Goal: Answer question/provide support: Share knowledge or assist other users

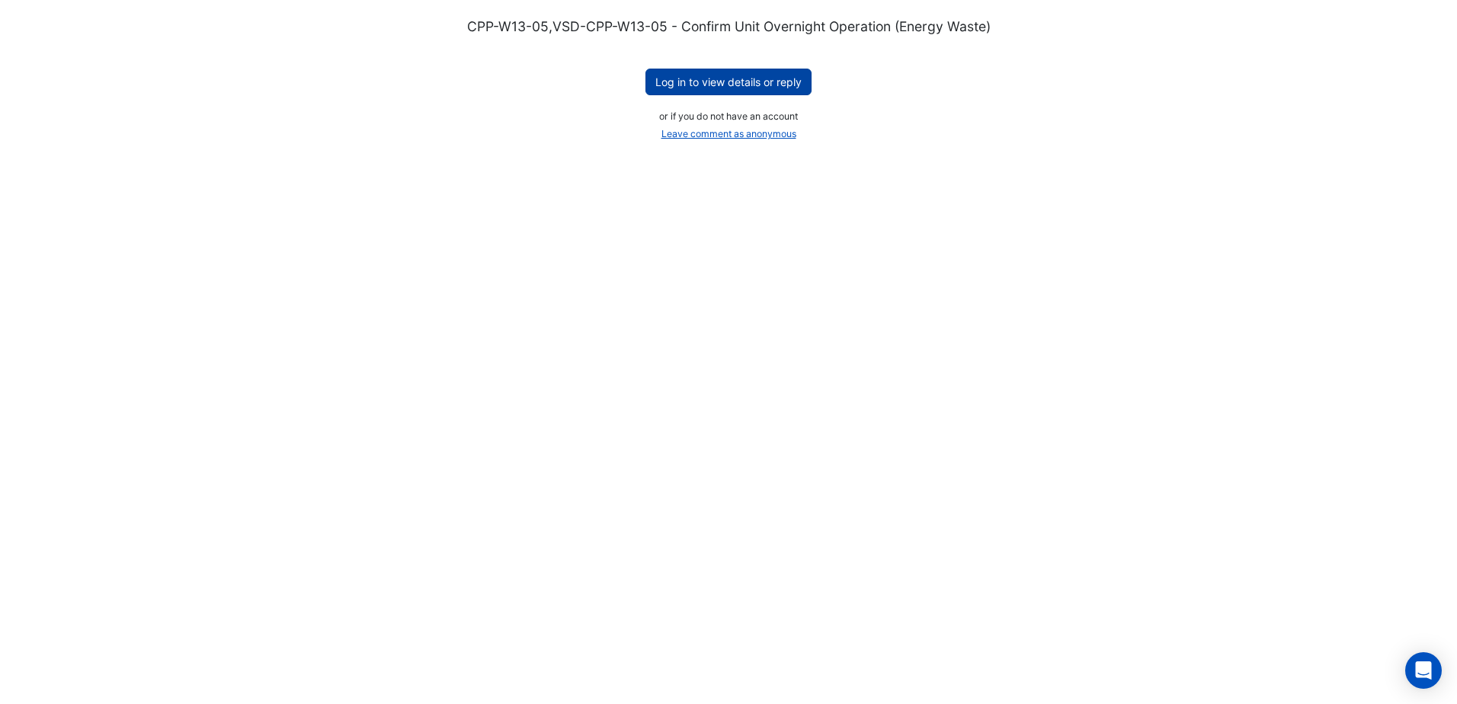
click at [739, 78] on button "Log in to view details or reply" at bounding box center [729, 82] width 166 height 27
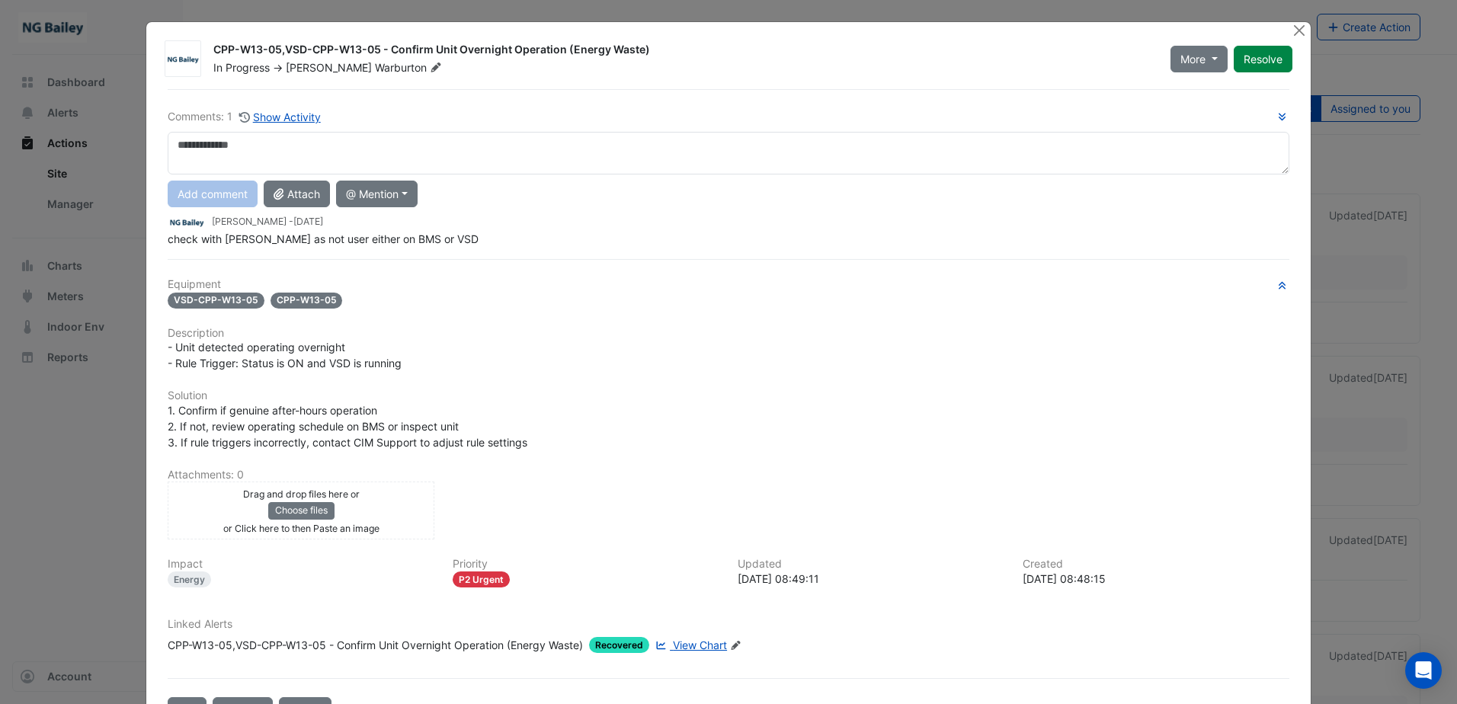
click at [697, 646] on span "View Chart" at bounding box center [700, 645] width 54 height 13
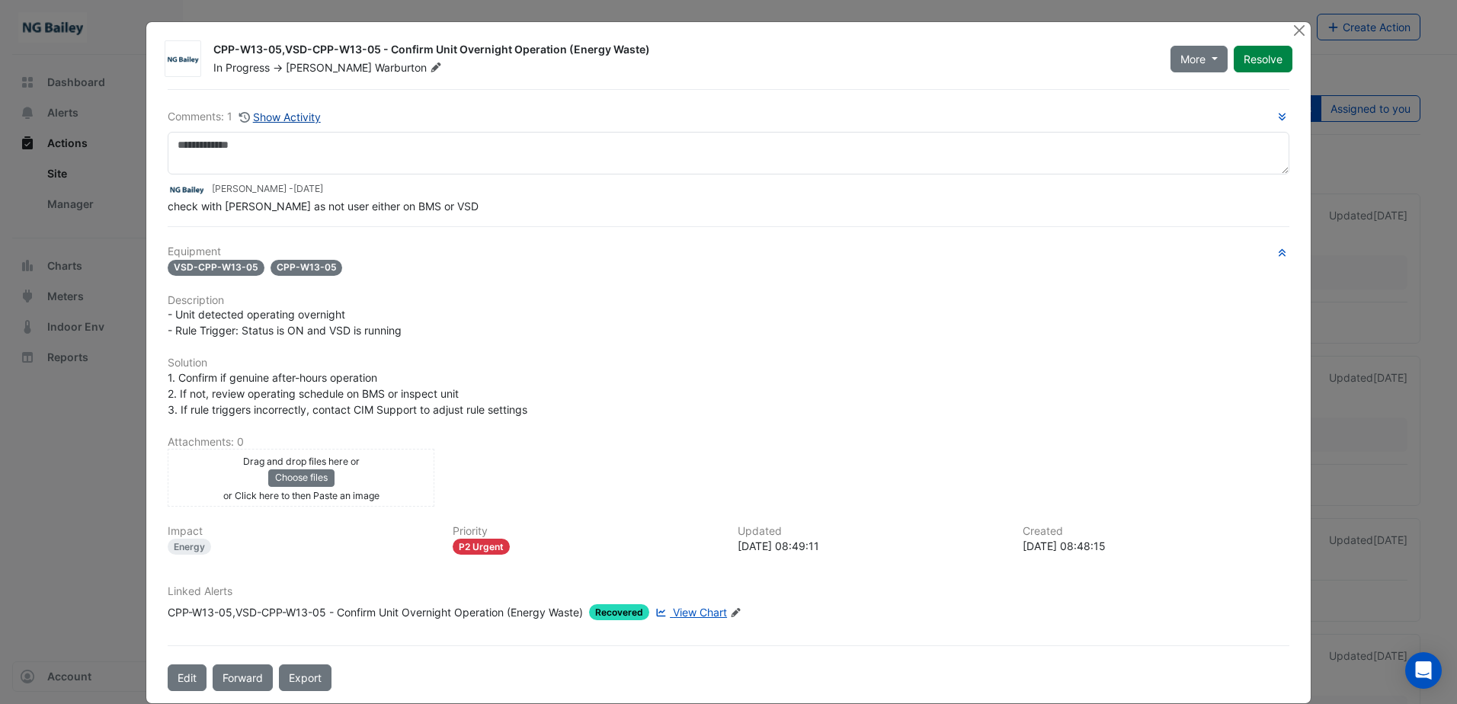
click at [273, 116] on button "Show Activity" at bounding box center [280, 117] width 83 height 18
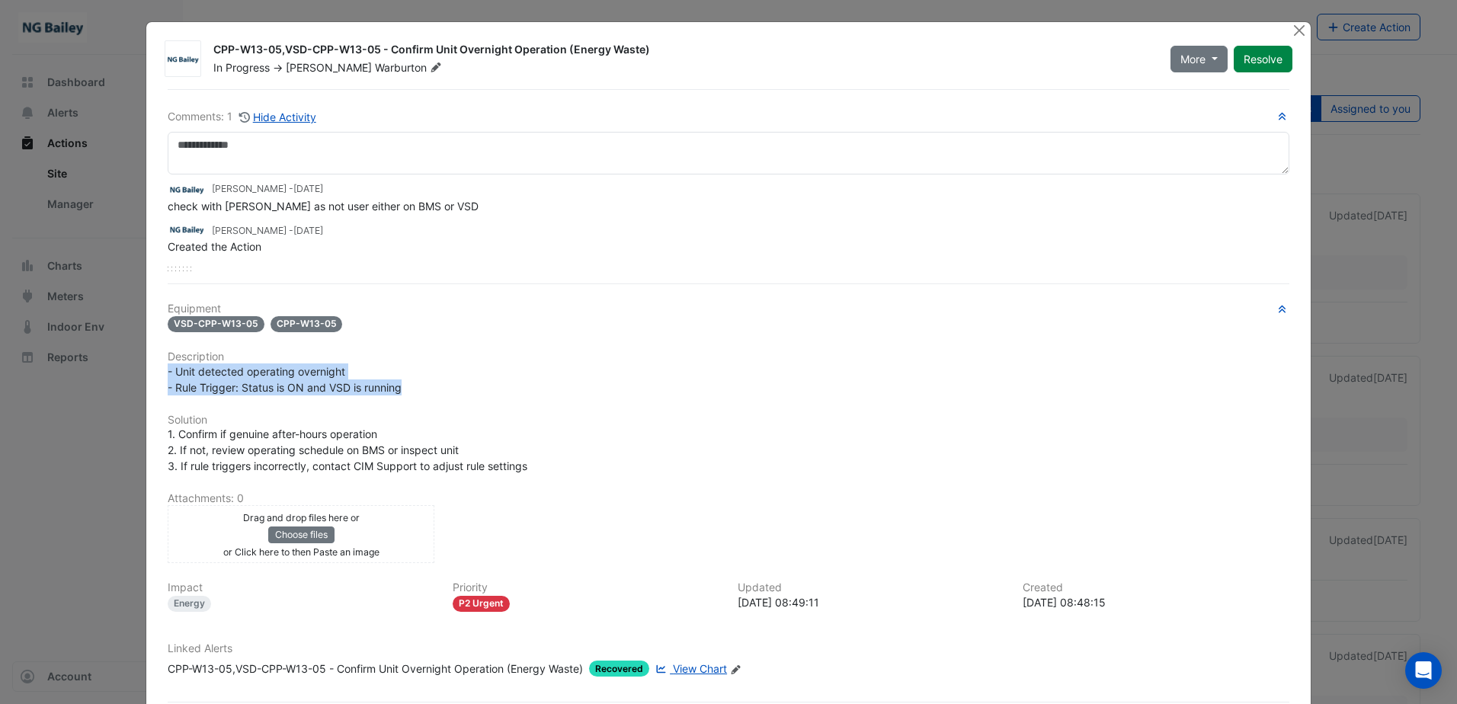
drag, startPoint x: 163, startPoint y: 371, endPoint x: 417, endPoint y: 384, distance: 254.1
click at [417, 384] on div "- Unit detected operating overnight - Rule Trigger: Status is ON and VSD is run…" at bounding box center [729, 380] width 1122 height 32
copy span "- Unit detected operating overnight - Rule Trigger: Status is ON and VSD is run…"
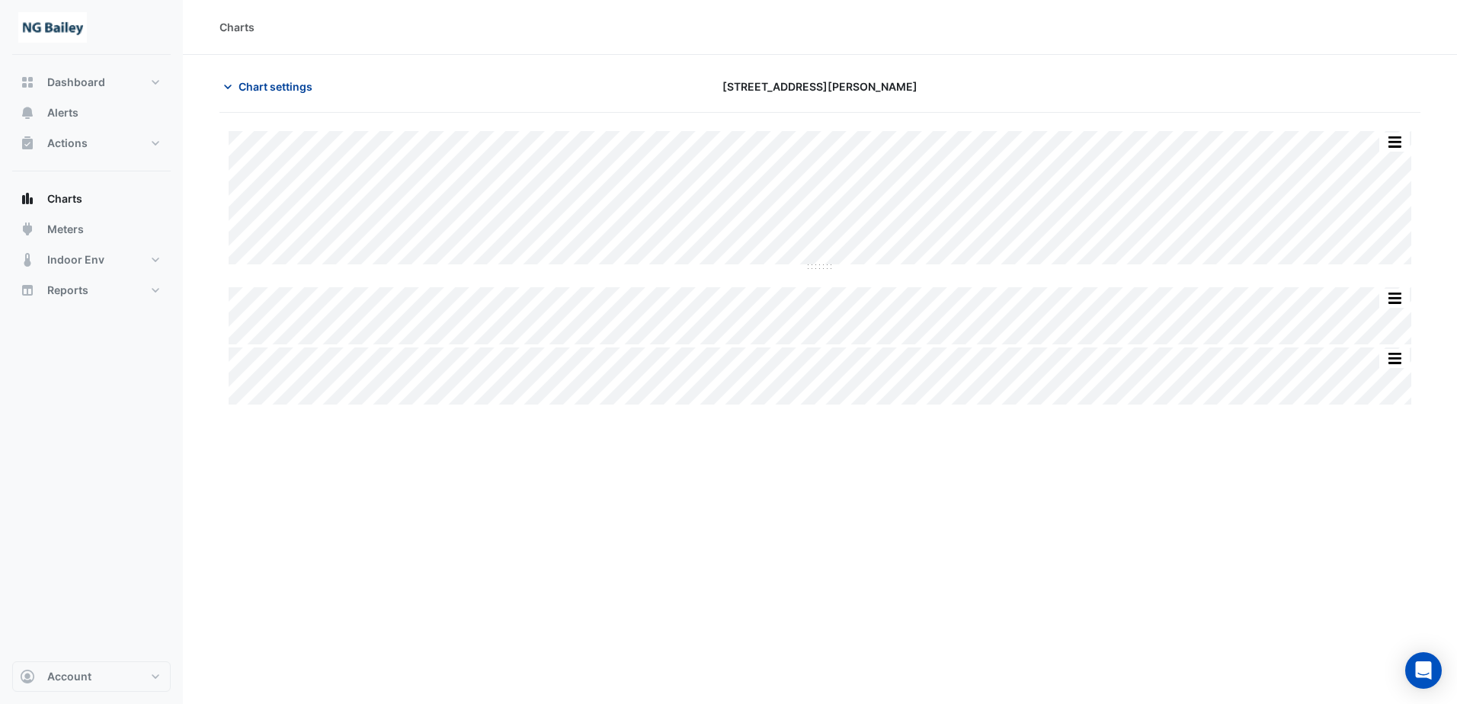
click at [229, 85] on icon "button" at bounding box center [227, 86] width 15 height 15
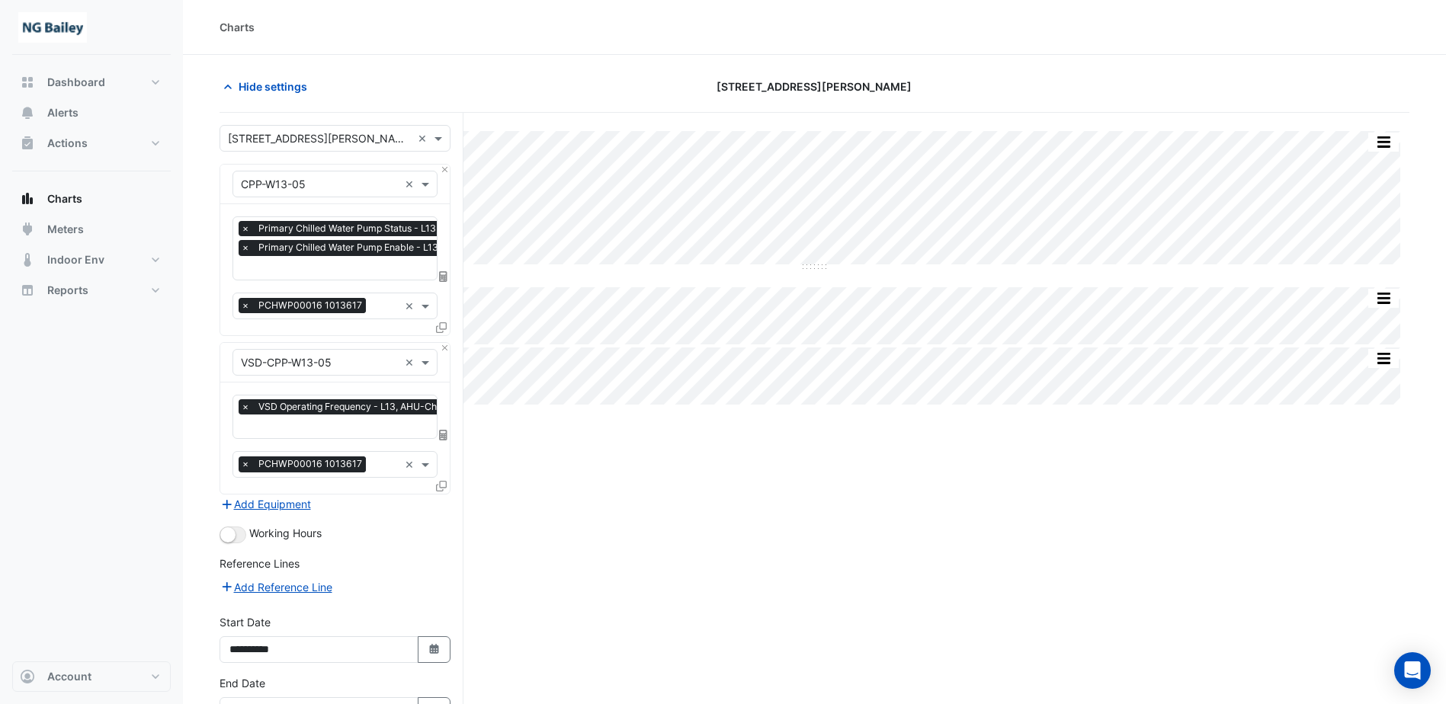
scroll to position [0, 8]
click at [268, 264] on input "text" at bounding box center [407, 269] width 348 height 16
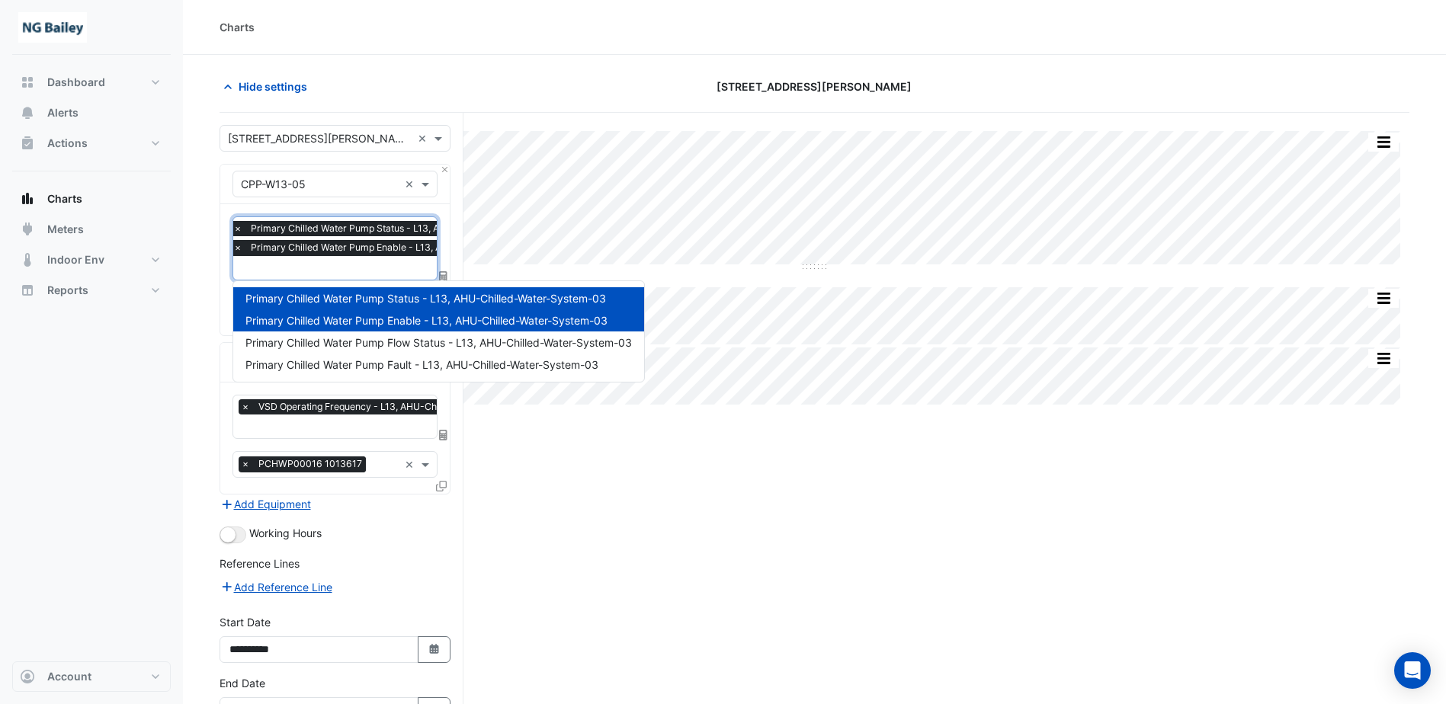
click at [268, 264] on input "text" at bounding box center [407, 269] width 348 height 16
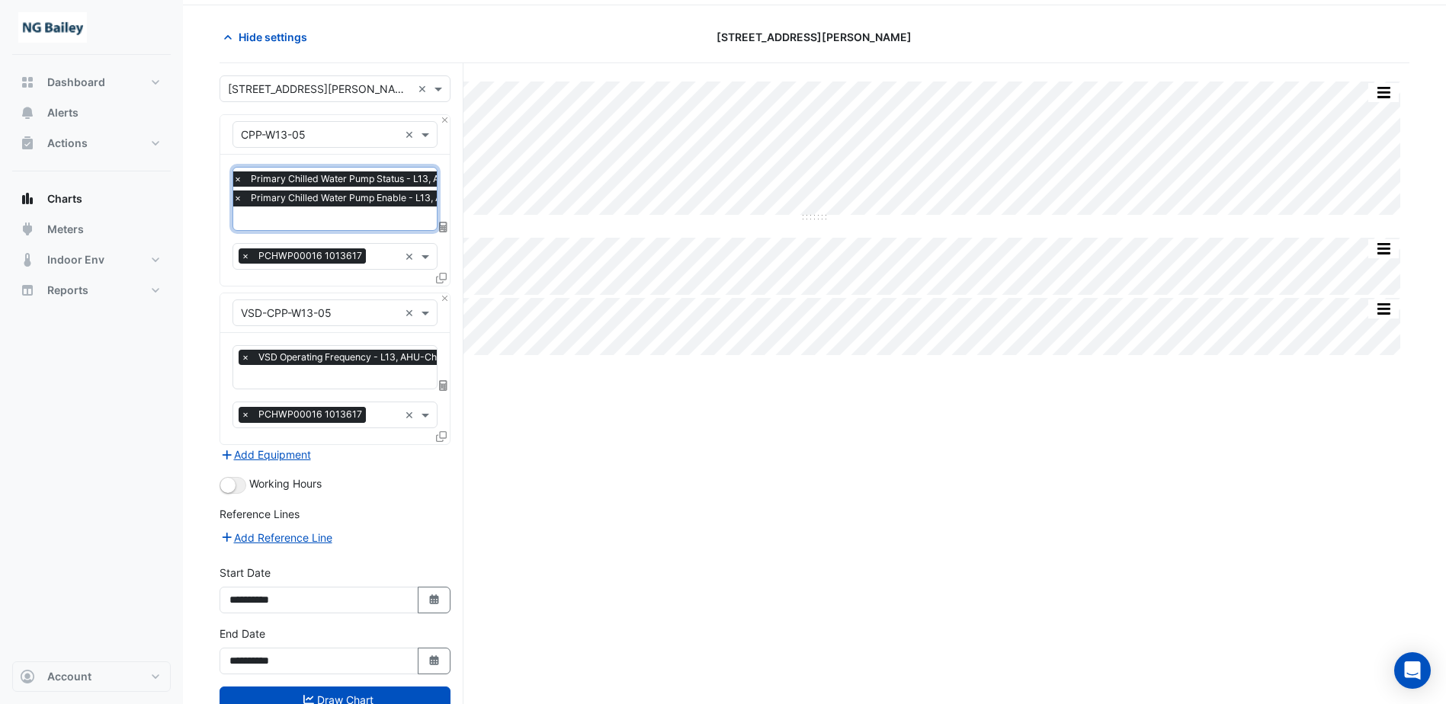
scroll to position [0, 0]
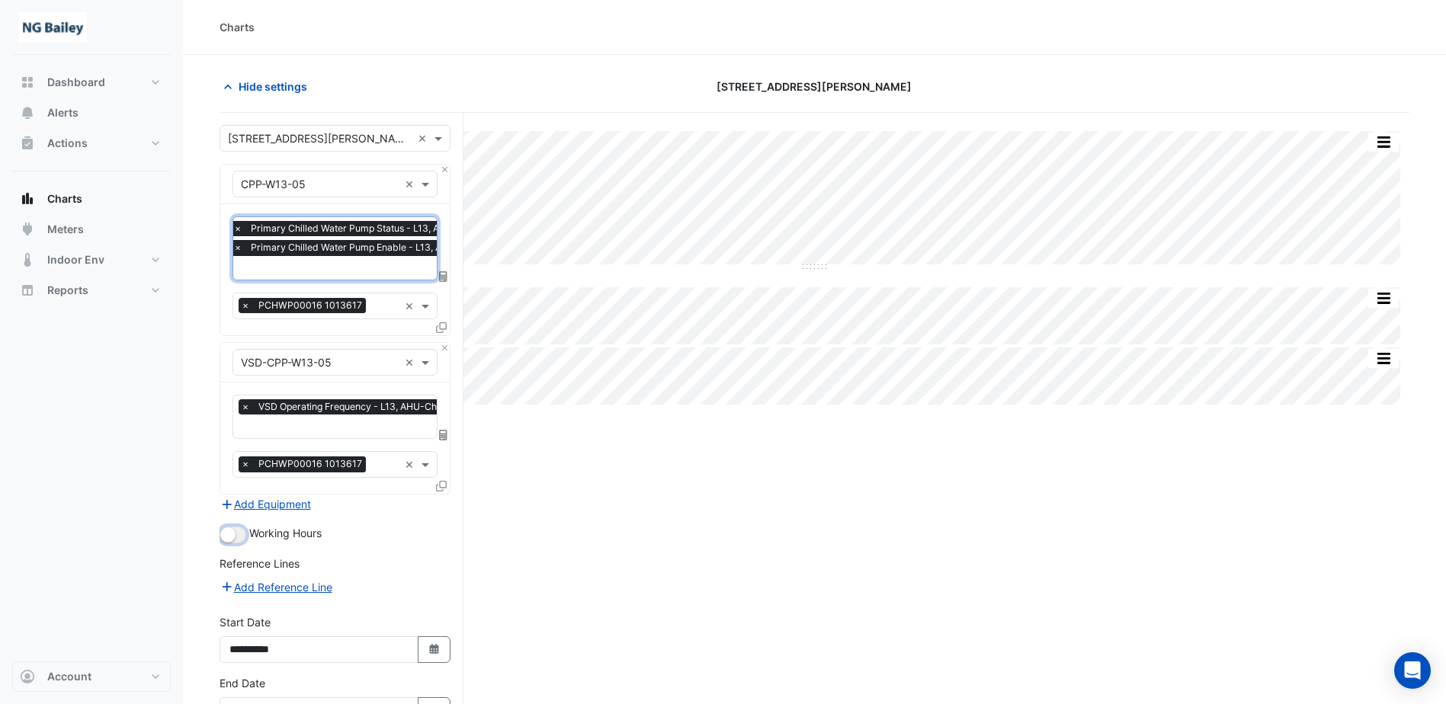
click at [239, 534] on button "button" at bounding box center [232, 535] width 27 height 17
click at [239, 534] on small "button" at bounding box center [237, 534] width 15 height 15
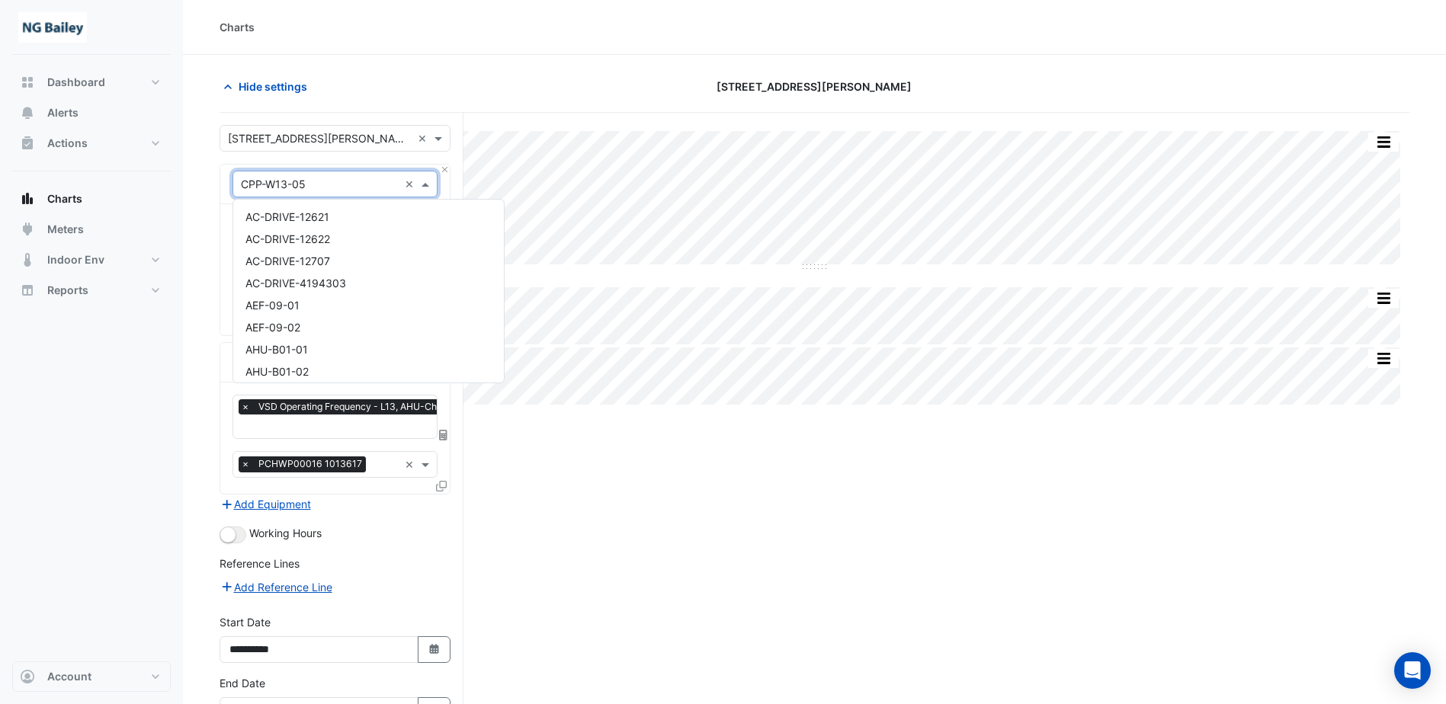
click at [364, 186] on input "text" at bounding box center [320, 185] width 158 height 16
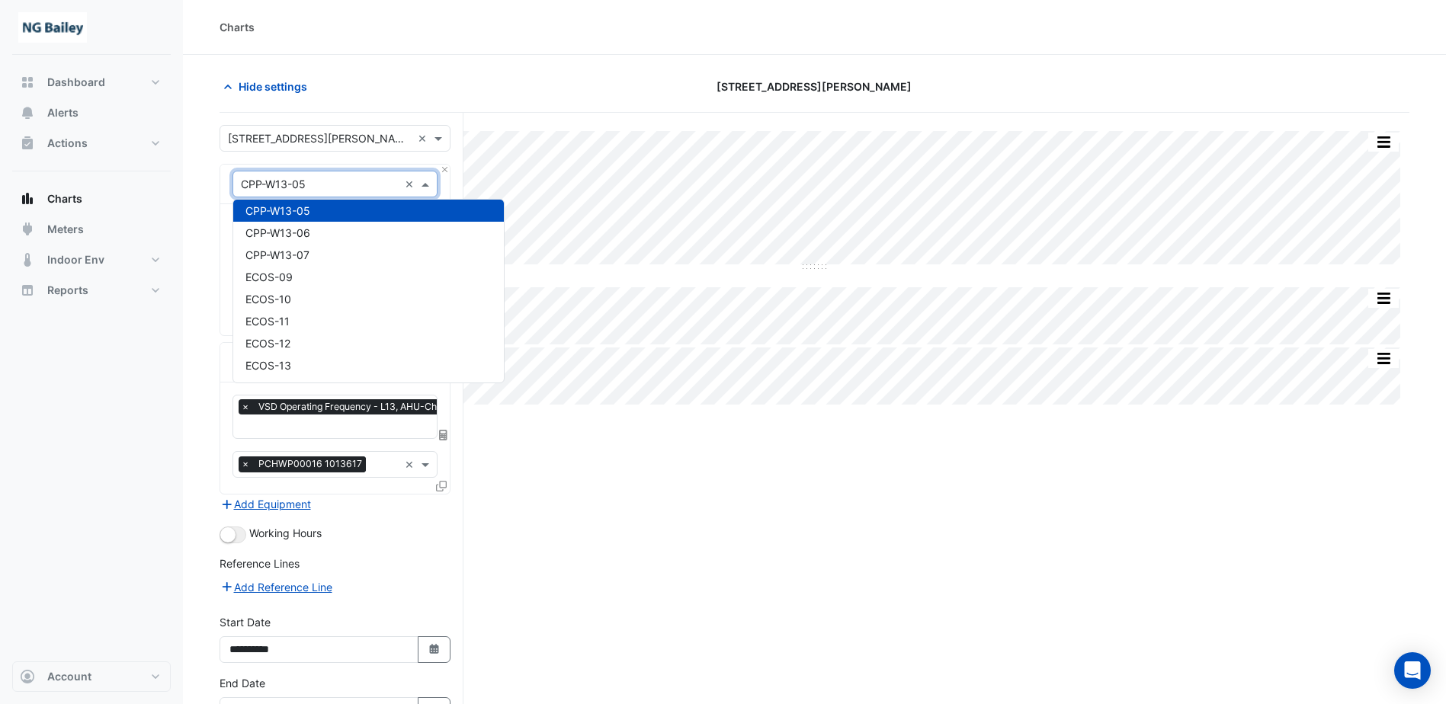
click at [364, 186] on input "text" at bounding box center [320, 185] width 158 height 16
click at [367, 183] on input "text" at bounding box center [320, 185] width 158 height 16
click at [530, 91] on div "Hide settings" at bounding box center [411, 86] width 402 height 27
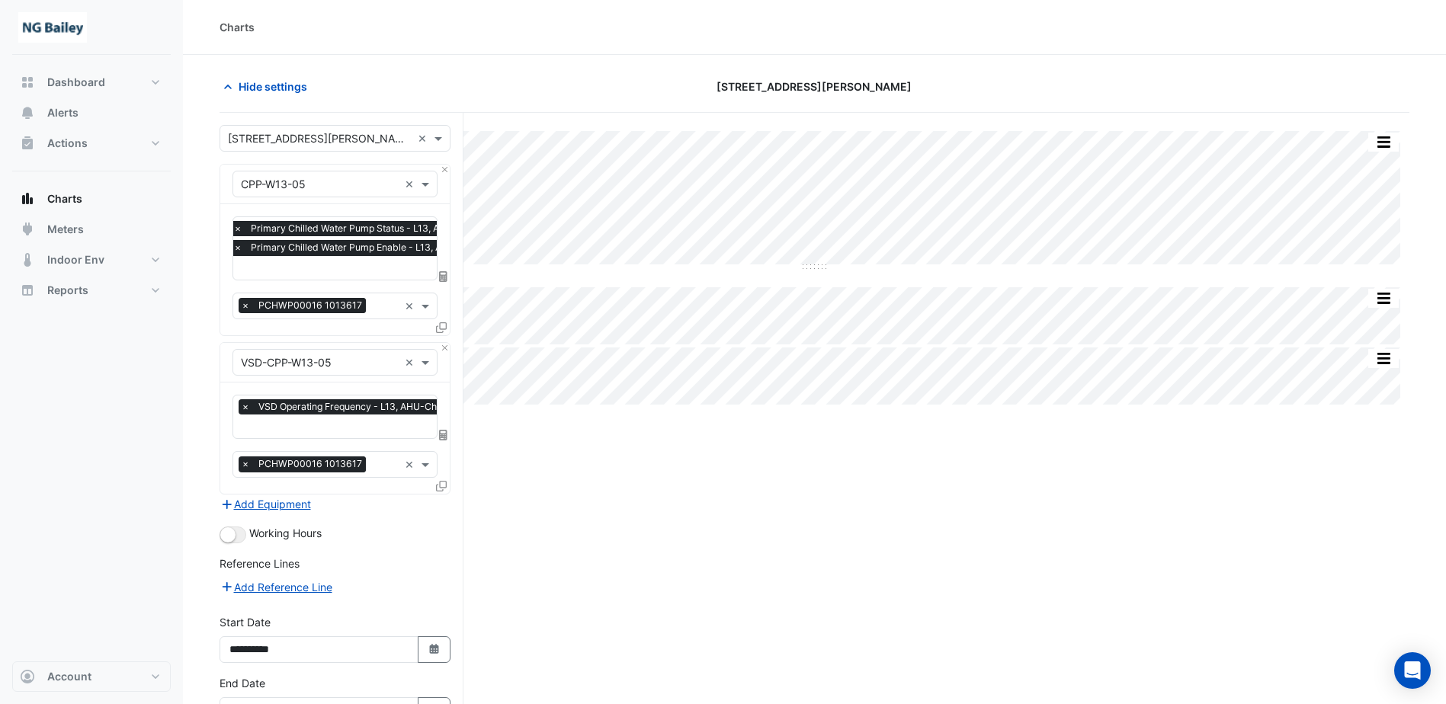
click at [401, 273] on input "text" at bounding box center [407, 269] width 348 height 16
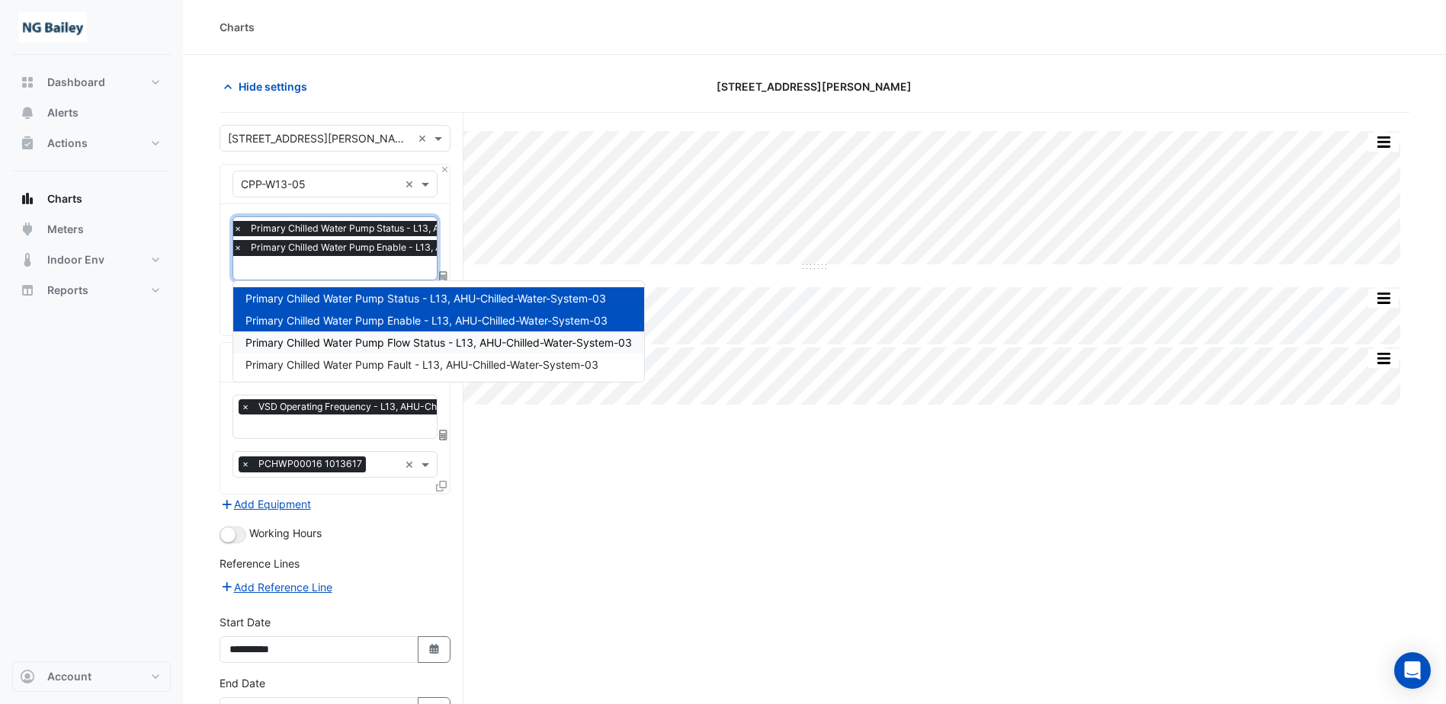
click at [422, 346] on span "Primary Chilled Water Pump Flow Status - L13, AHU-Chilled-Water-System-03" at bounding box center [438, 342] width 386 height 13
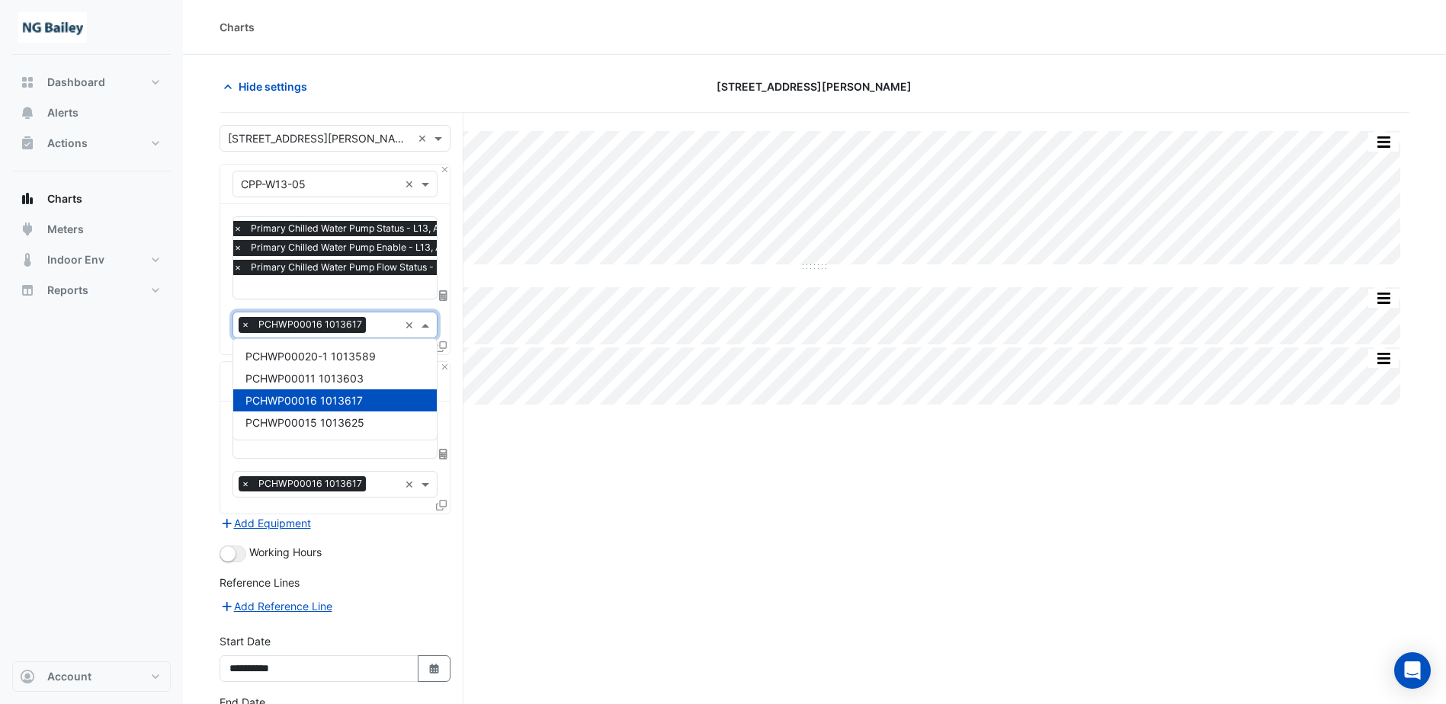
click at [388, 329] on input "text" at bounding box center [385, 327] width 27 height 16
click at [386, 329] on input "text" at bounding box center [385, 327] width 27 height 16
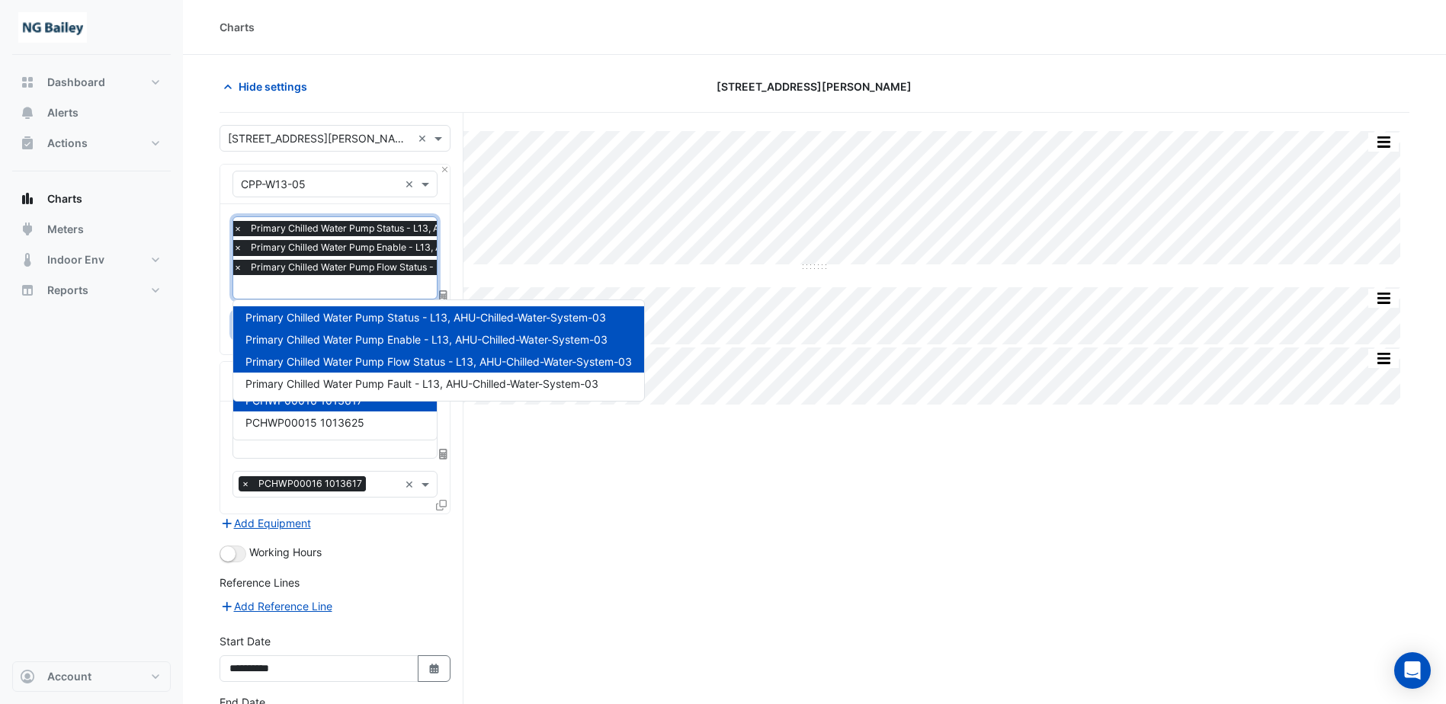
click at [384, 293] on input "text" at bounding box center [417, 288] width 369 height 16
click at [512, 445] on div "Split by Equip Split All Split None Print Save as JPEG Save as PNG Pivot Data T…" at bounding box center [814, 469] width 1190 height 712
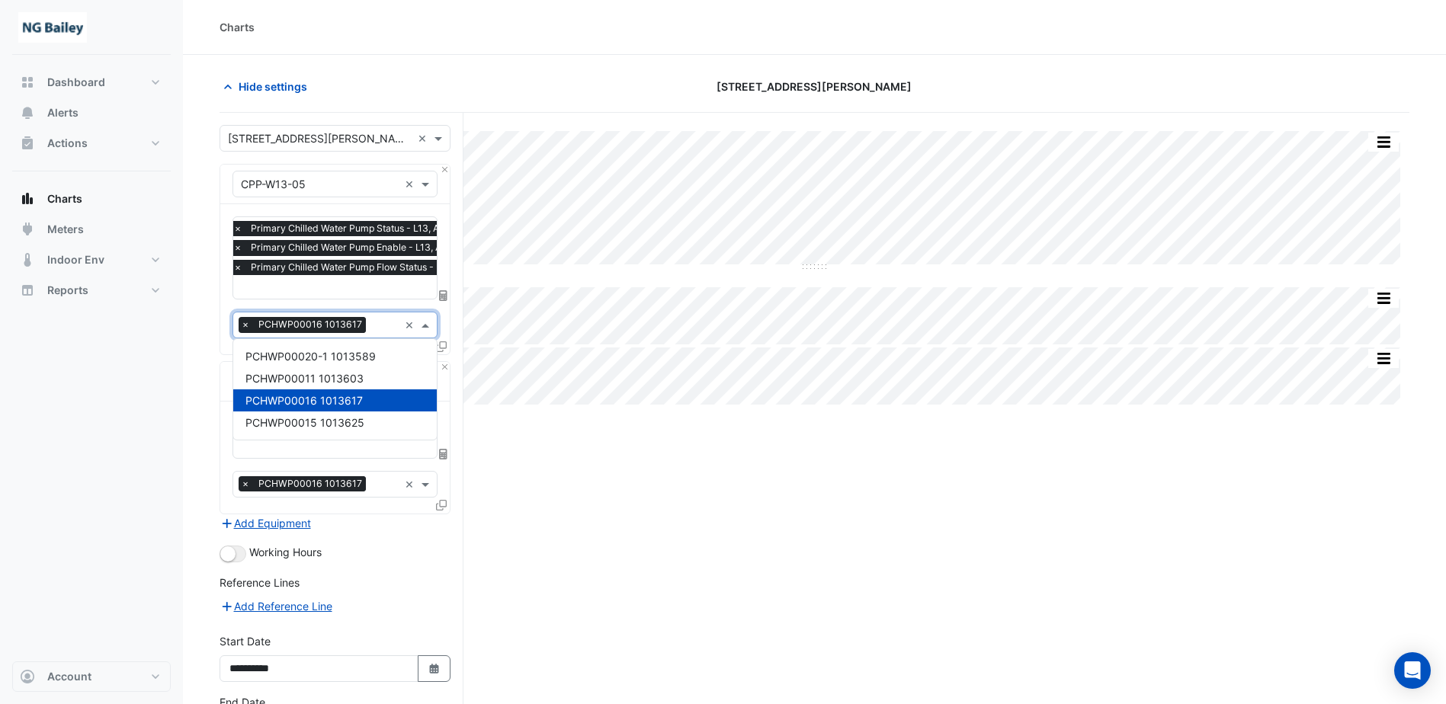
click at [374, 319] on input "text" at bounding box center [385, 327] width 27 height 16
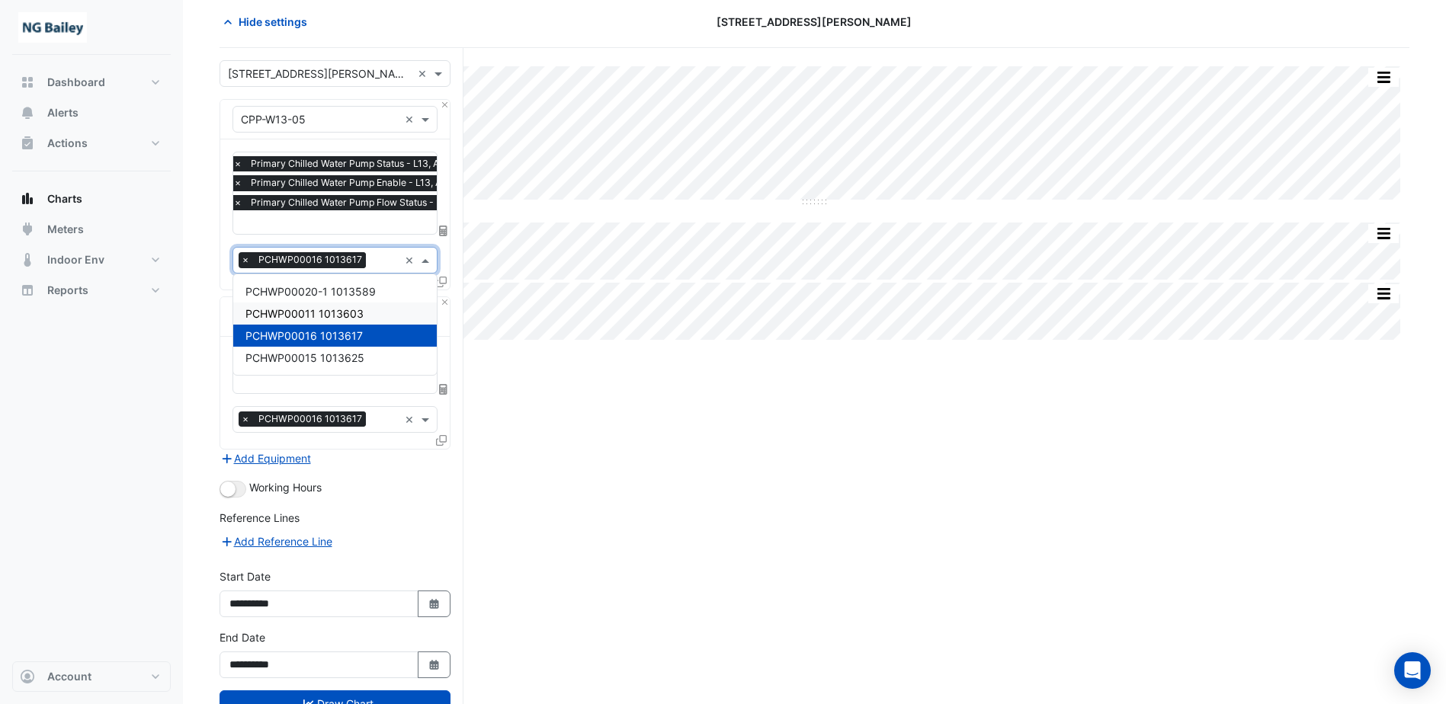
scroll to position [0, 0]
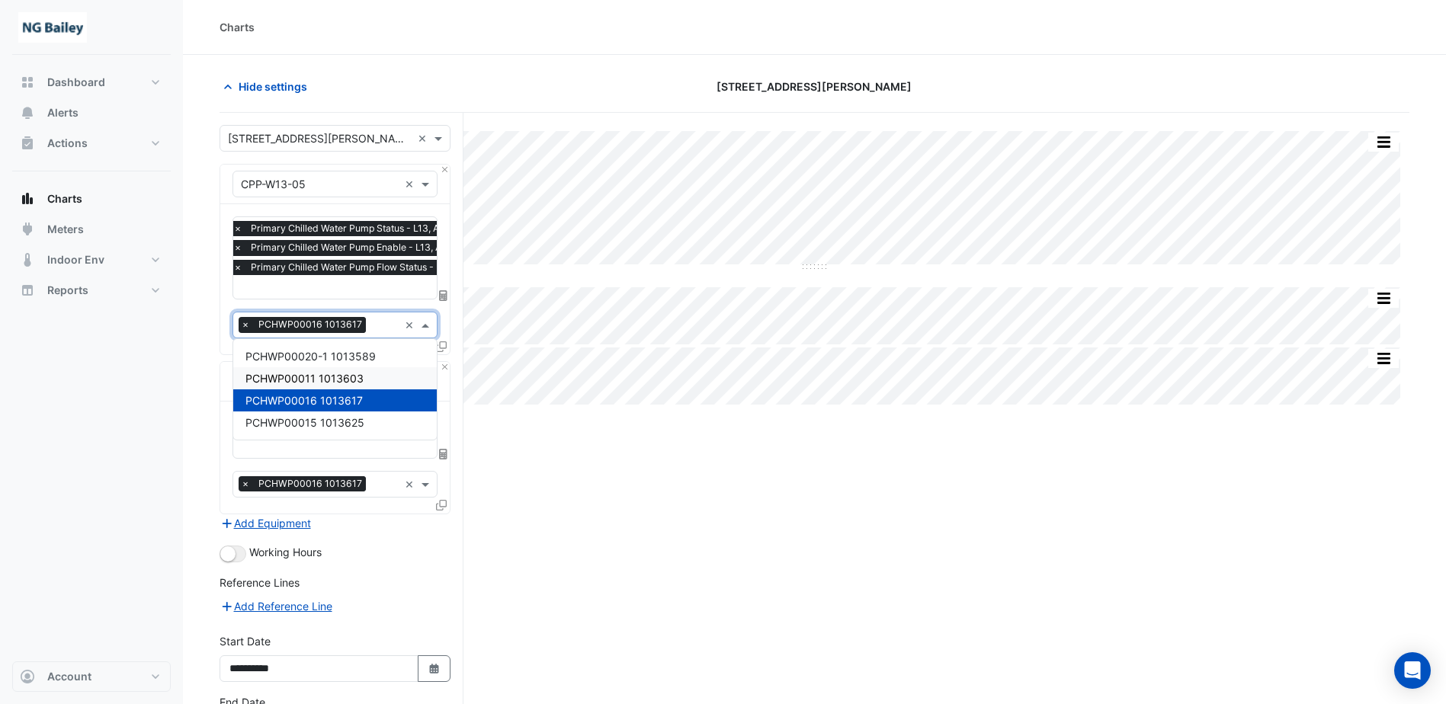
click at [613, 495] on div "Split by Equip Split All Split None Print Save as JPEG Save as PNG Pivot Data T…" at bounding box center [814, 469] width 1190 height 712
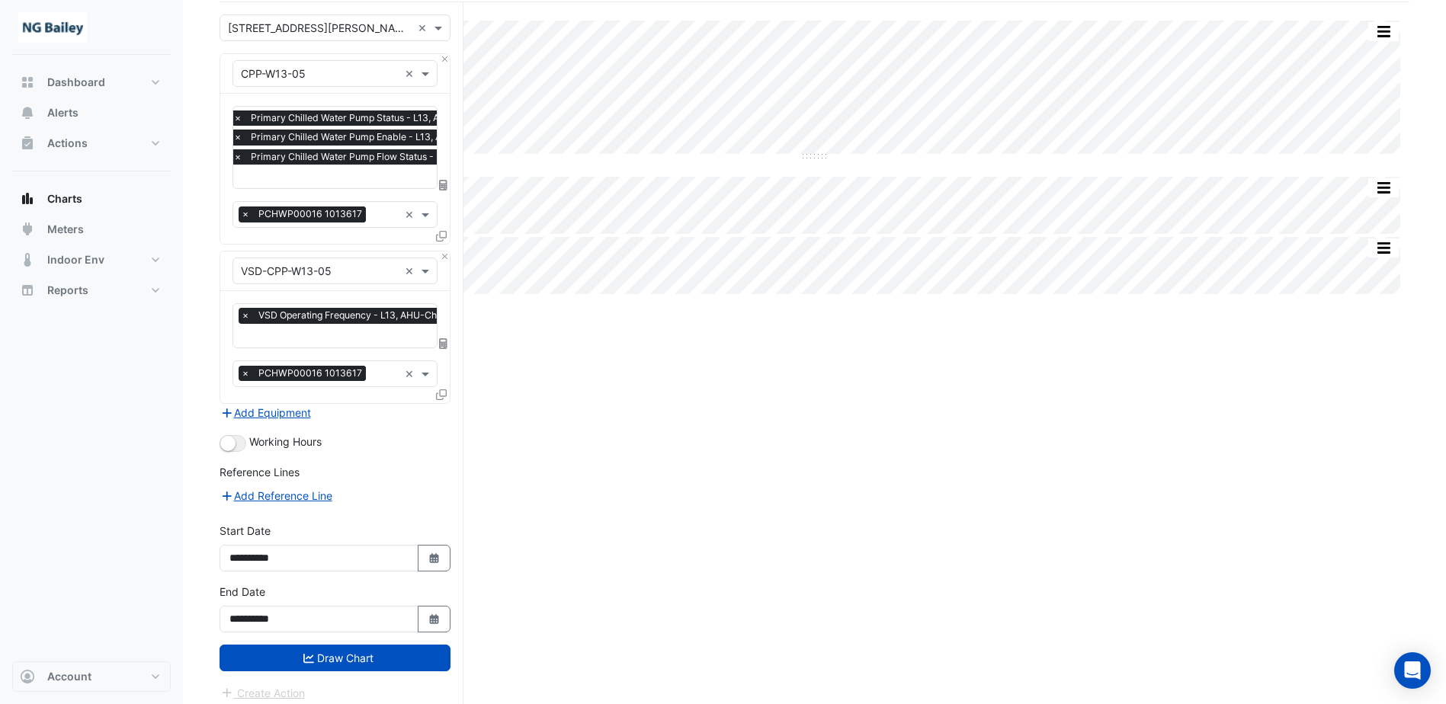
scroll to position [117, 0]
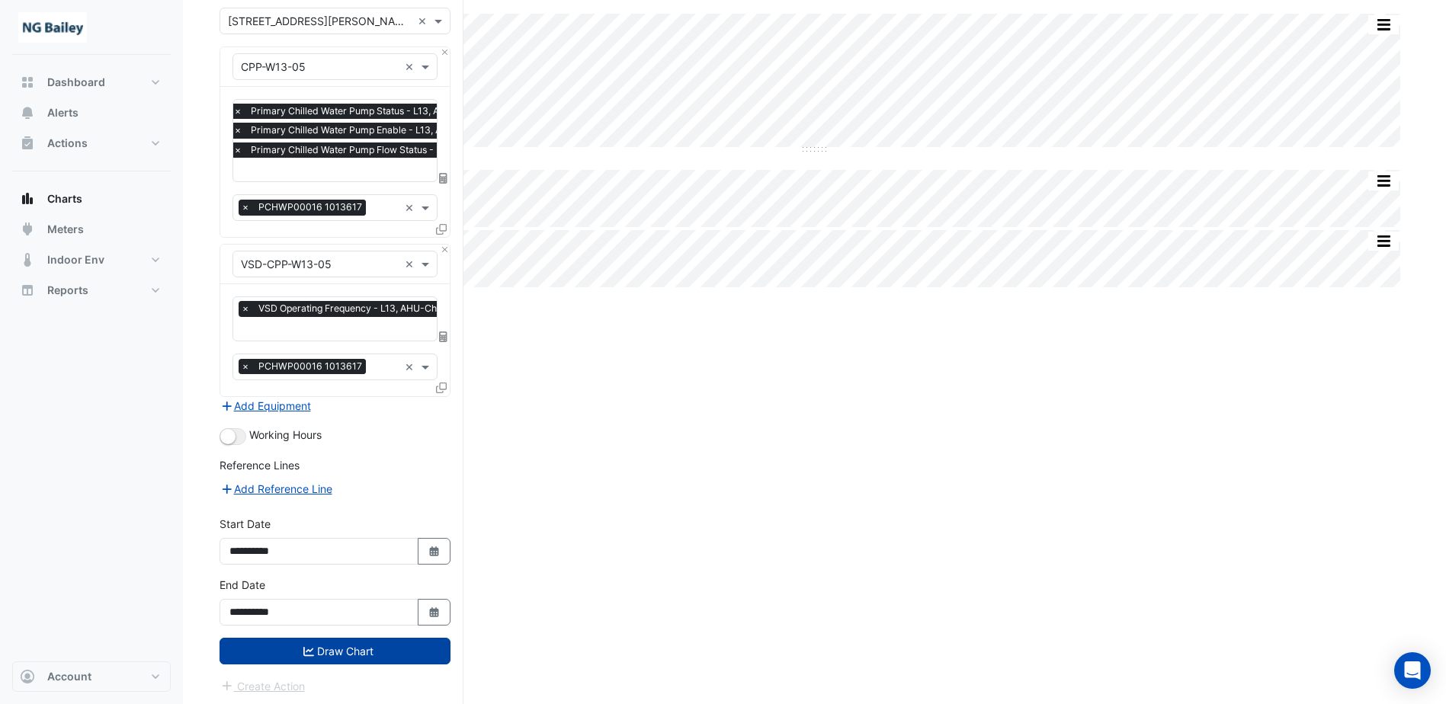
click at [280, 652] on button "Draw Chart" at bounding box center [334, 651] width 231 height 27
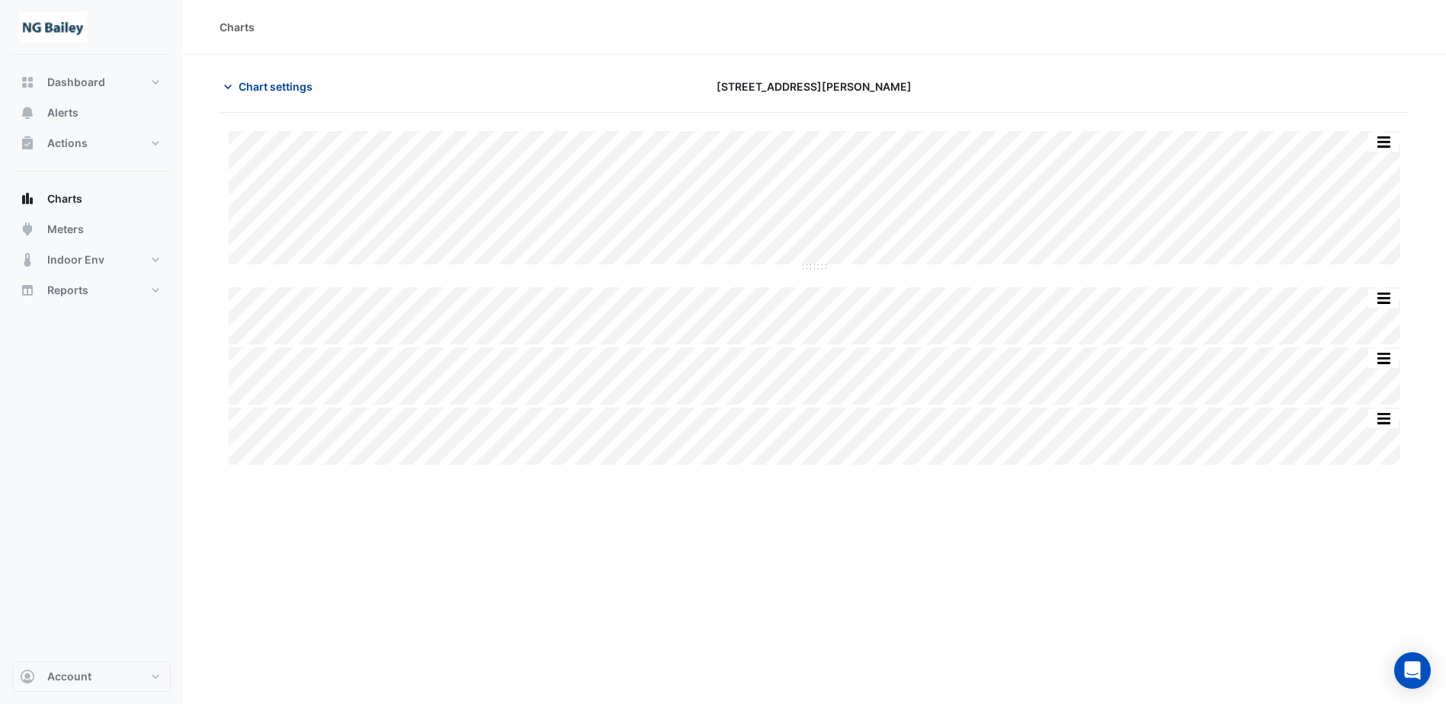
click at [224, 91] on icon "button" at bounding box center [227, 86] width 15 height 15
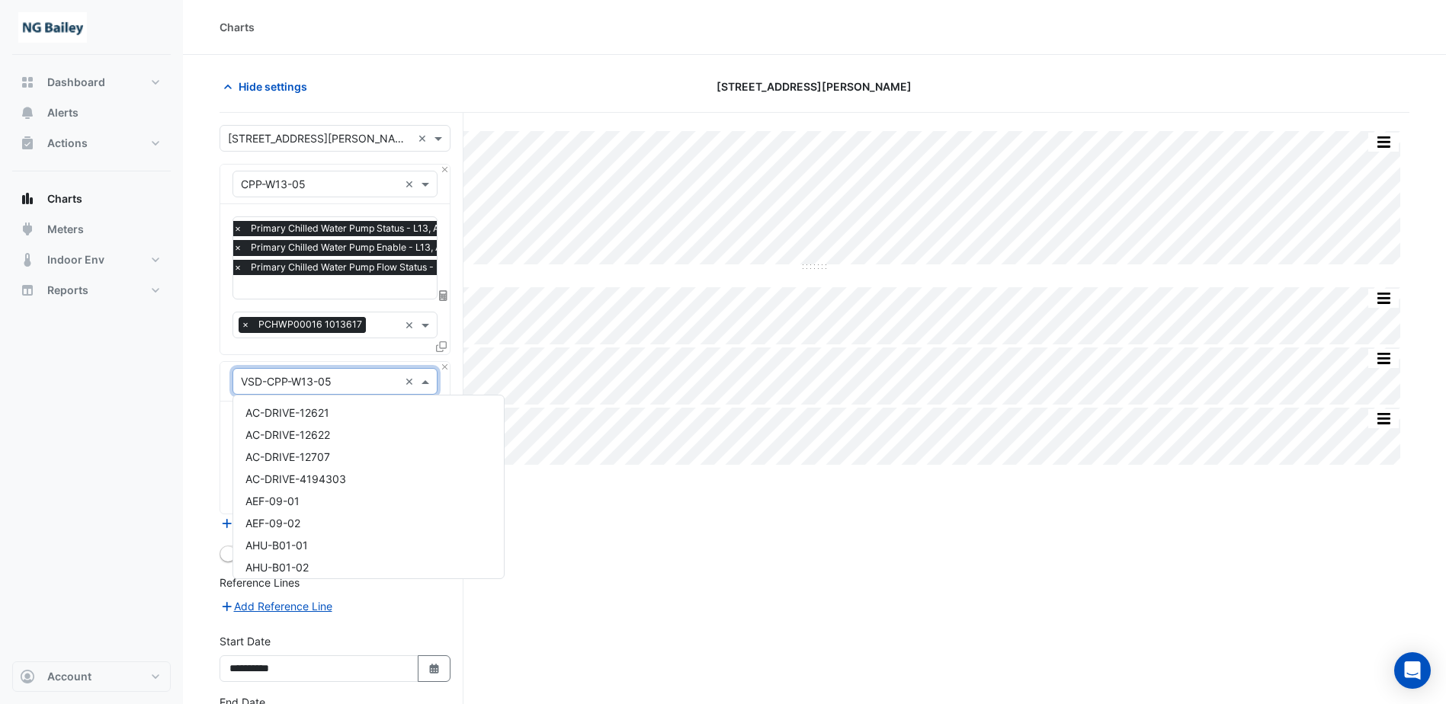
click at [359, 389] on div "× VSD-CPP-W13-05 ×" at bounding box center [334, 381] width 205 height 27
click at [349, 378] on input "text" at bounding box center [320, 382] width 158 height 16
click at [392, 387] on input "text" at bounding box center [320, 382] width 158 height 16
click at [427, 383] on span at bounding box center [427, 381] width 19 height 16
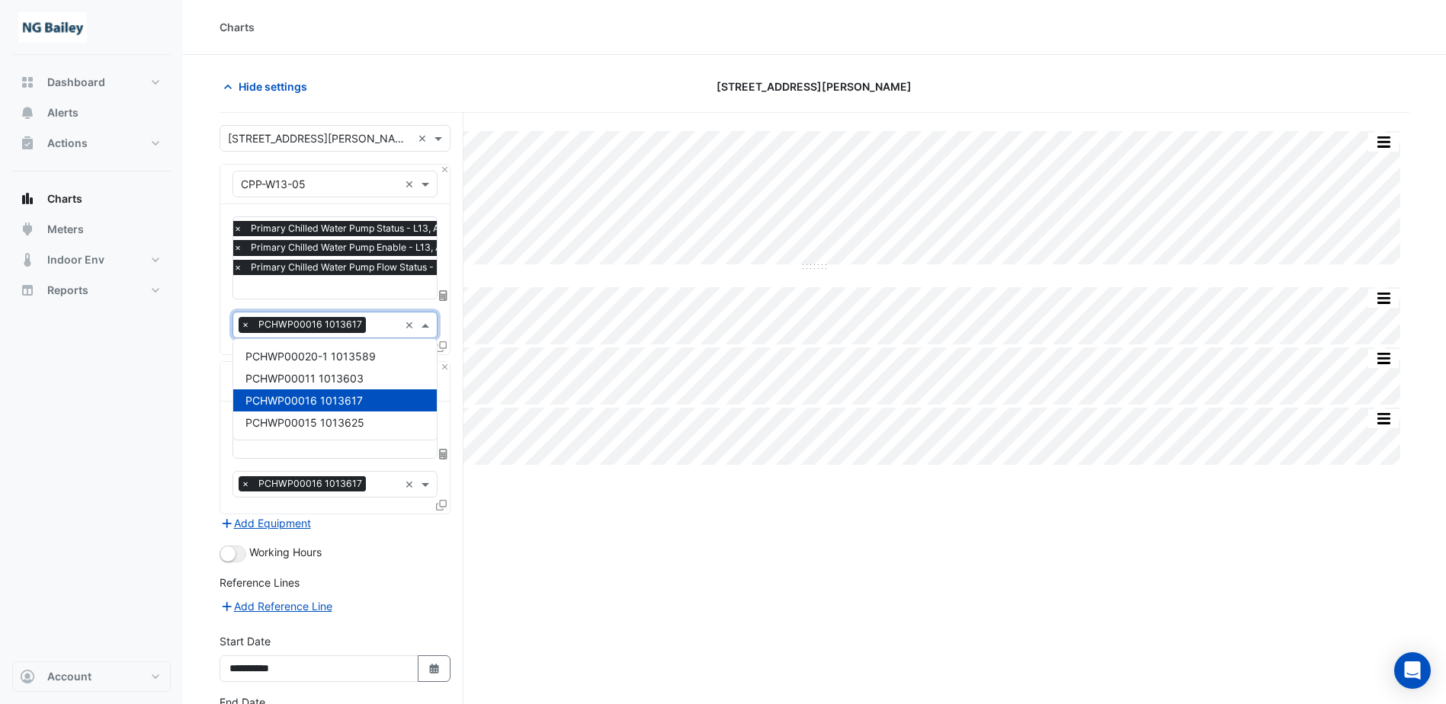
click at [386, 329] on input "text" at bounding box center [385, 327] width 27 height 16
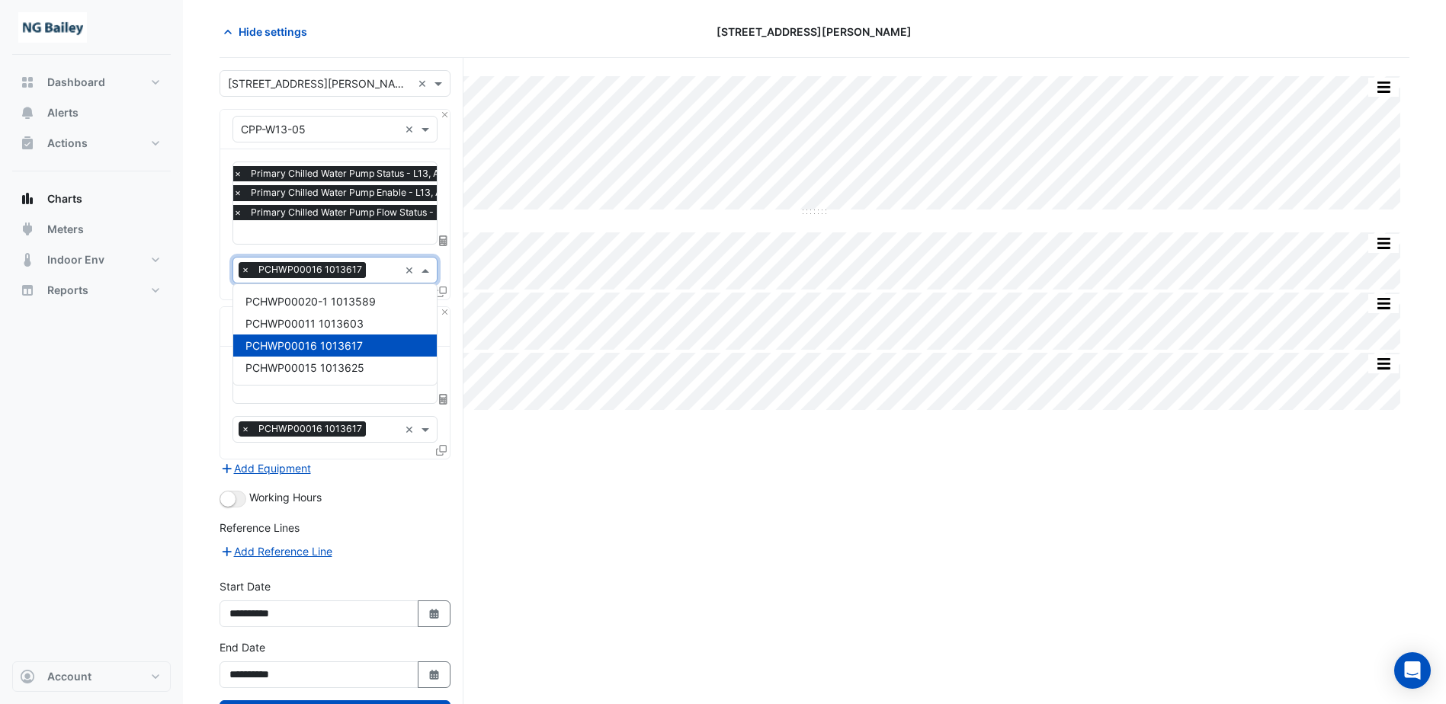
scroll to position [117, 0]
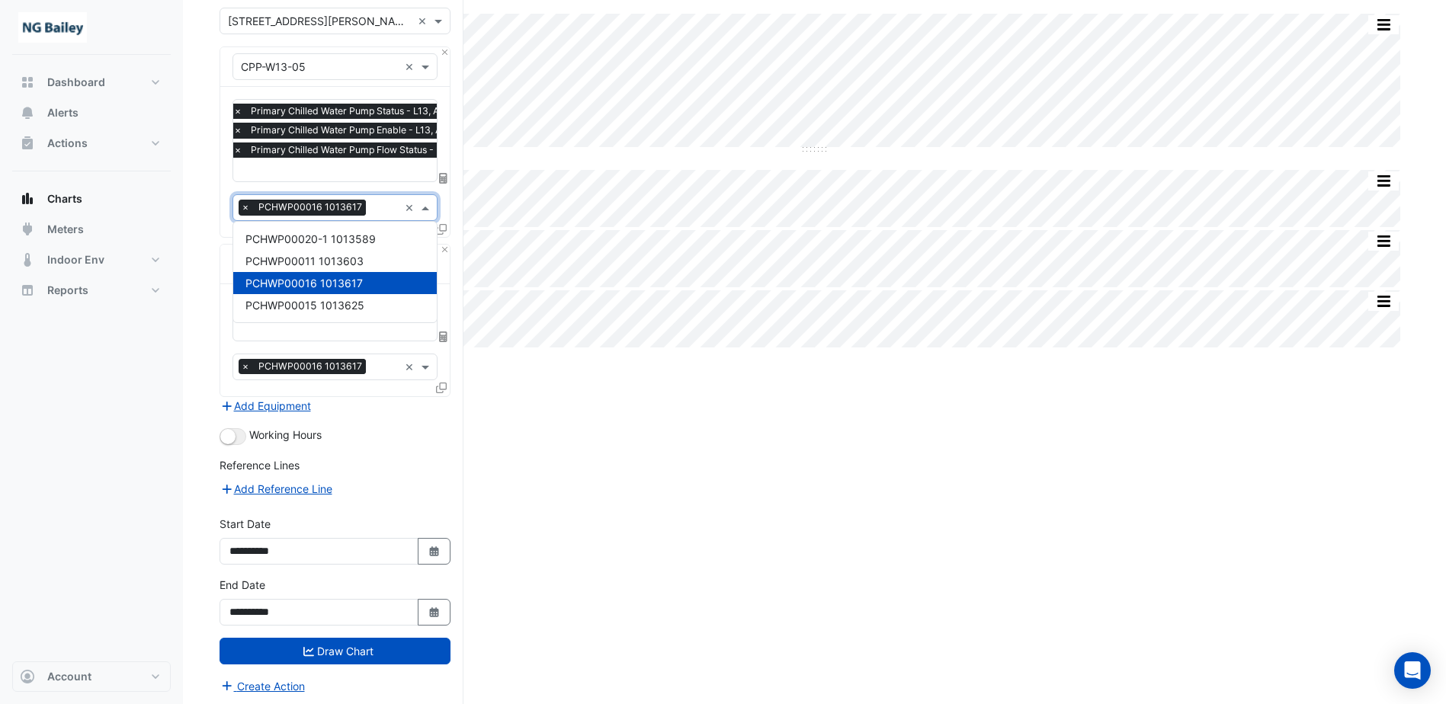
click at [374, 451] on form "× 3 Hardman Street × × CPP-W13-05 × × Primary Chilled Water Pump Status - L13, …" at bounding box center [334, 351] width 231 height 687
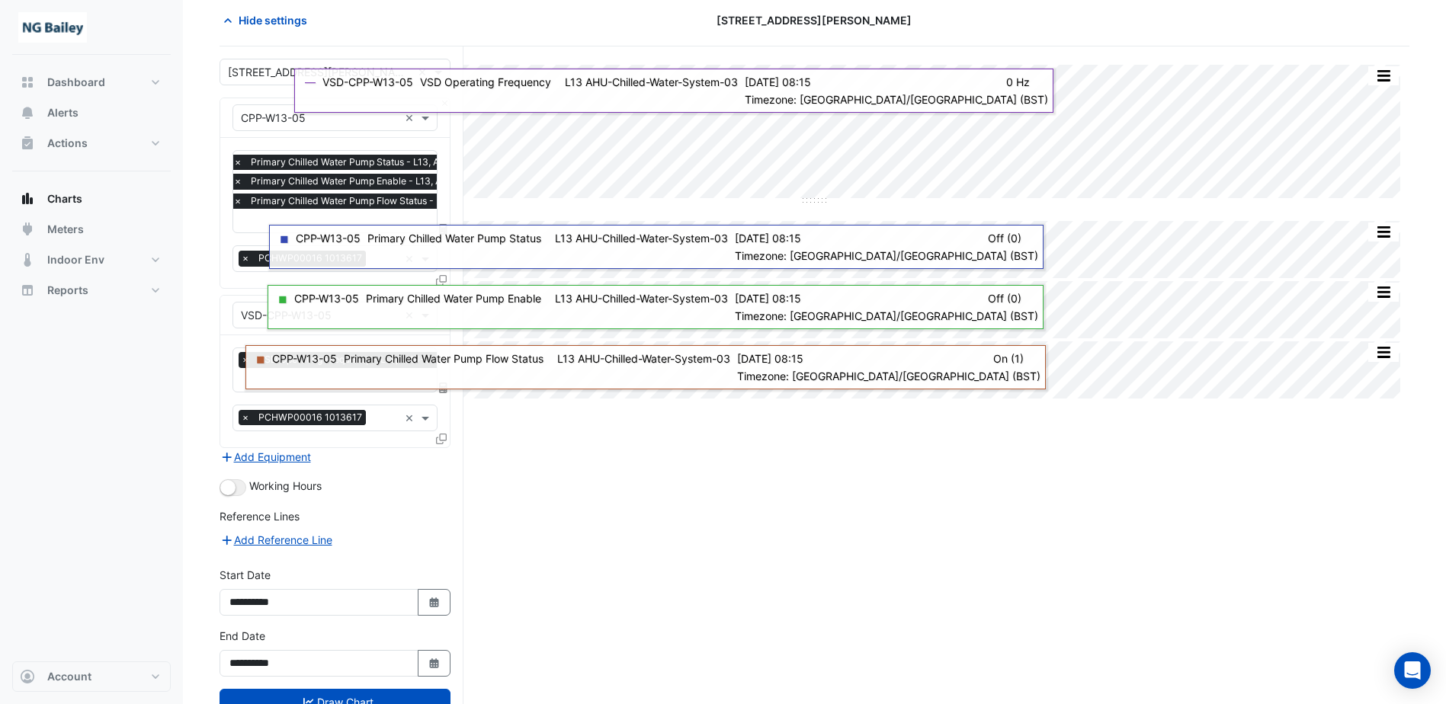
scroll to position [0, 0]
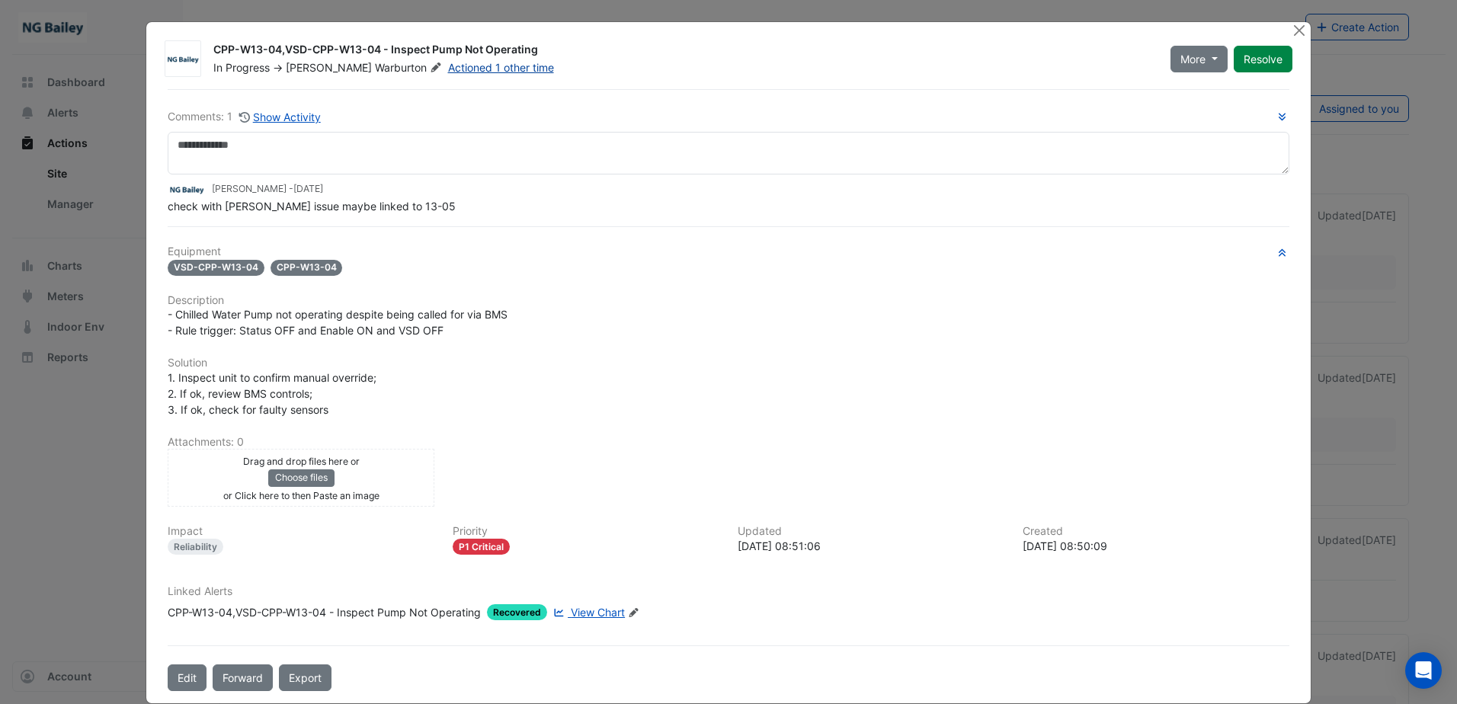
click at [448, 62] on link "Actioned 1 other time" at bounding box center [501, 67] width 106 height 13
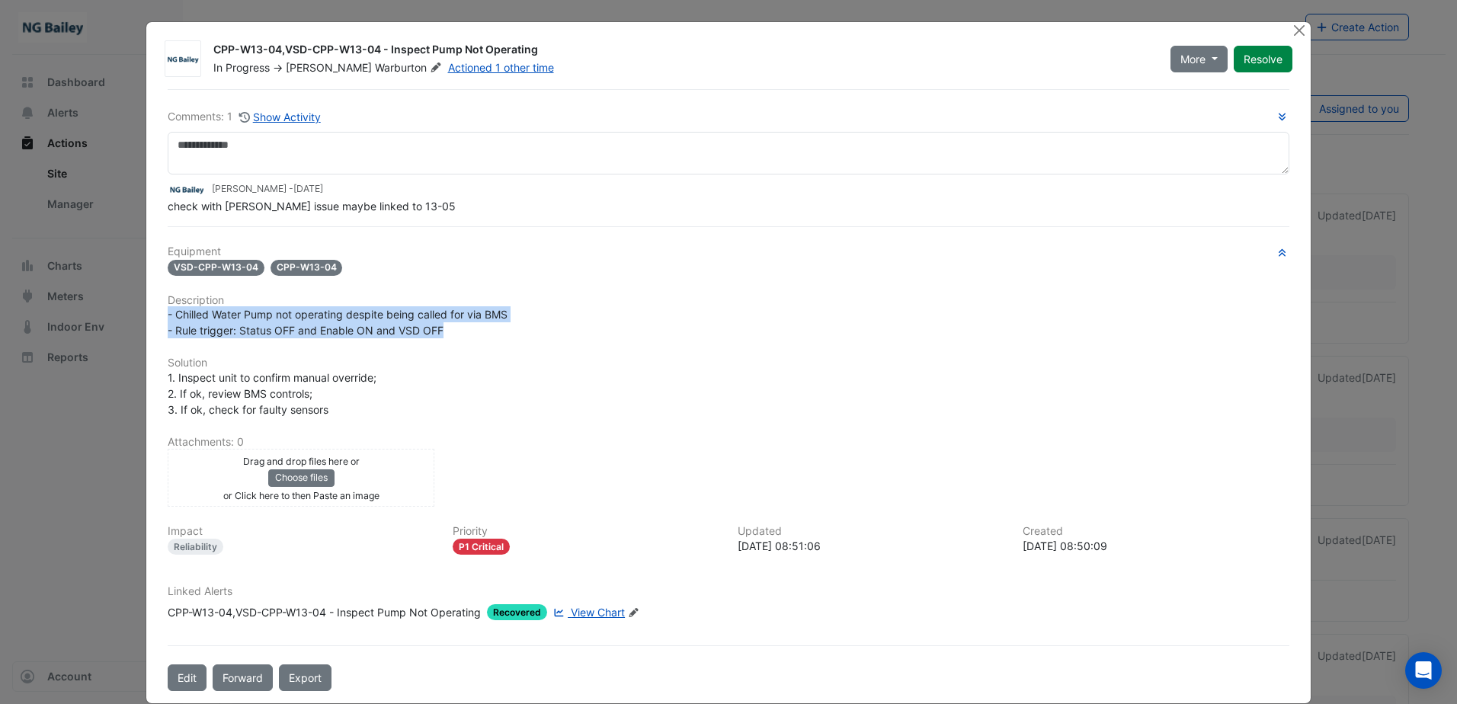
drag, startPoint x: 162, startPoint y: 317, endPoint x: 477, endPoint y: 329, distance: 315.0
click at [477, 329] on div "- Chilled Water Pump not operating despite being called for via BMS - Rule trig…" at bounding box center [729, 322] width 1122 height 32
copy span "- Chilled Water Pump not operating despite being called for via BMS - Rule trig…"
click at [1296, 30] on button "Close" at bounding box center [1300, 30] width 16 height 16
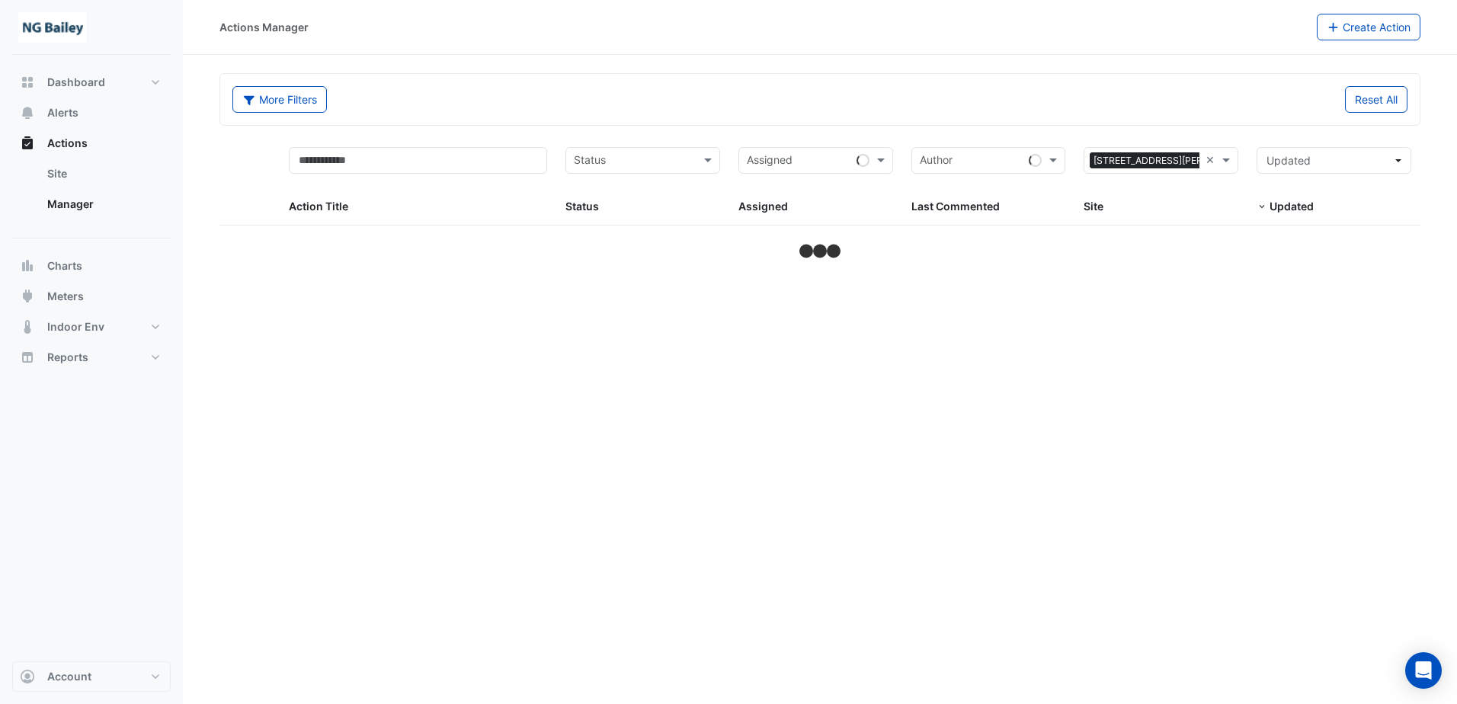
select select "**"
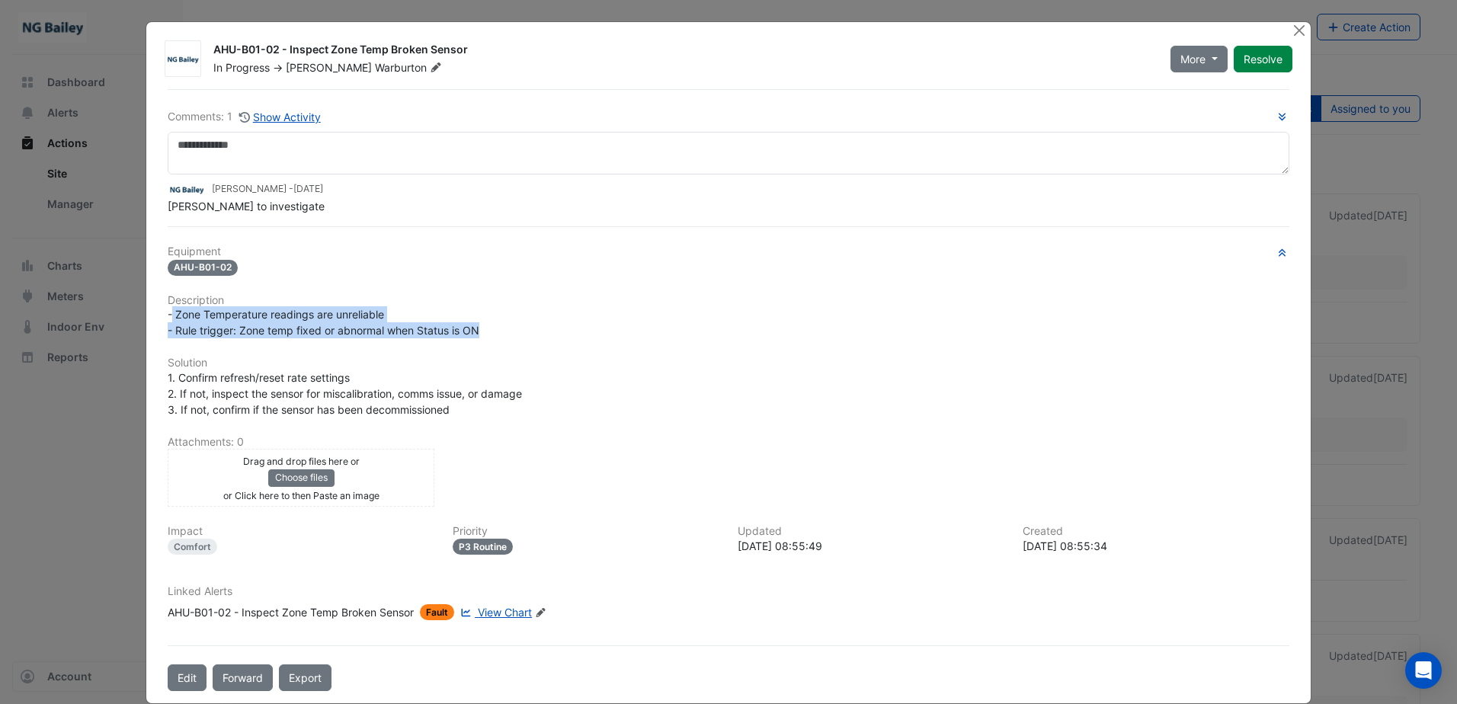
drag, startPoint x: 168, startPoint y: 313, endPoint x: 482, endPoint y: 335, distance: 314.7
click at [482, 335] on div "- Zone Temperature readings are unreliable - Rule trigger: Zone temp fixed or a…" at bounding box center [729, 322] width 1122 height 32
copy span "Zone Temperature readings are unreliable - Rule trigger: Zone temp fixed or abn…"
drag, startPoint x: 210, startPoint y: 50, endPoint x: 472, endPoint y: 50, distance: 262.2
click at [472, 50] on div "AHU-B01-02 - Inspect Zone Temp Broken Sensor" at bounding box center [682, 51] width 939 height 18
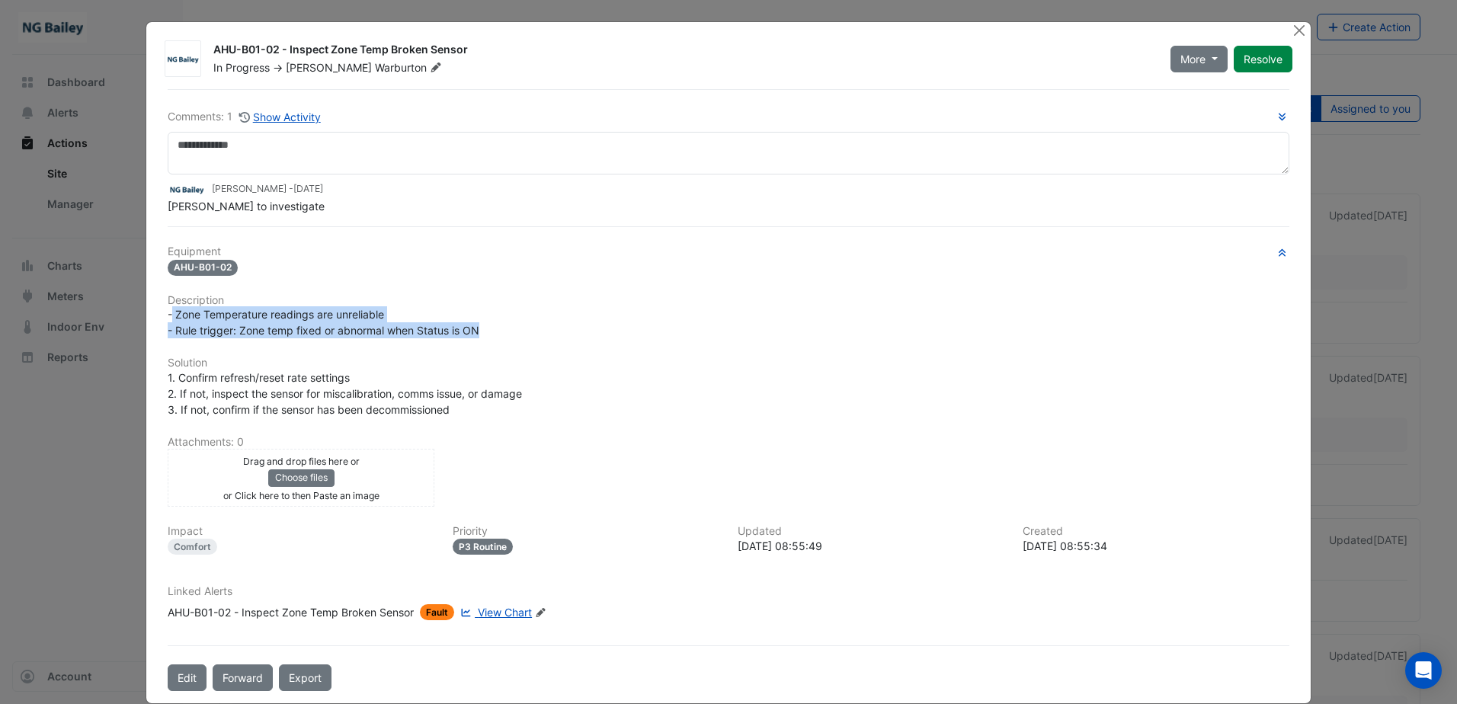
copy div "AHU-B01-02 - Inspect Zone Temp Broken Sensor"
click at [517, 615] on span "View Chart" at bounding box center [505, 612] width 54 height 13
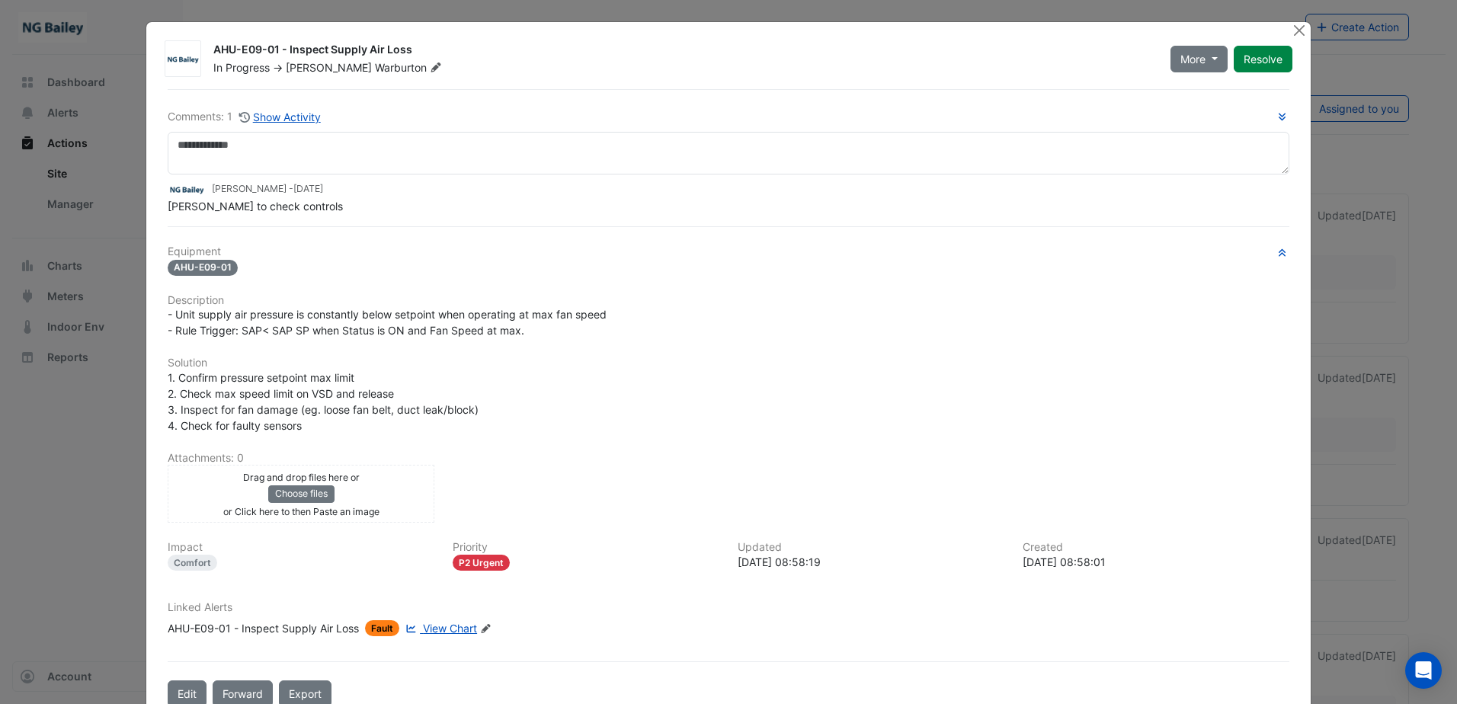
click at [449, 628] on span "View Chart" at bounding box center [450, 628] width 54 height 13
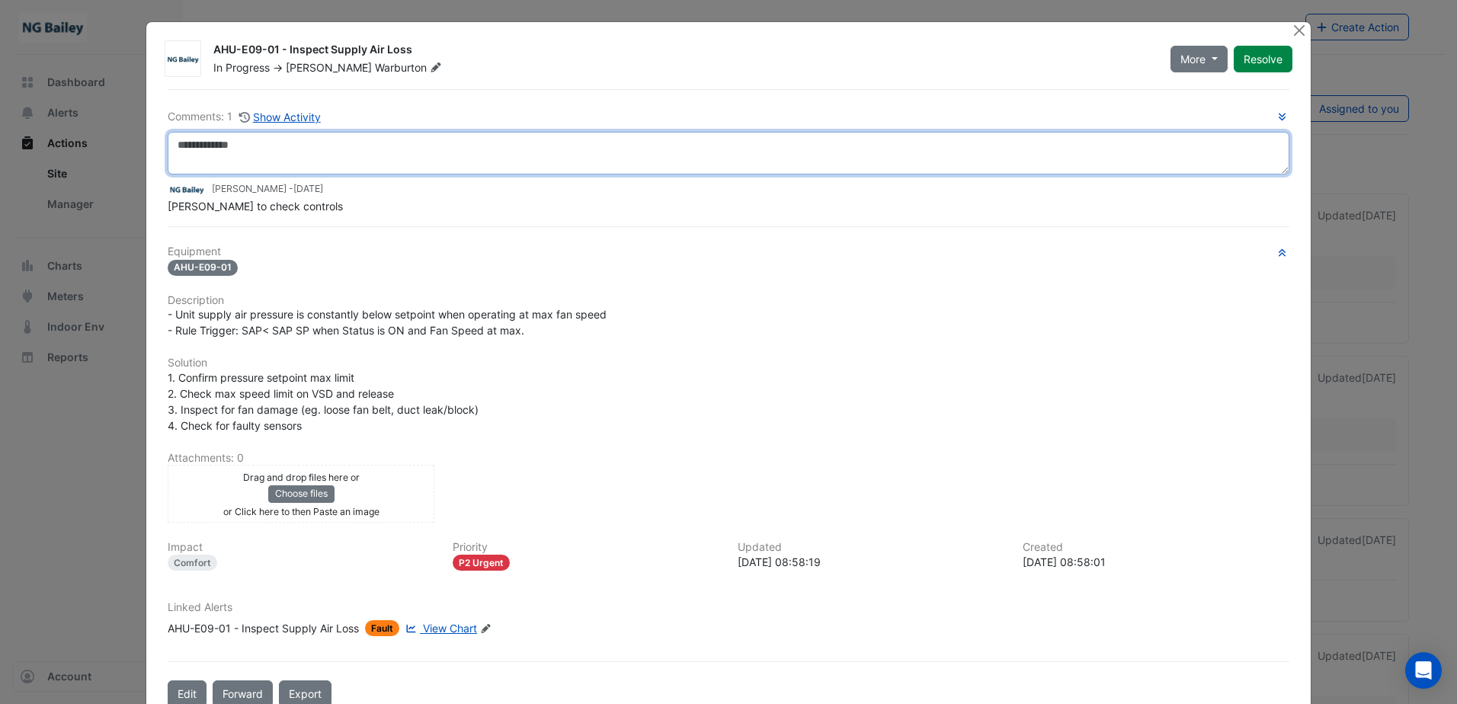
click at [329, 145] on textarea at bounding box center [729, 153] width 1122 height 43
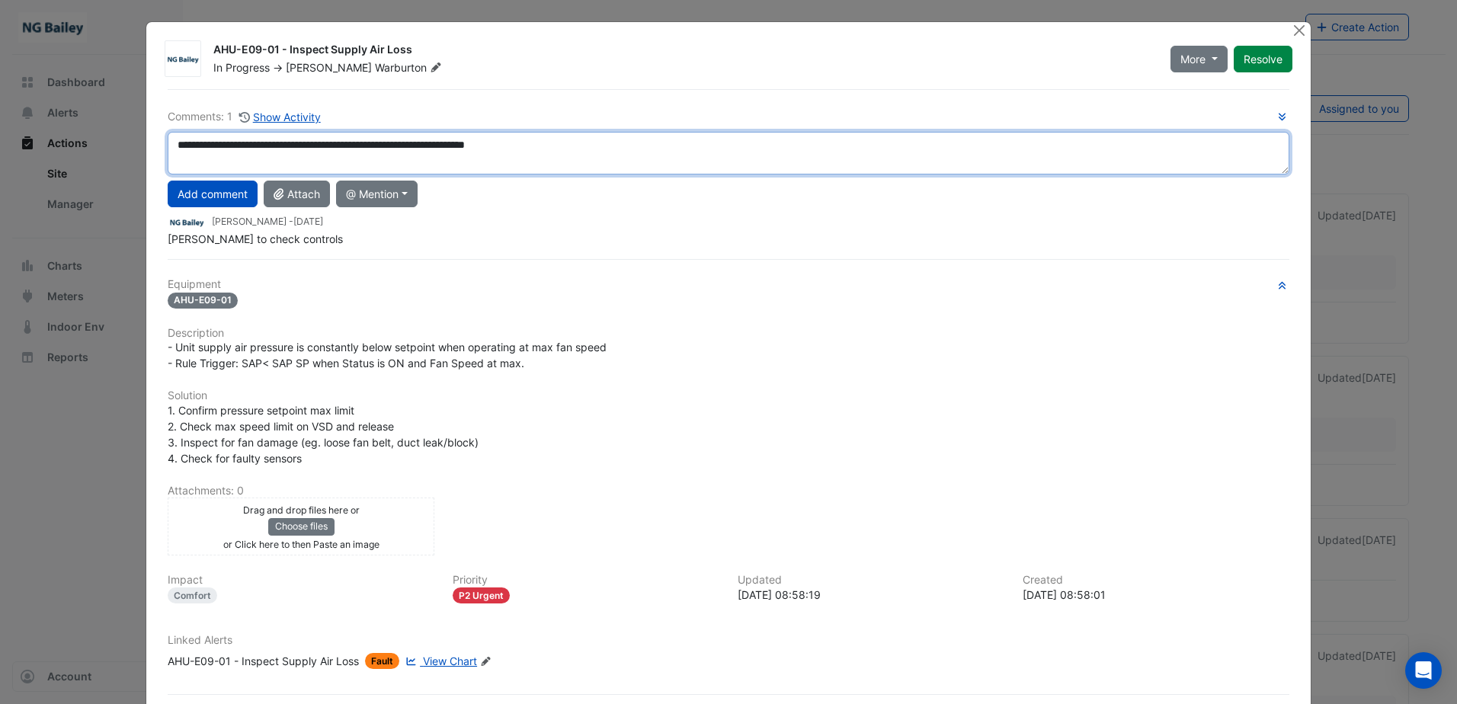
click at [597, 149] on textarea "**********" at bounding box center [729, 153] width 1122 height 43
click at [1015, 149] on textarea "**********" at bounding box center [729, 153] width 1122 height 43
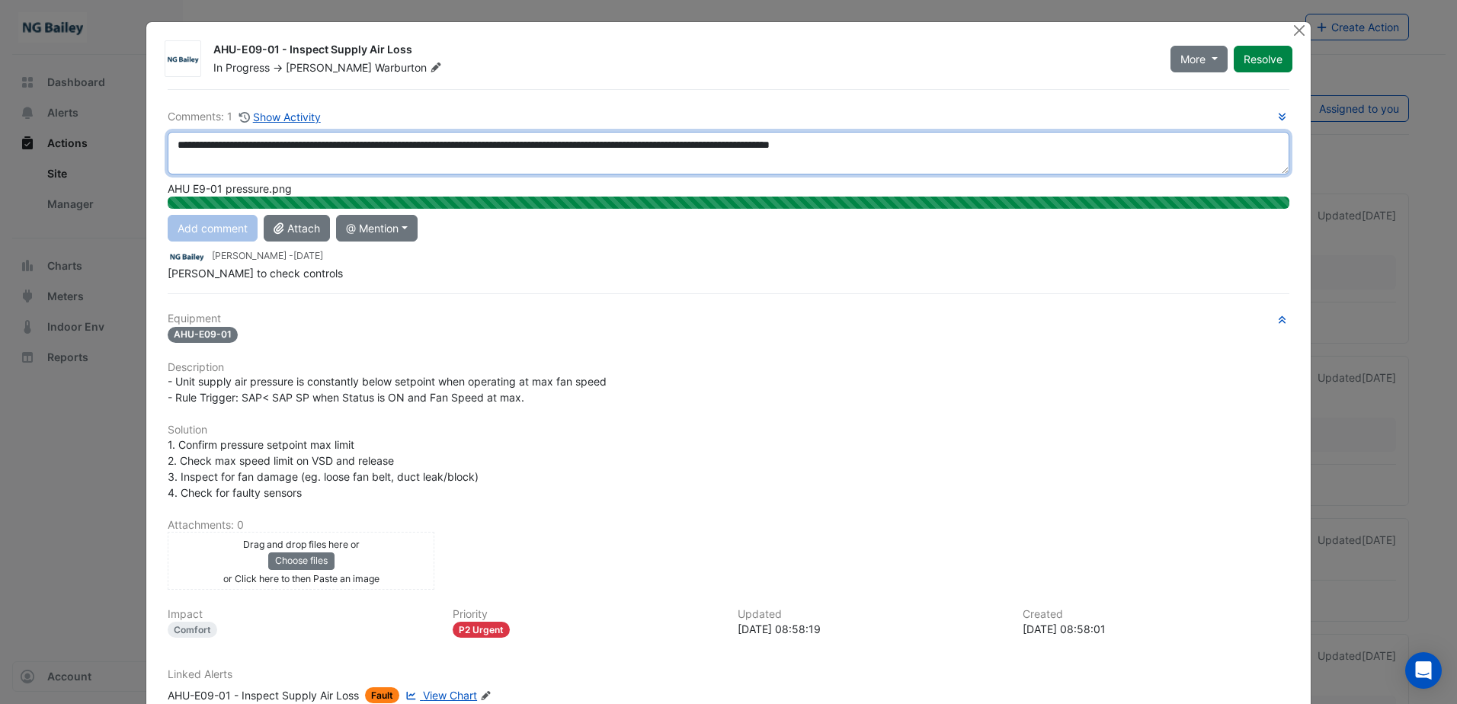
click at [562, 144] on textarea "**********" at bounding box center [729, 153] width 1122 height 43
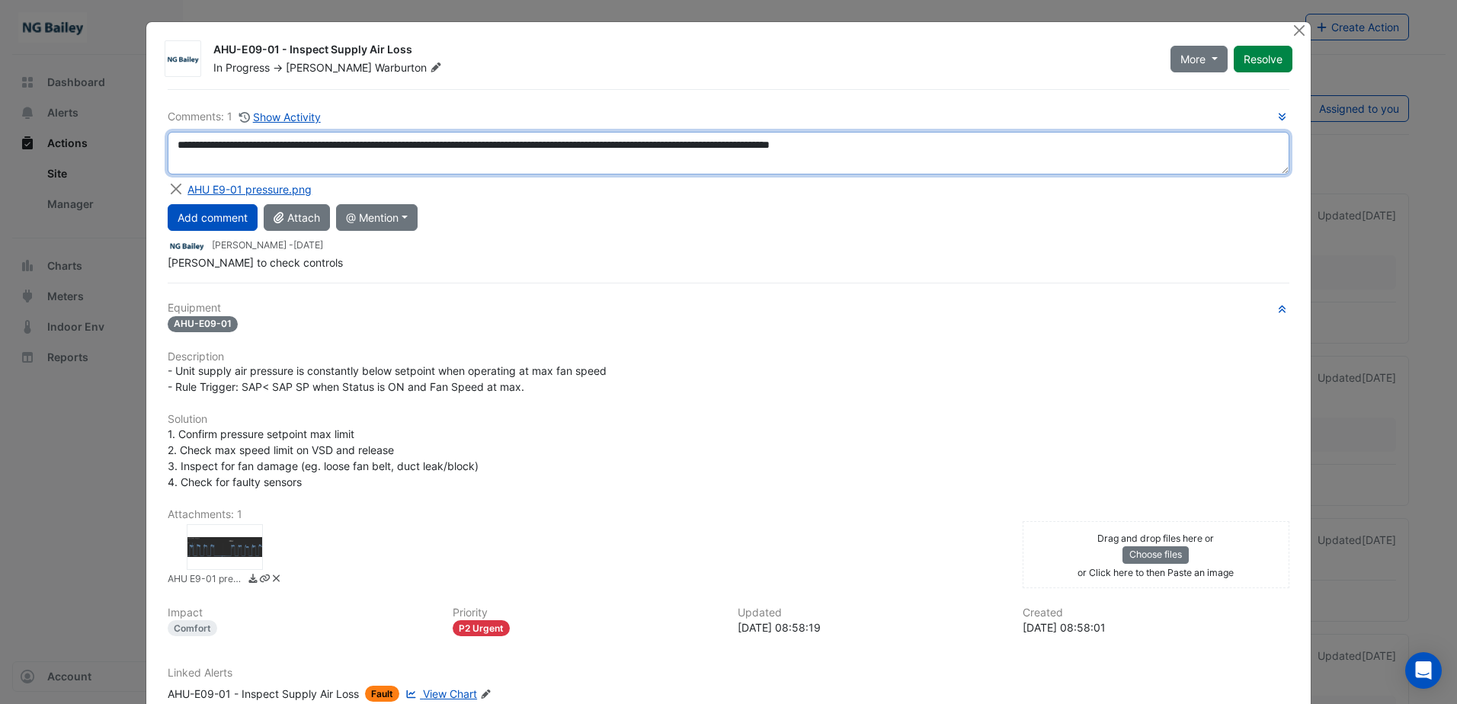
click at [566, 143] on textarea "**********" at bounding box center [729, 153] width 1122 height 43
click at [623, 152] on textarea "**********" at bounding box center [729, 153] width 1122 height 43
click at [763, 152] on textarea "**********" at bounding box center [729, 153] width 1122 height 43
click at [878, 150] on textarea "**********" at bounding box center [729, 153] width 1122 height 43
click at [1027, 152] on textarea "**********" at bounding box center [729, 153] width 1122 height 43
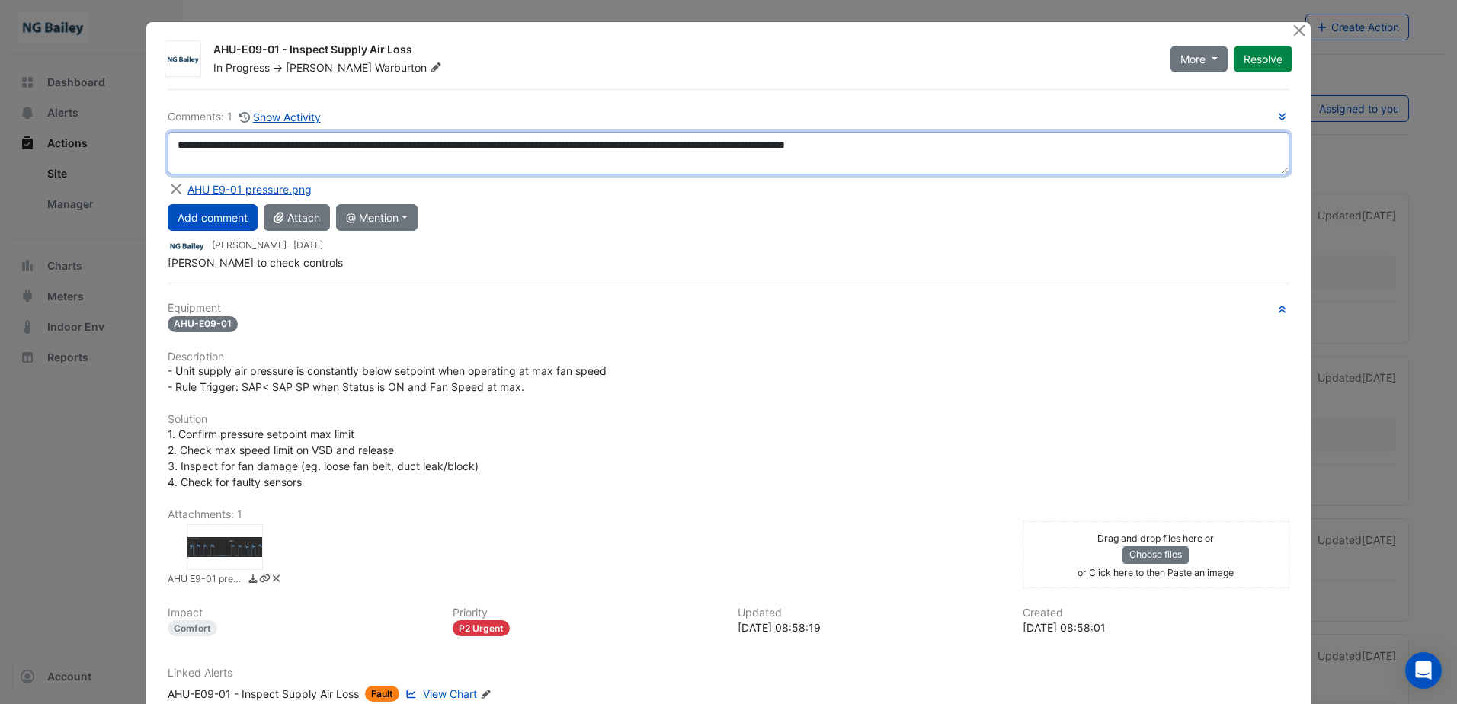
click at [1084, 143] on textarea "**********" at bounding box center [729, 153] width 1122 height 43
drag, startPoint x: 1121, startPoint y: 155, endPoint x: 151, endPoint y: 153, distance: 970.2
click at [151, 153] on div "AHU-E09-01 - Inspect Supply Air Loss In Progress -> Roy Warburton More On Hold …" at bounding box center [728, 403] width 1165 height 762
type textarea "**********"
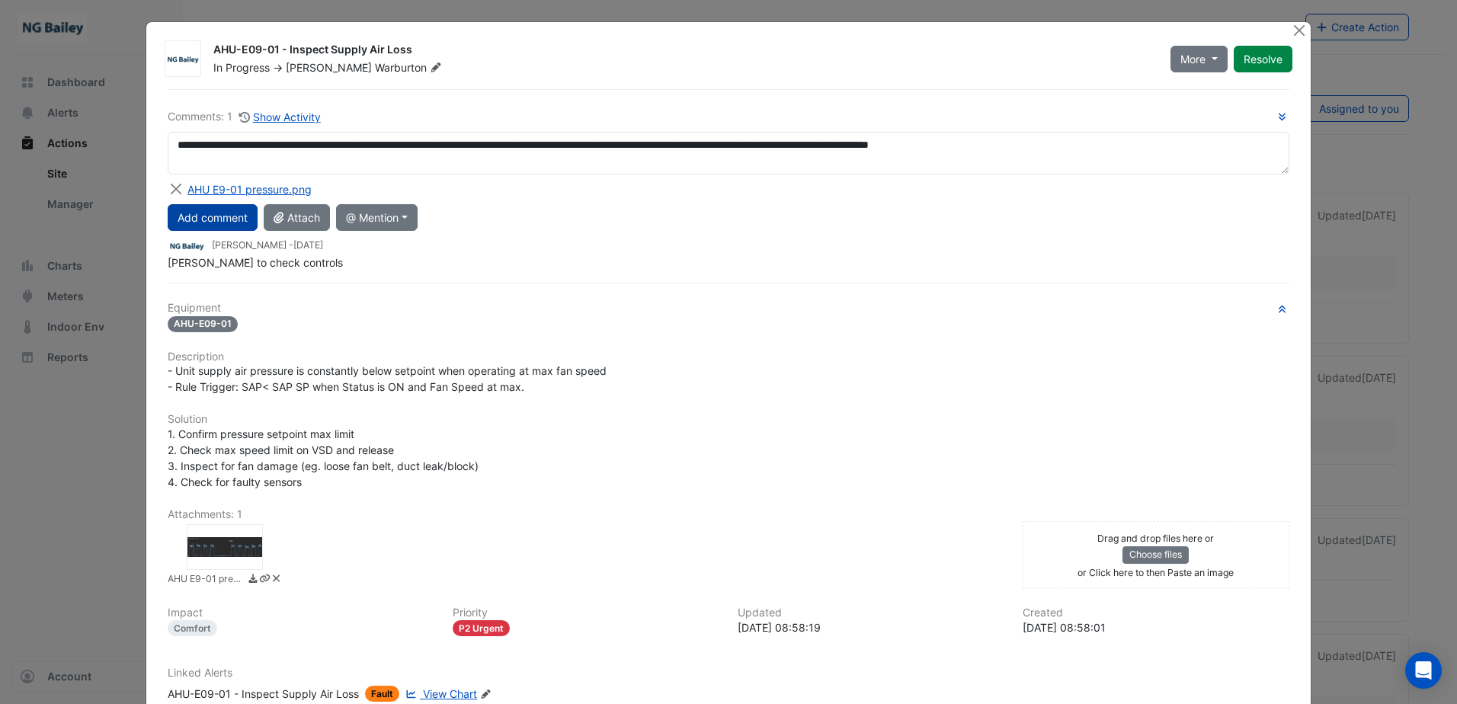
click at [199, 213] on button "Add comment" at bounding box center [213, 217] width 90 height 27
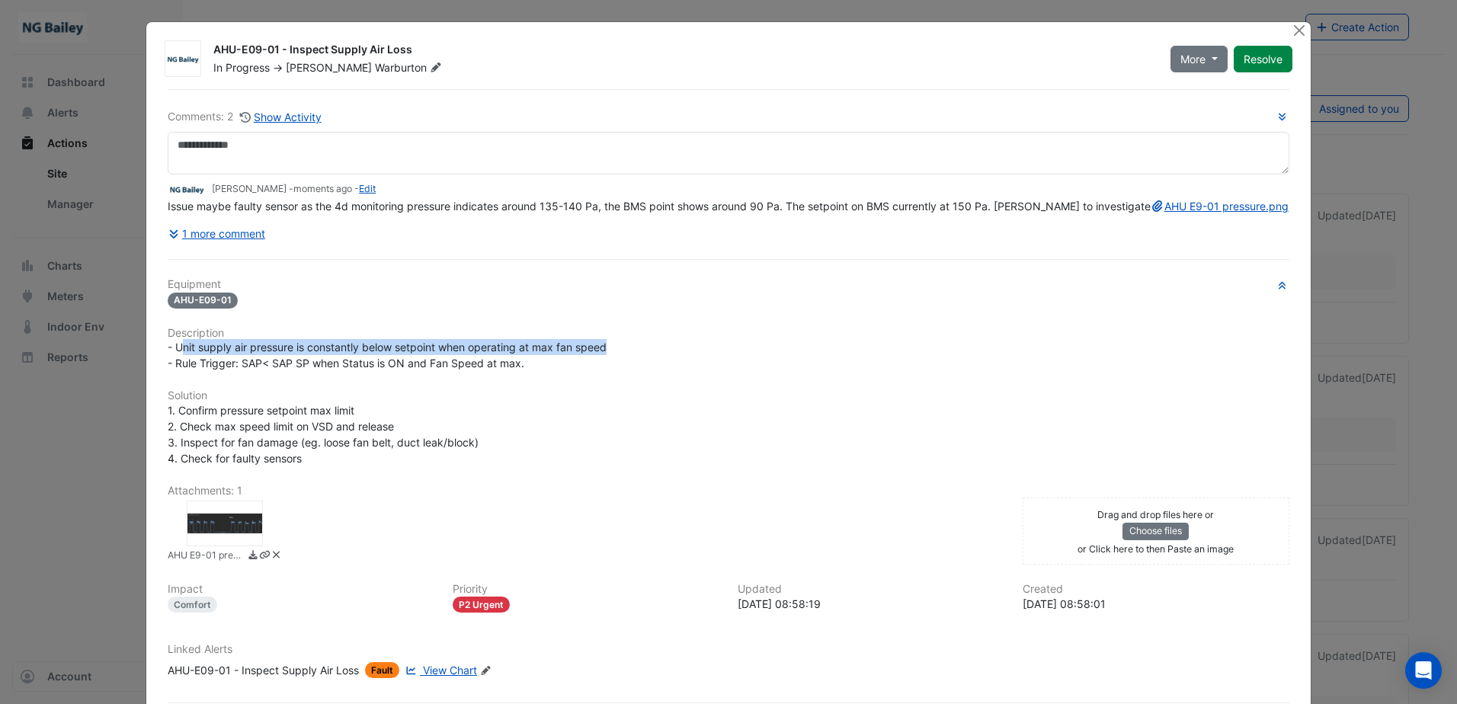
drag, startPoint x: 175, startPoint y: 367, endPoint x: 630, endPoint y: 360, distance: 455.8
click at [630, 360] on div "- Unit supply air pressure is constantly below setpoint when operating at max f…" at bounding box center [729, 355] width 1122 height 32
click at [159, 363] on div "- Unit supply air pressure is constantly below setpoint when operating at max f…" at bounding box center [729, 355] width 1140 height 32
drag, startPoint x: 171, startPoint y: 363, endPoint x: 533, endPoint y: 381, distance: 362.5
click at [533, 371] on div "- Unit supply air pressure is constantly below setpoint when operating at max f…" at bounding box center [729, 355] width 1122 height 32
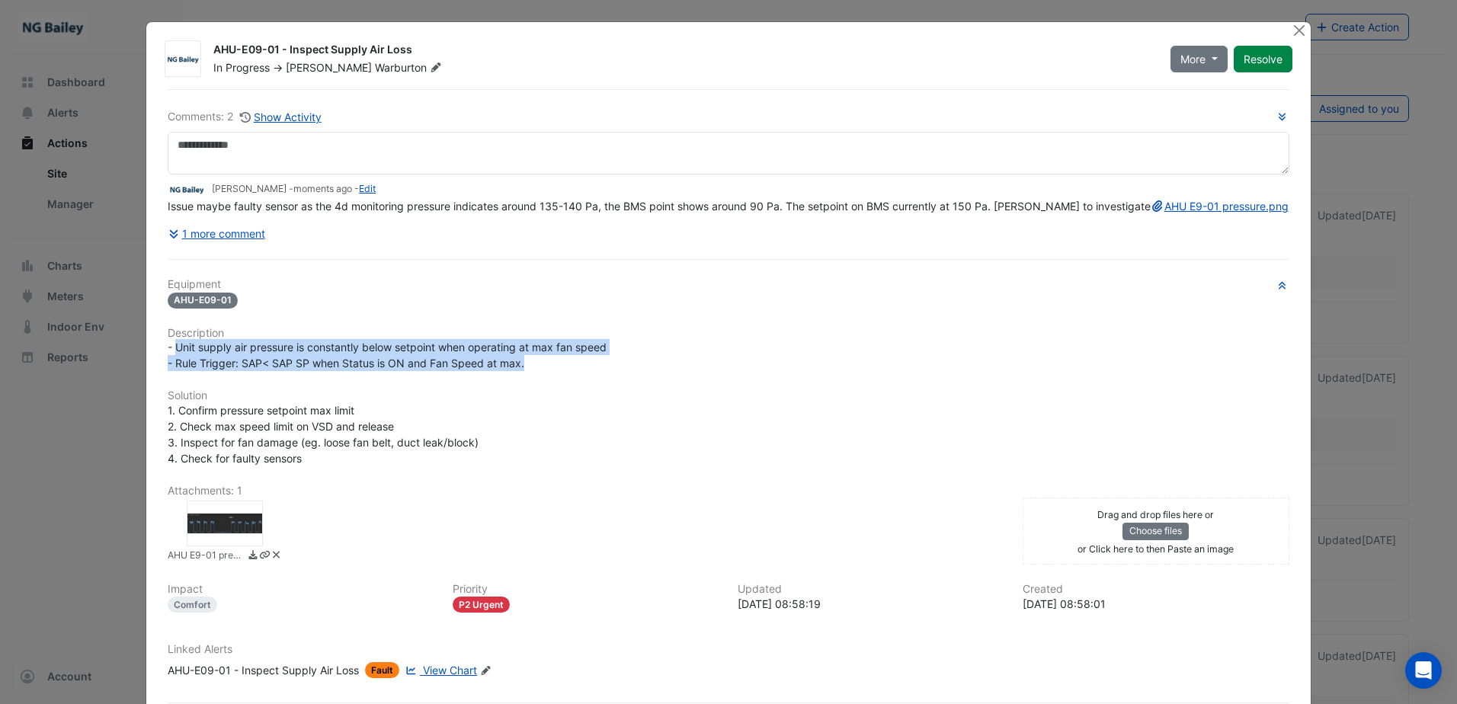
copy span "Unit supply air pressure is constantly below setpoint when operating at max fan…"
click at [1293, 31] on button "Close" at bounding box center [1300, 30] width 16 height 16
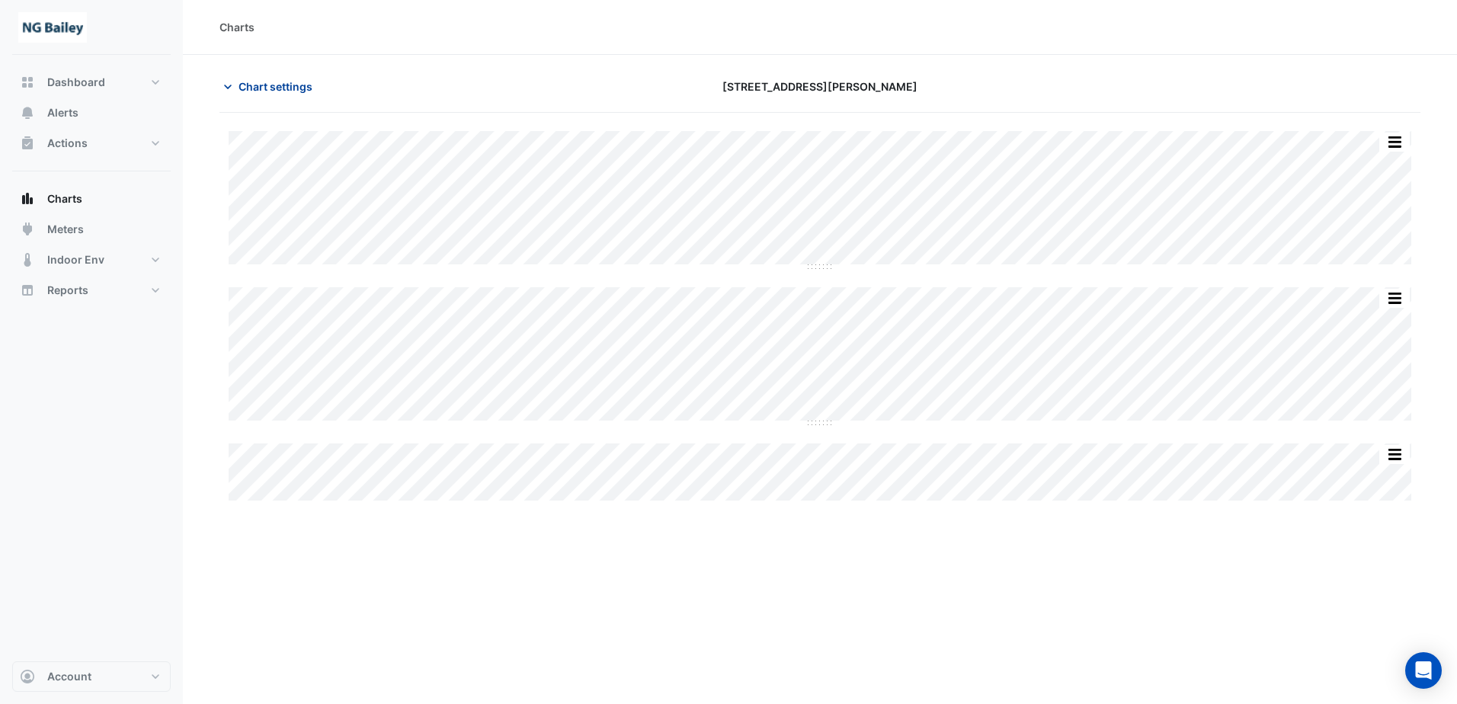
click at [228, 89] on icon "button" at bounding box center [227, 86] width 15 height 15
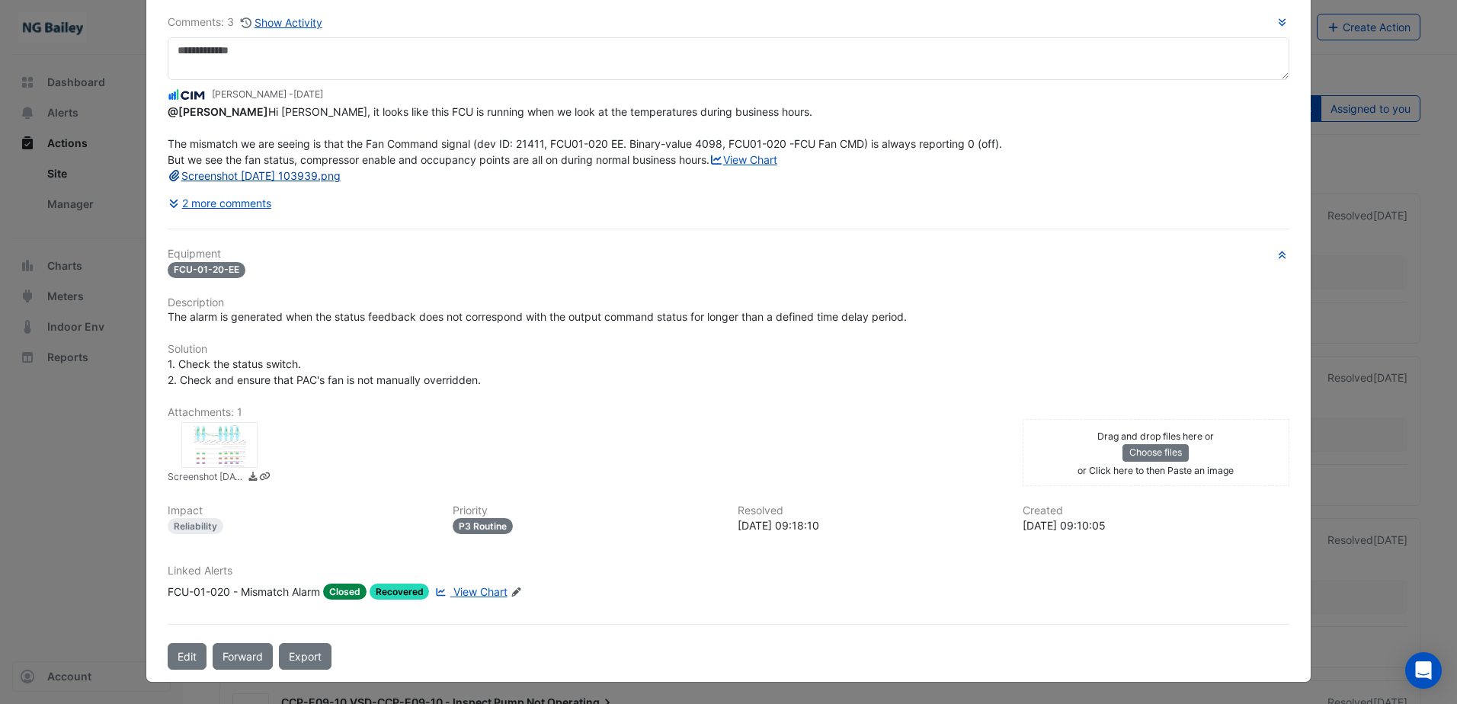
scroll to position [143, 0]
click at [216, 447] on div at bounding box center [219, 445] width 76 height 46
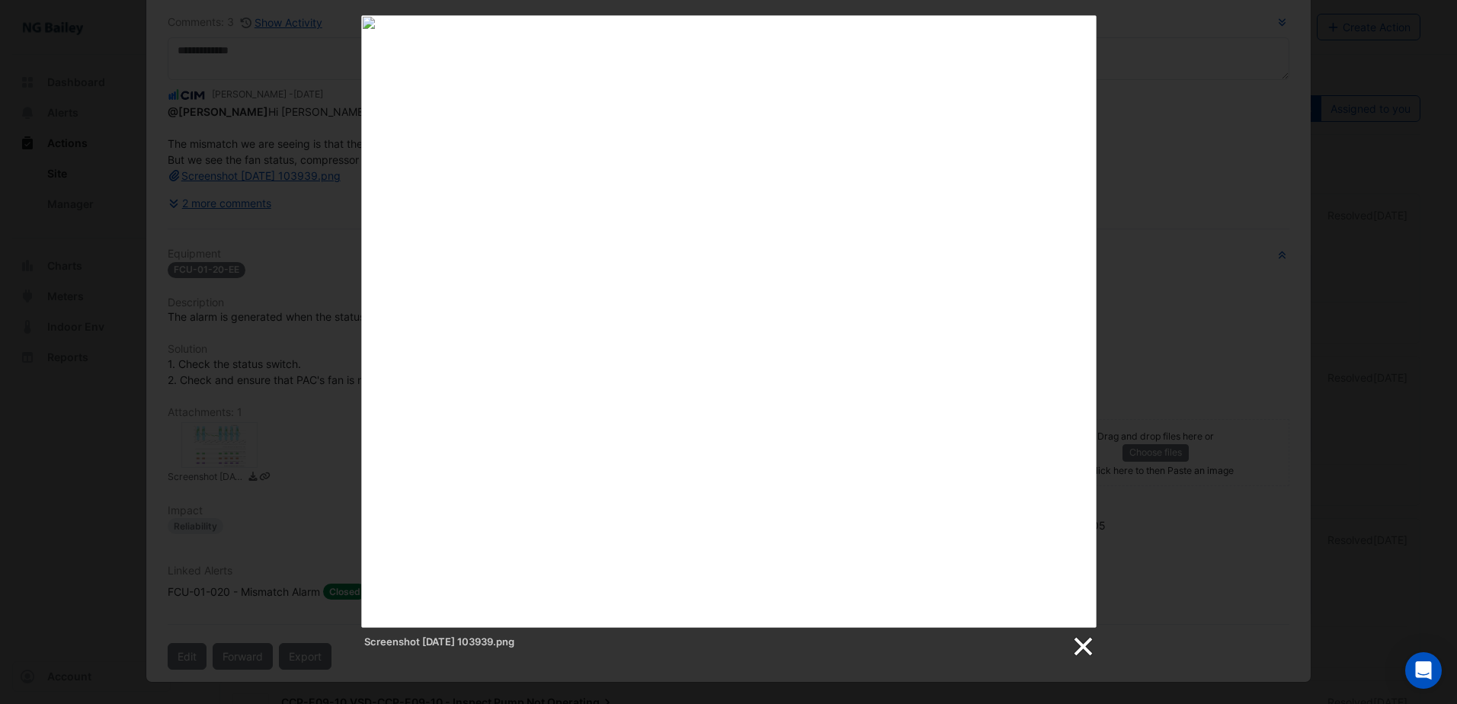
click at [1093, 649] on link at bounding box center [1082, 647] width 23 height 23
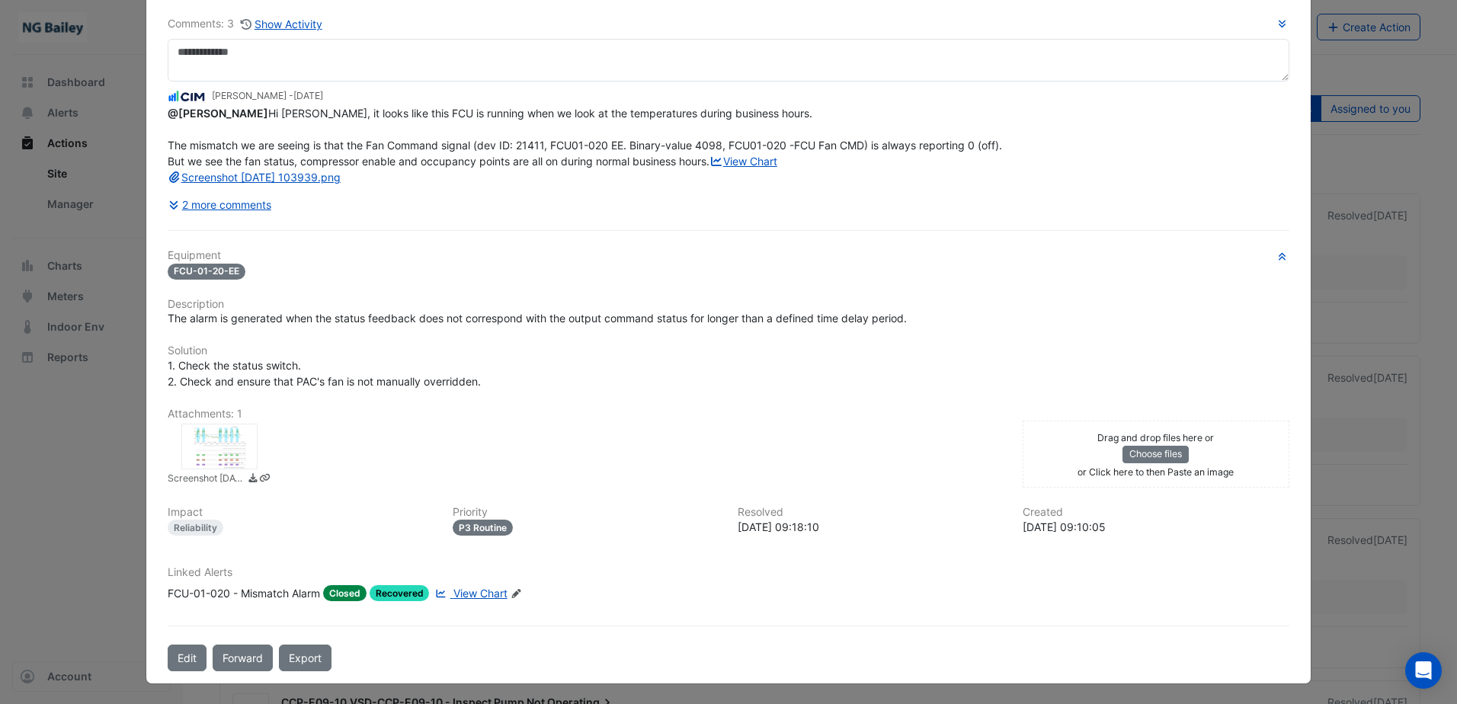
scroll to position [66, 0]
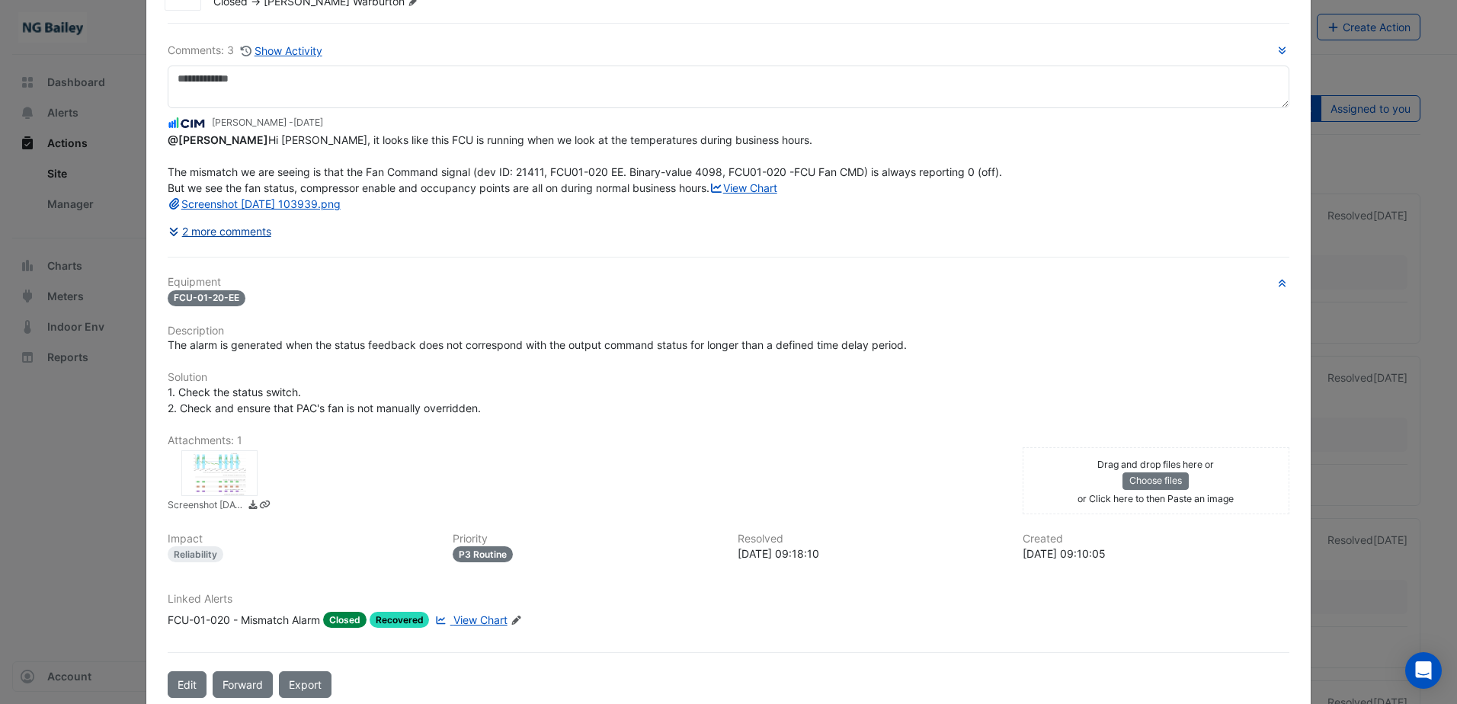
click at [256, 245] on button "2 more comments" at bounding box center [220, 231] width 104 height 27
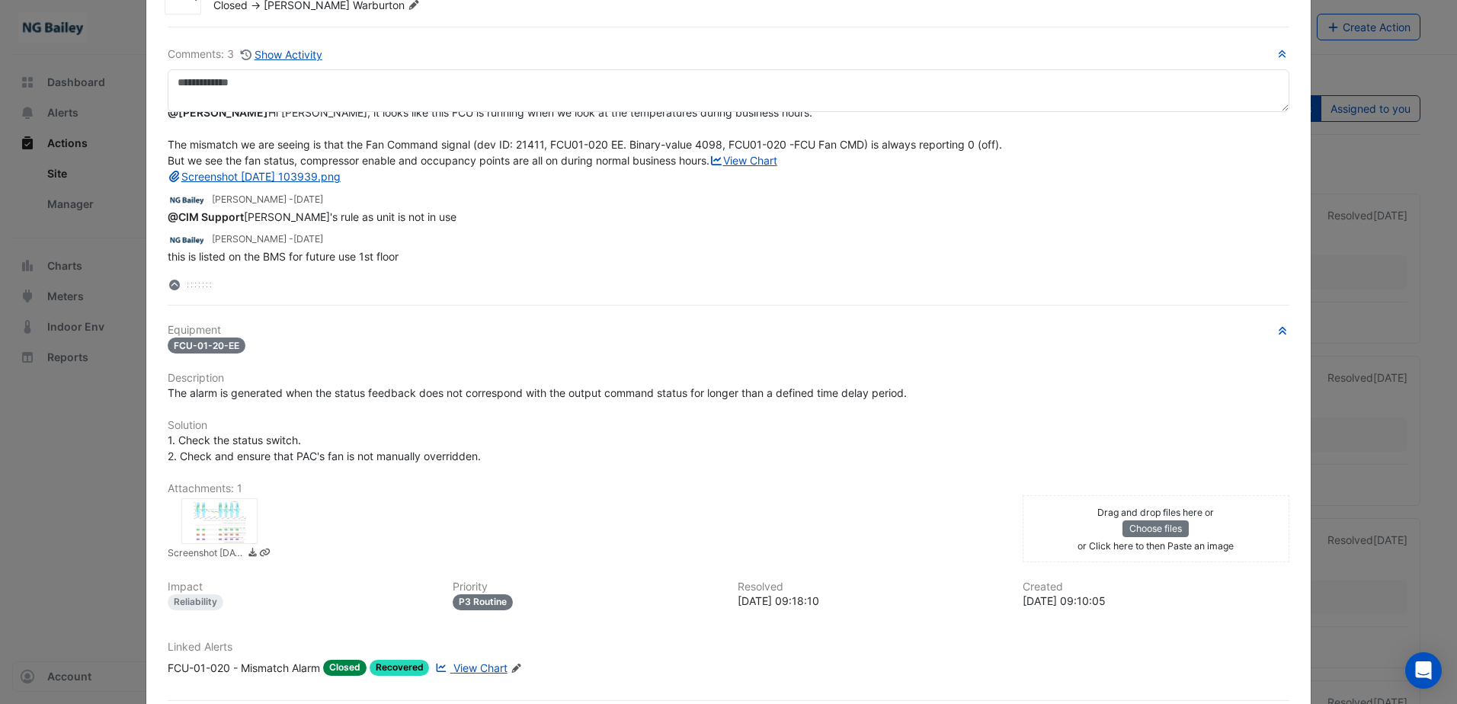
scroll to position [0, 0]
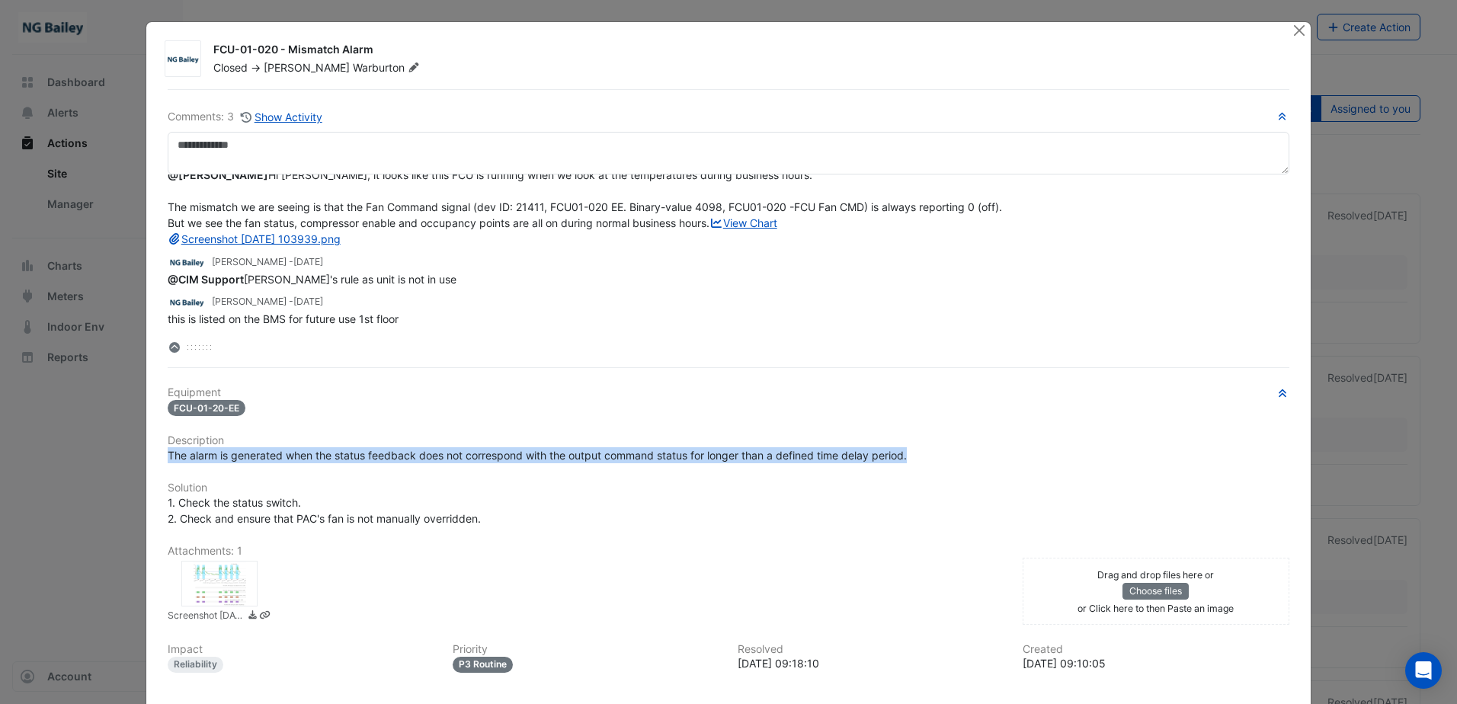
drag, startPoint x: 159, startPoint y: 462, endPoint x: 926, endPoint y: 461, distance: 766.7
click at [926, 461] on div "The alarm is generated when the status feedback does not correspond with the ou…" at bounding box center [729, 455] width 1140 height 16
copy span "The alarm is generated when the status feedback does not correspond with the ou…"
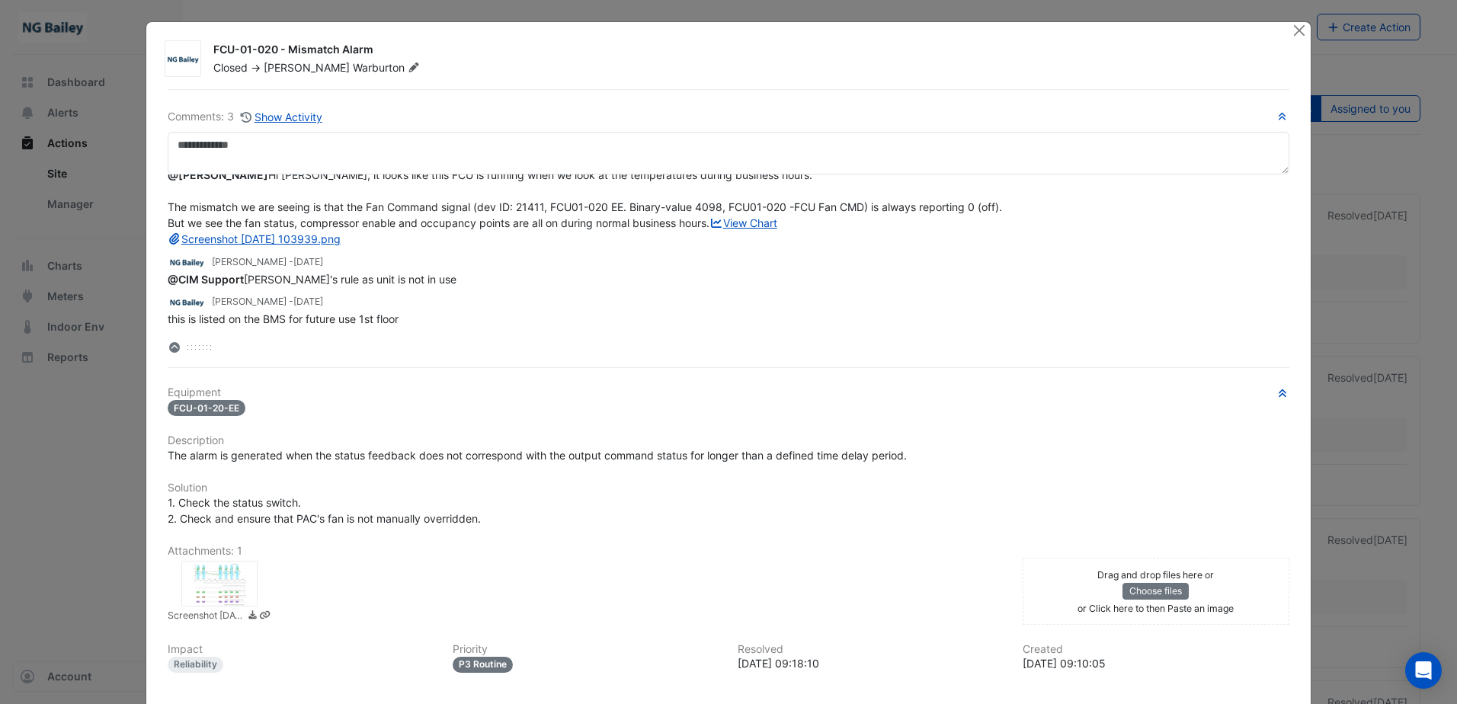
click at [415, 234] on div "@Roy Warburton Hi Roy, it looks like this FCU is running when we look at the te…" at bounding box center [729, 207] width 1122 height 80
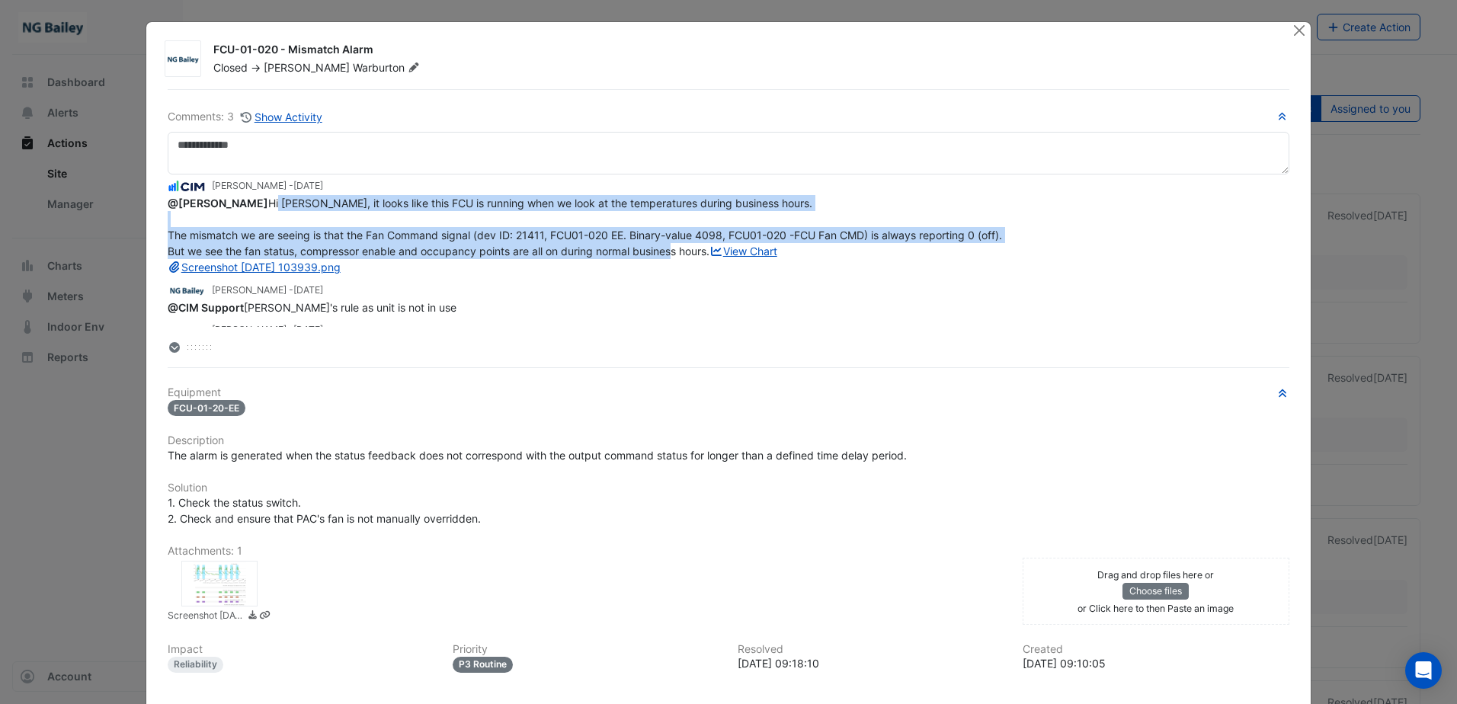
drag, startPoint x: 161, startPoint y: 221, endPoint x: 734, endPoint y: 263, distance: 574.7
click at [734, 263] on div "Comments: 3 Show Activity Liam Dent - 1 week and 1 day ago @Roy Warburton Hi Ro…" at bounding box center [729, 448] width 1140 height 719
copy span "Hi Roy, it looks like this FCU is running when we look at the temperatures duri…"
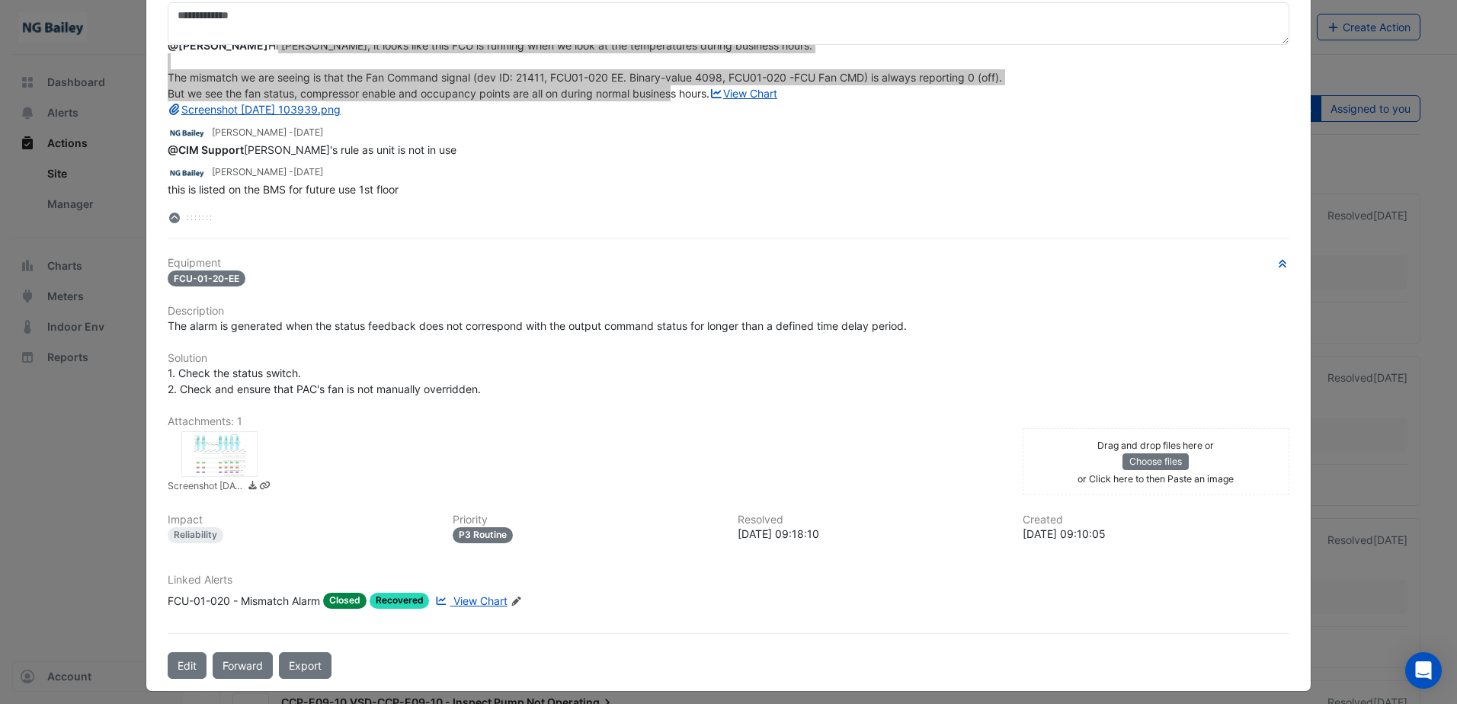
scroll to position [139, 0]
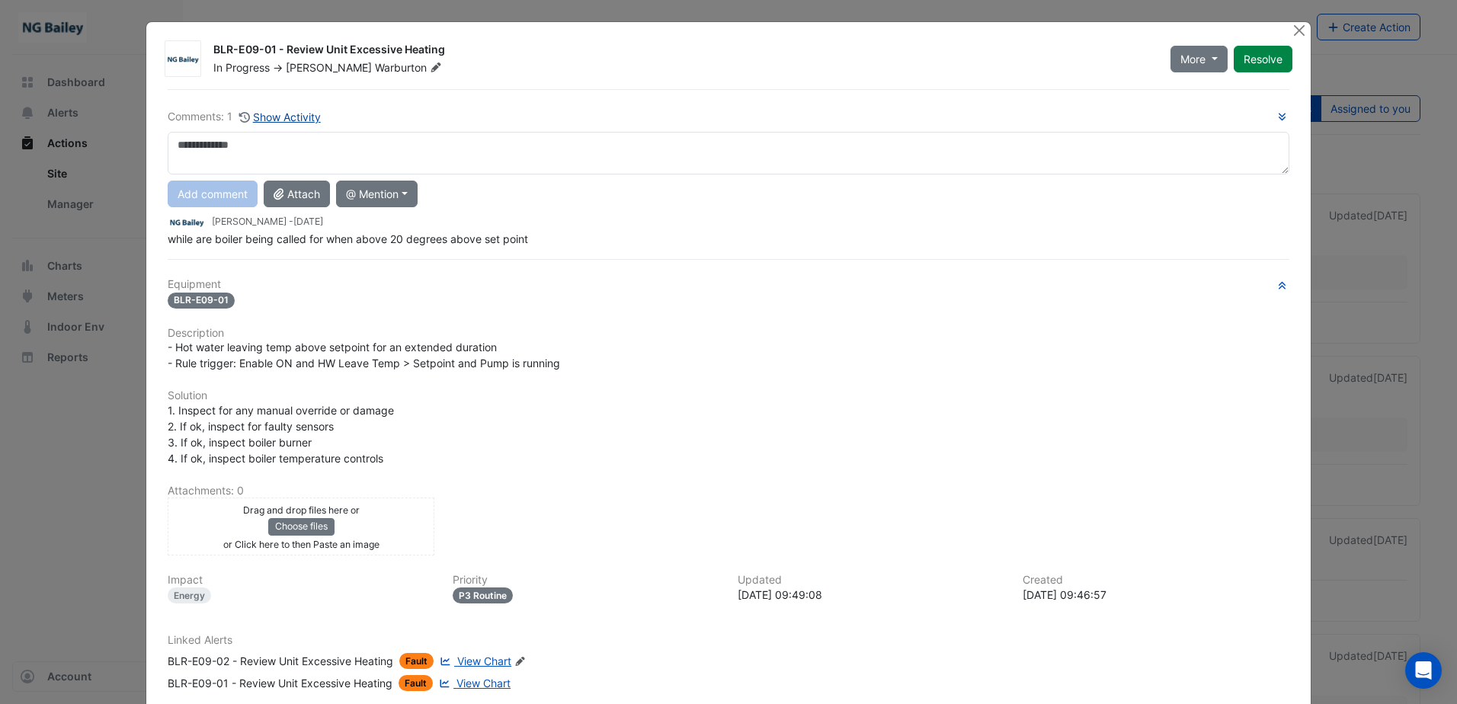
click at [257, 119] on button "Show Activity" at bounding box center [280, 117] width 83 height 18
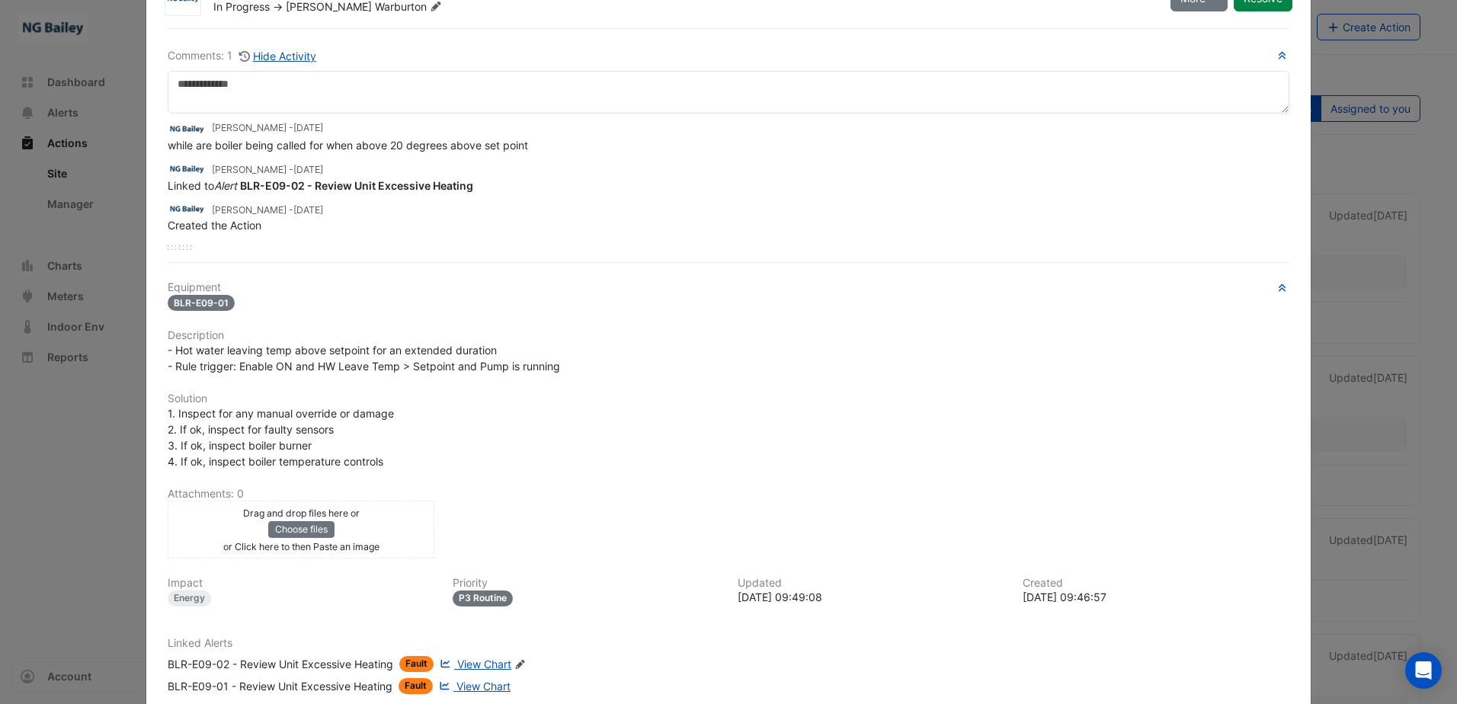
scroll to position [155, 0]
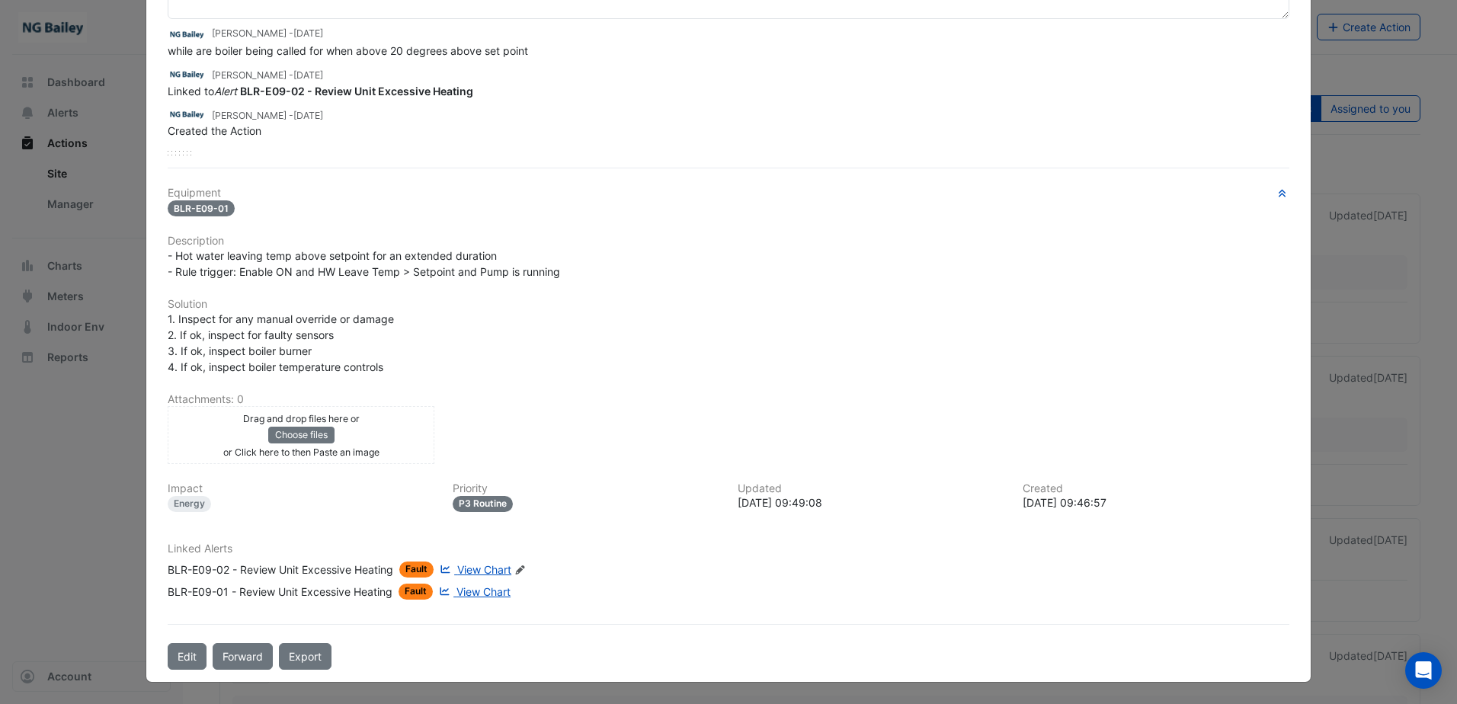
click at [487, 572] on span "View Chart" at bounding box center [484, 569] width 54 height 13
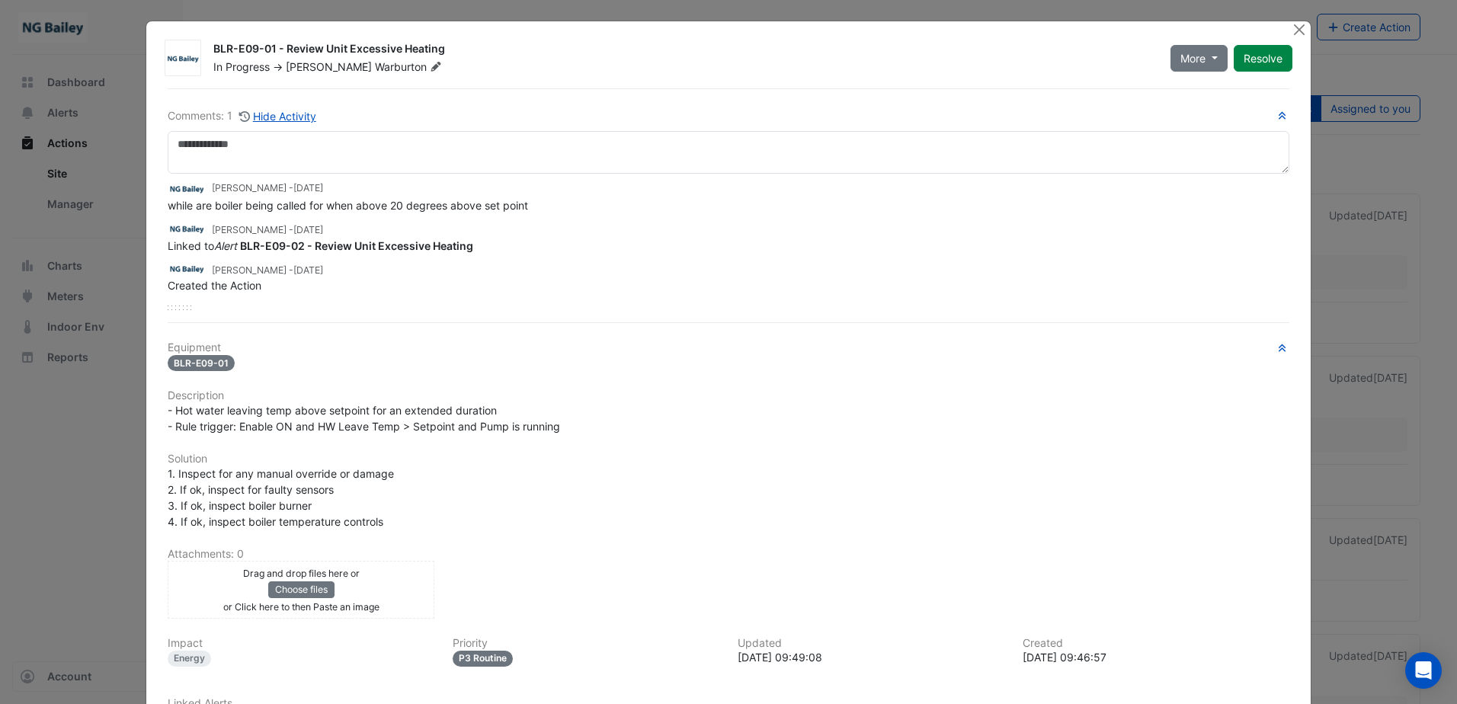
scroll to position [0, 0]
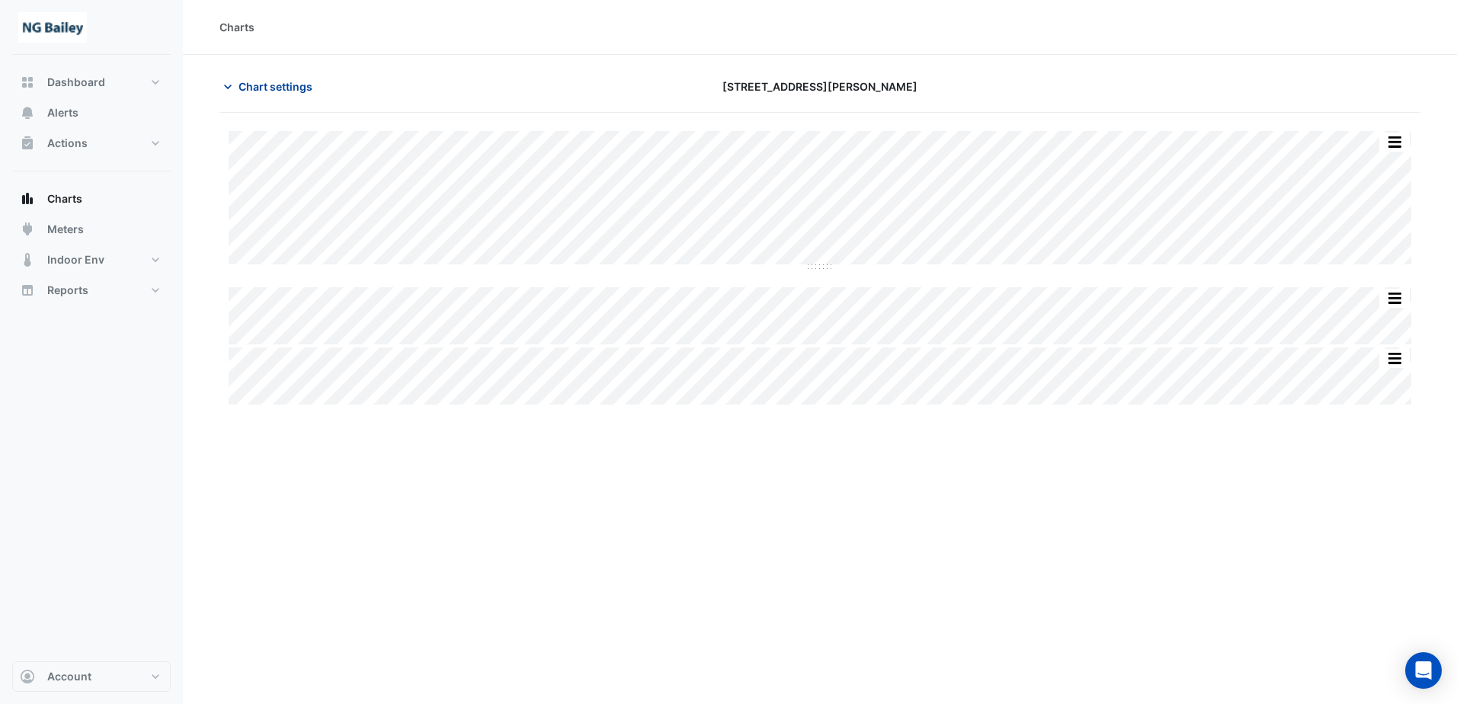
click at [225, 75] on button "Chart settings" at bounding box center [270, 86] width 103 height 27
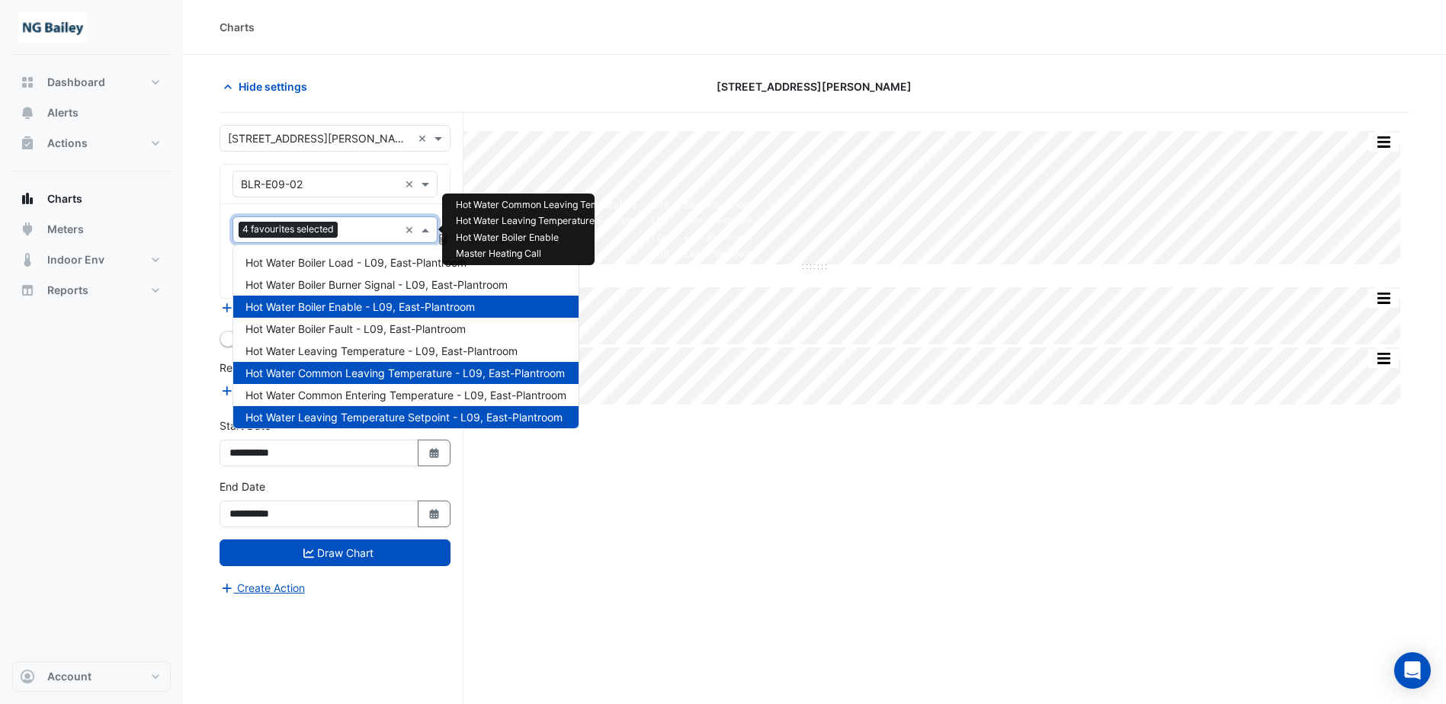
click at [370, 232] on input "text" at bounding box center [371, 231] width 55 height 16
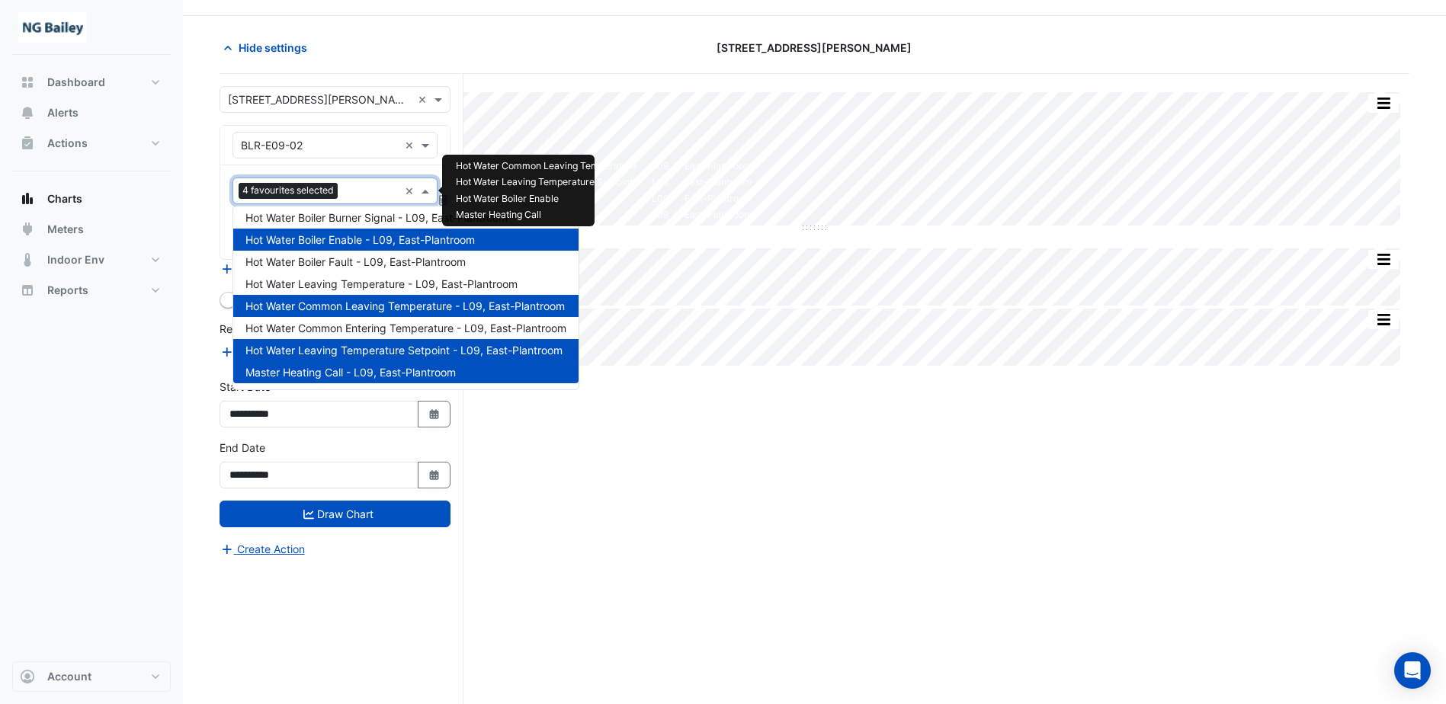
scroll to position [58, 0]
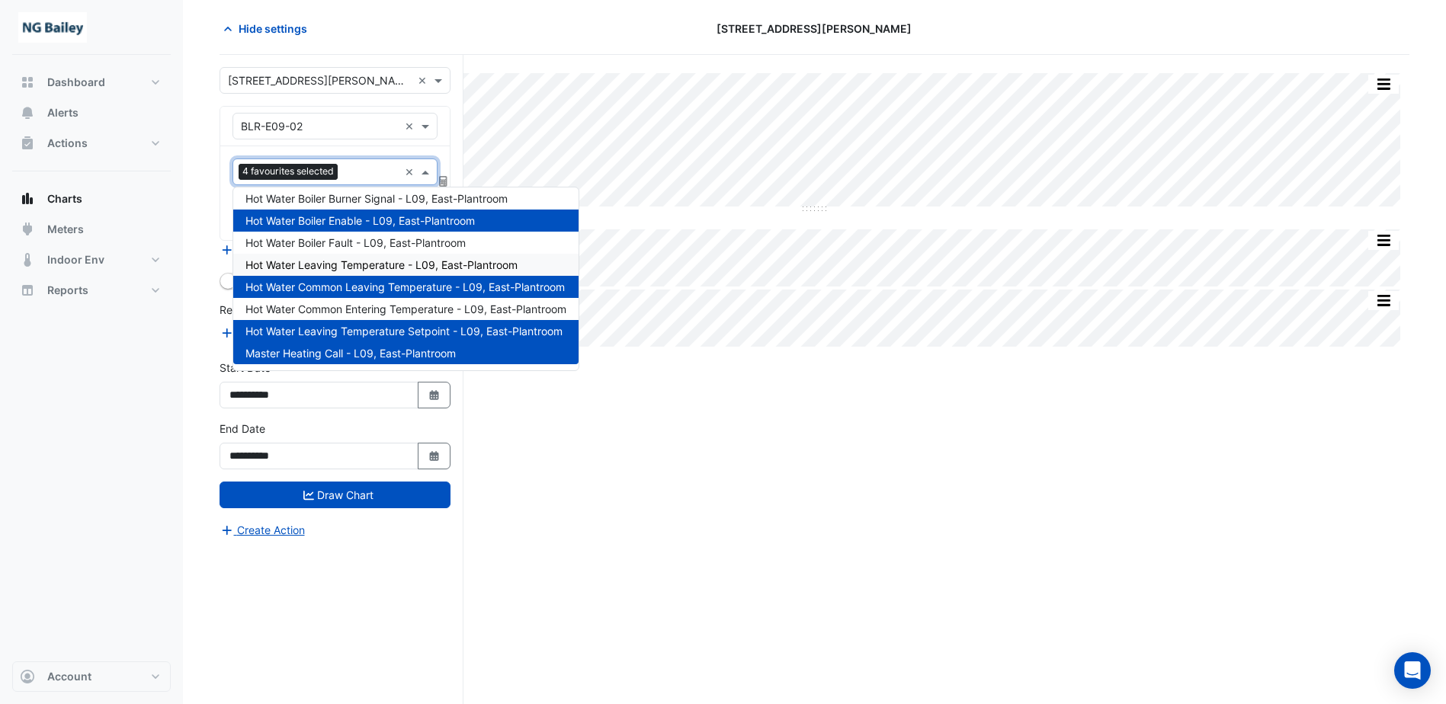
click at [883, 432] on div "Split All Split None Print Save as JPEG Save as PNG Pivot Data Table Export CSV…" at bounding box center [814, 379] width 1190 height 649
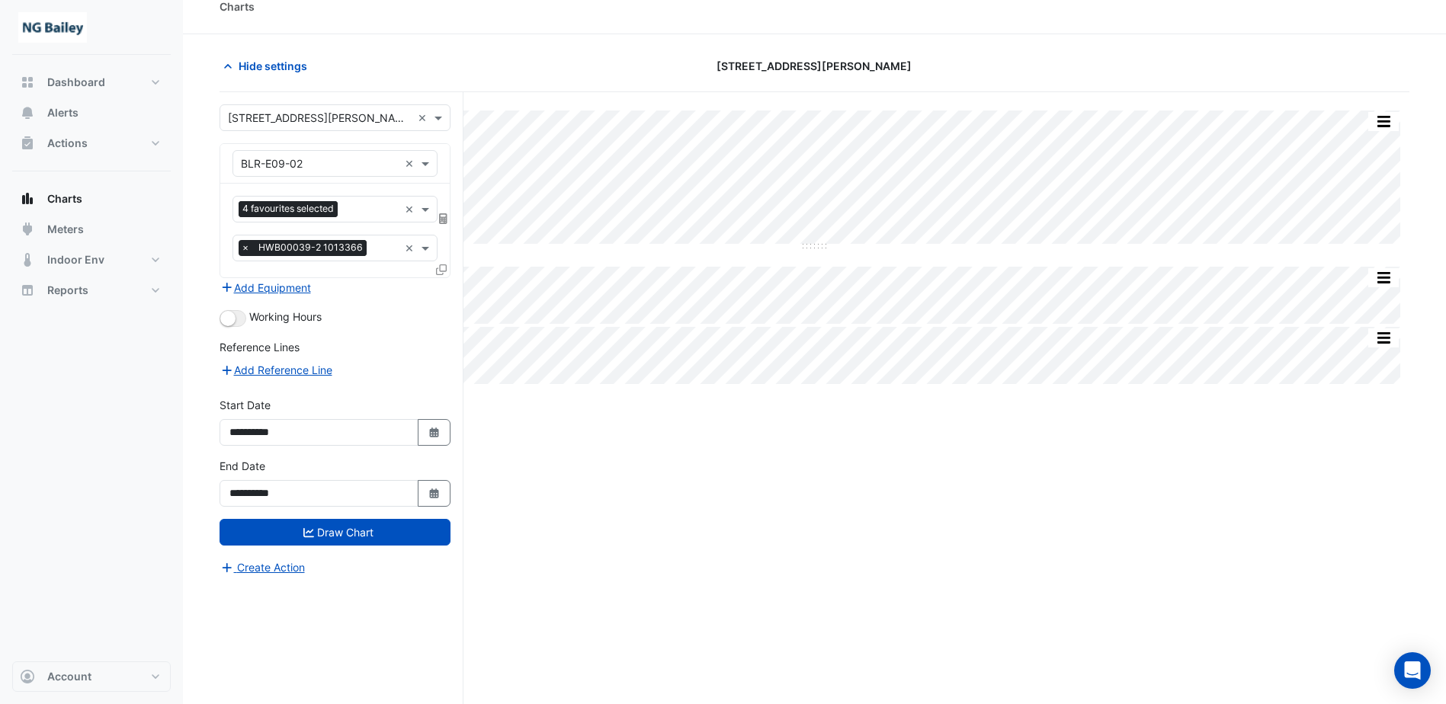
scroll to position [0, 0]
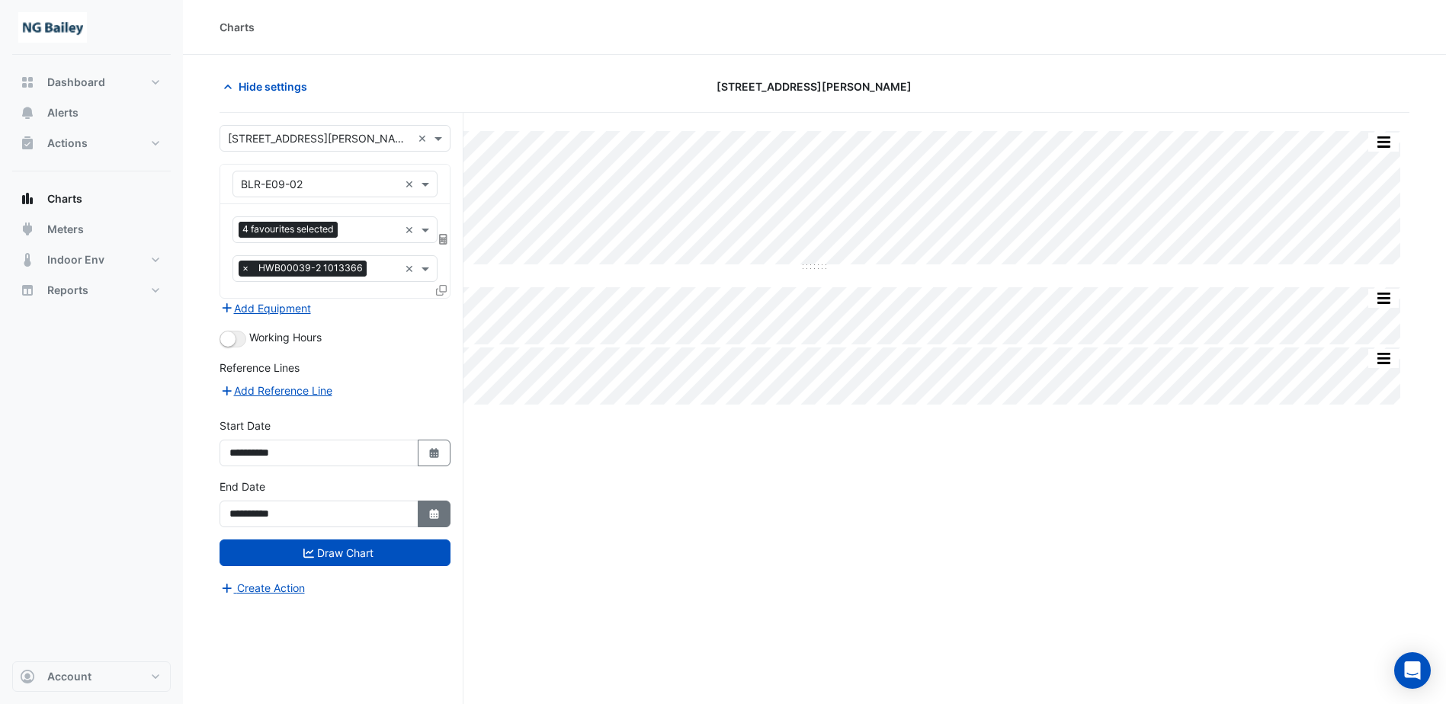
click at [434, 513] on icon "button" at bounding box center [433, 514] width 9 height 10
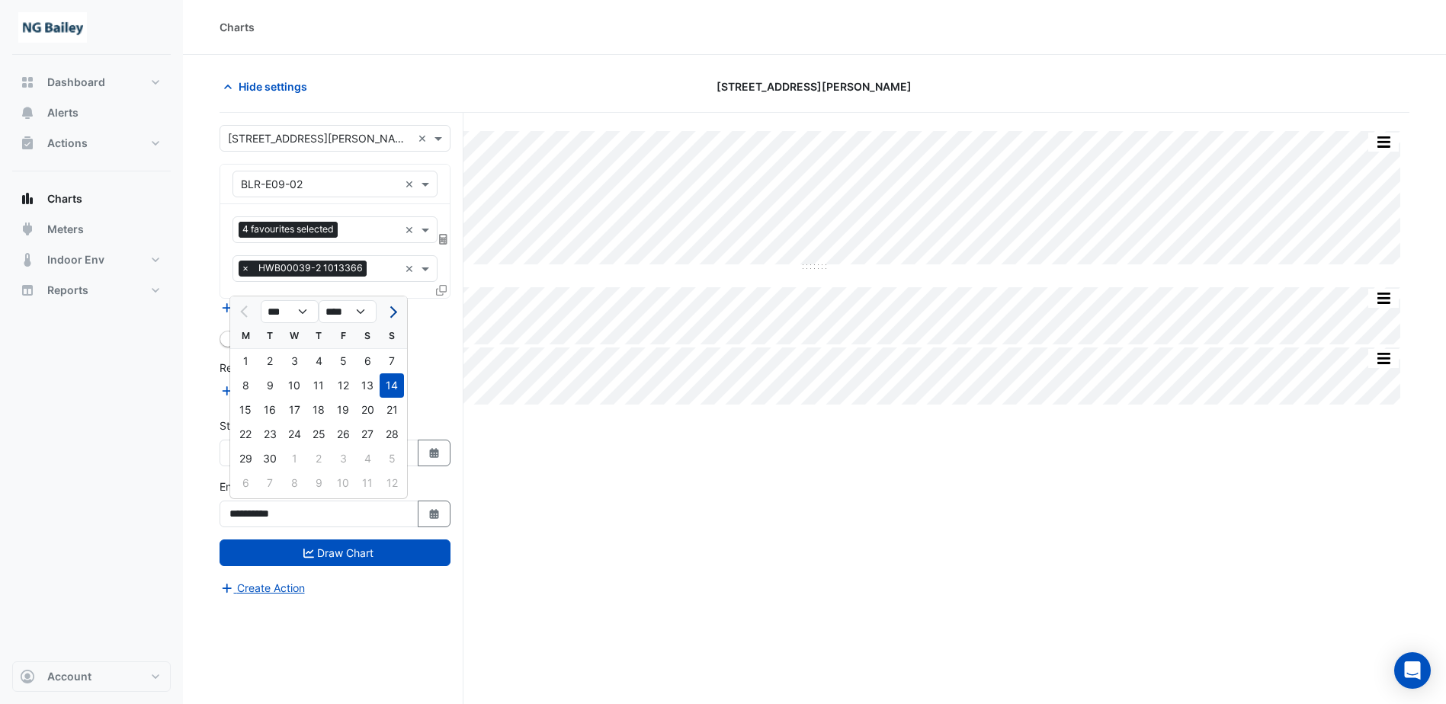
click at [393, 309] on span "Next month" at bounding box center [391, 311] width 11 height 11
select select "**"
click at [341, 389] on div "10" at bounding box center [343, 385] width 24 height 24
type input "**********"
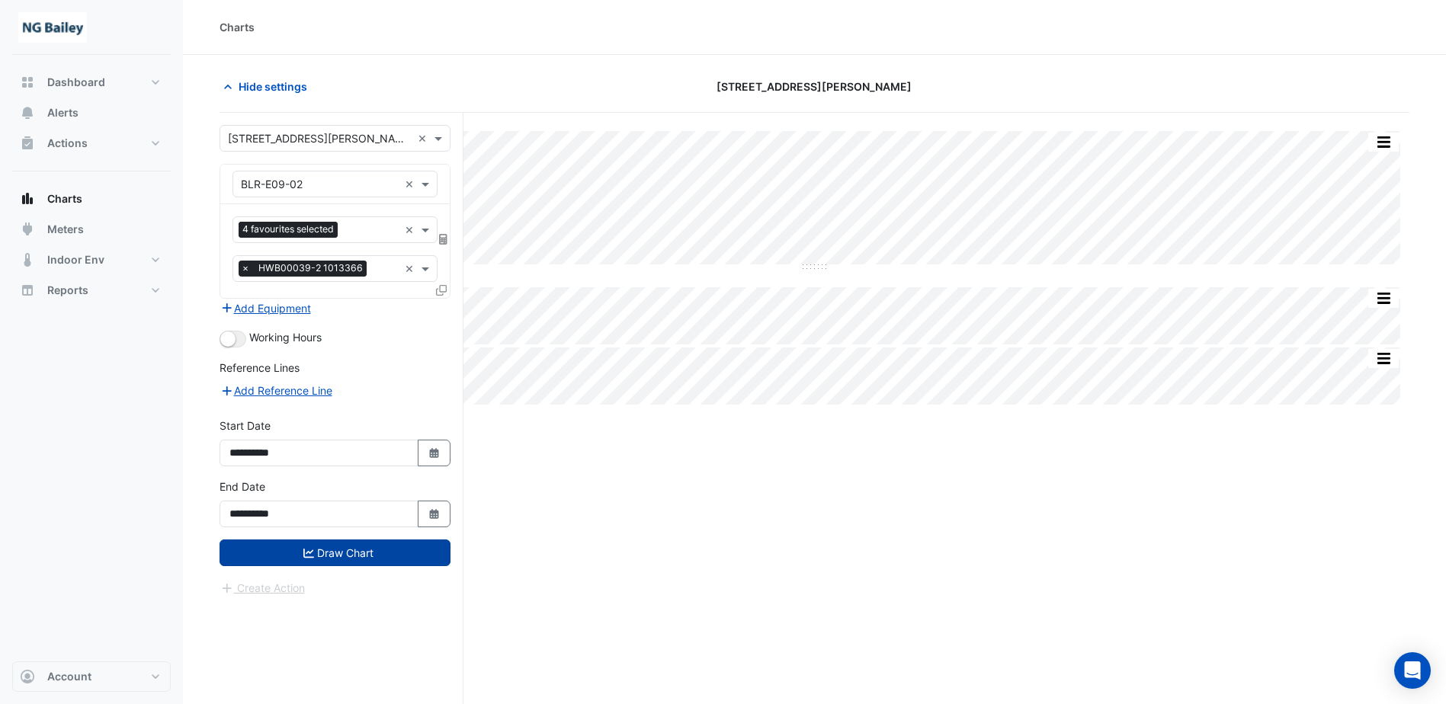
click at [349, 560] on button "Draw Chart" at bounding box center [334, 553] width 231 height 27
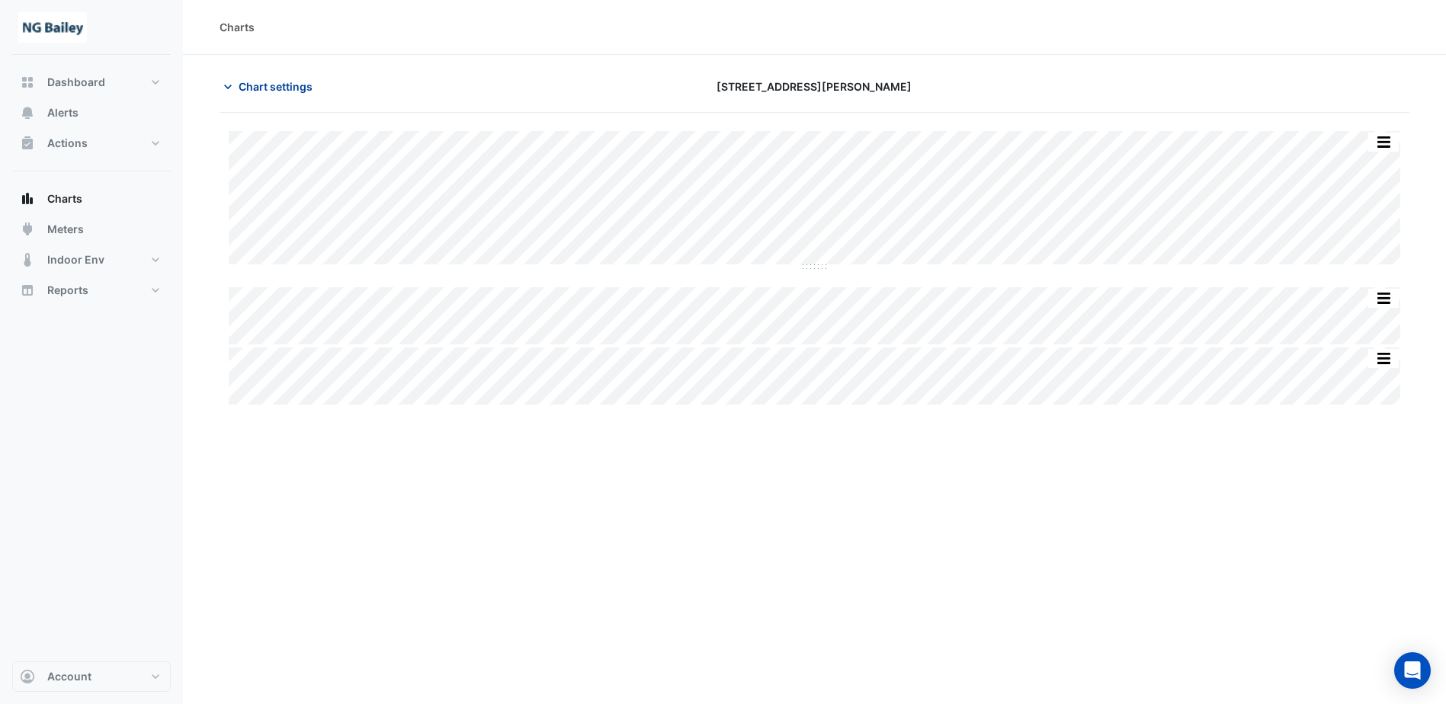
click at [231, 87] on icon "button" at bounding box center [227, 86] width 15 height 15
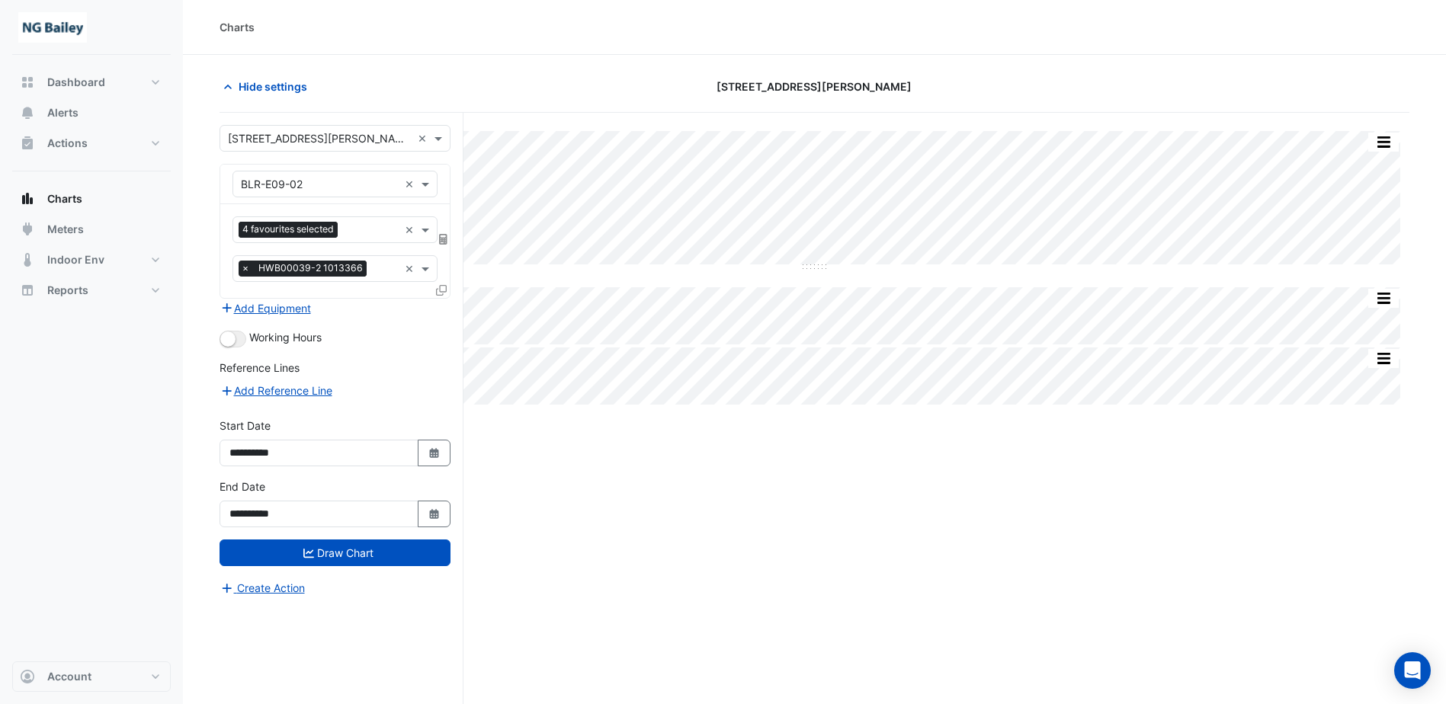
click at [389, 276] on input "text" at bounding box center [386, 270] width 26 height 16
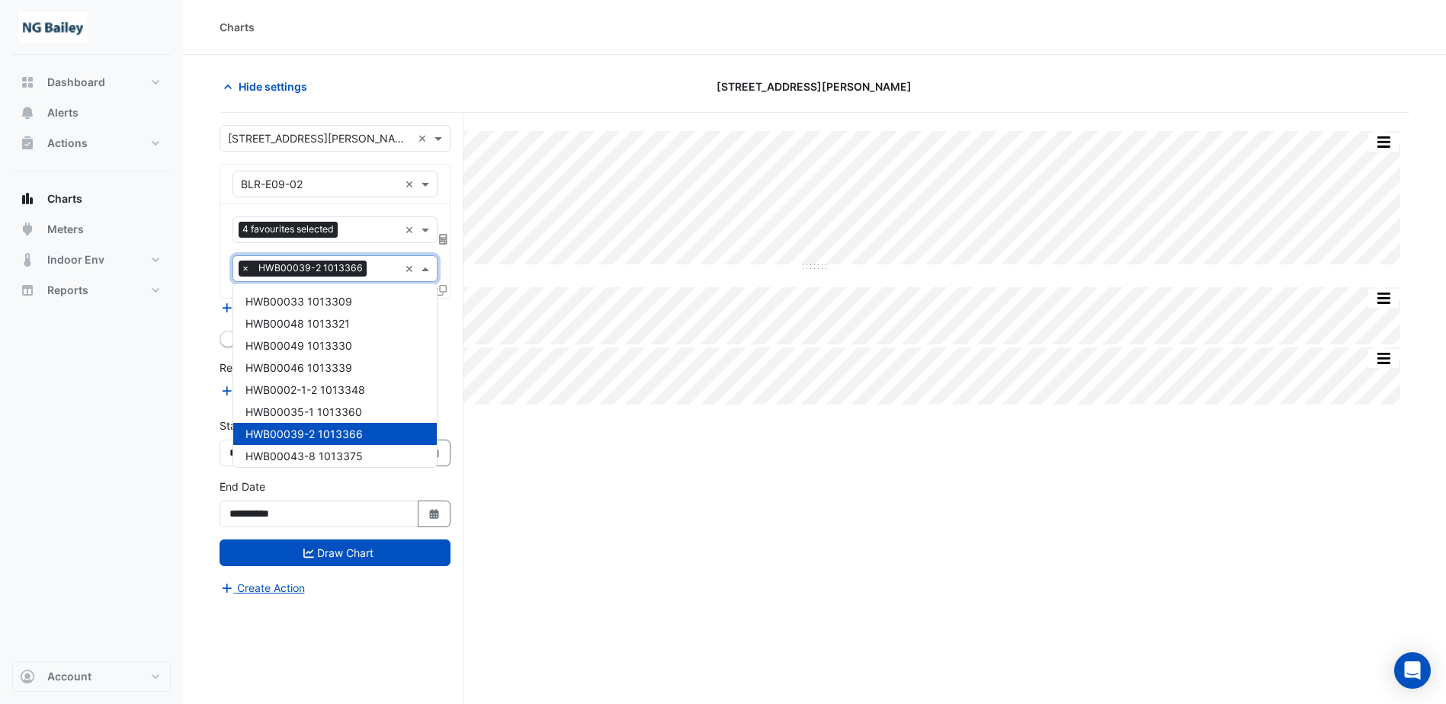
click at [389, 276] on input "text" at bounding box center [386, 270] width 26 height 16
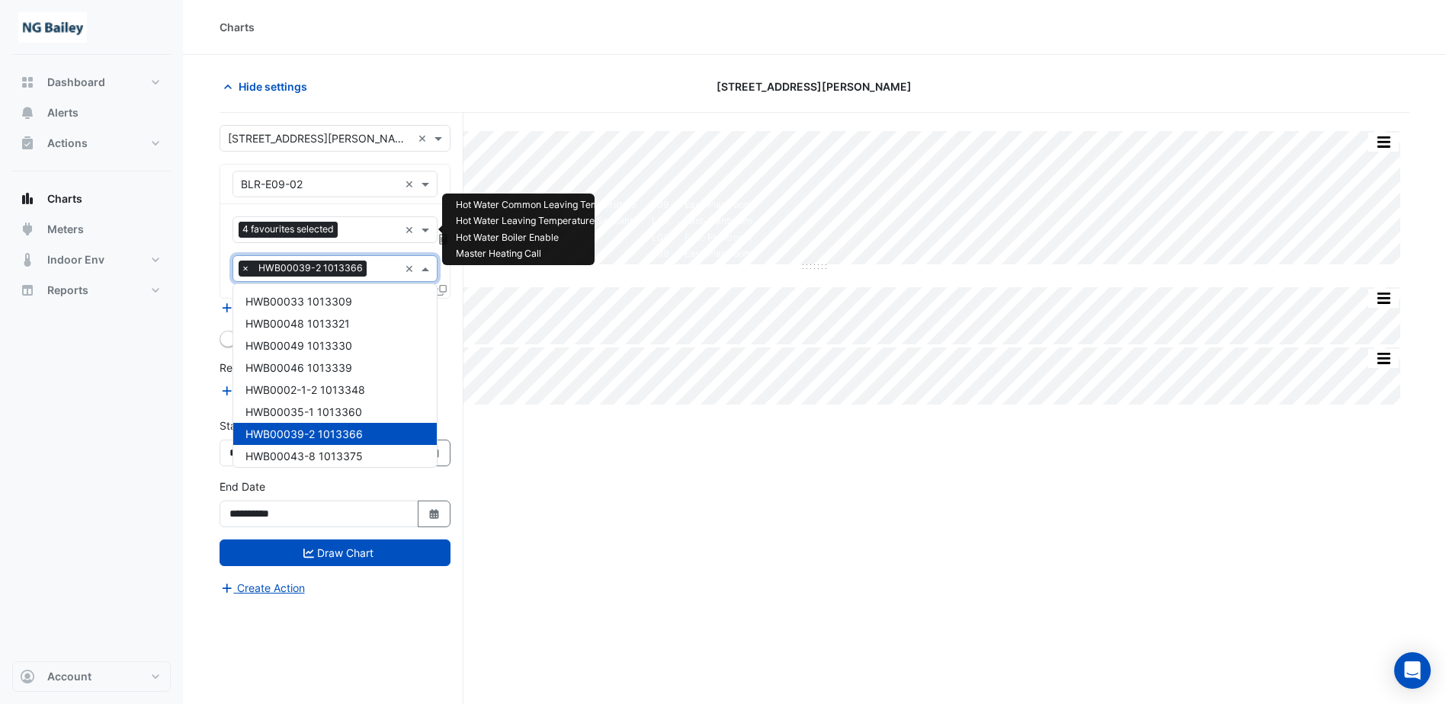
click at [371, 232] on input "text" at bounding box center [371, 231] width 55 height 16
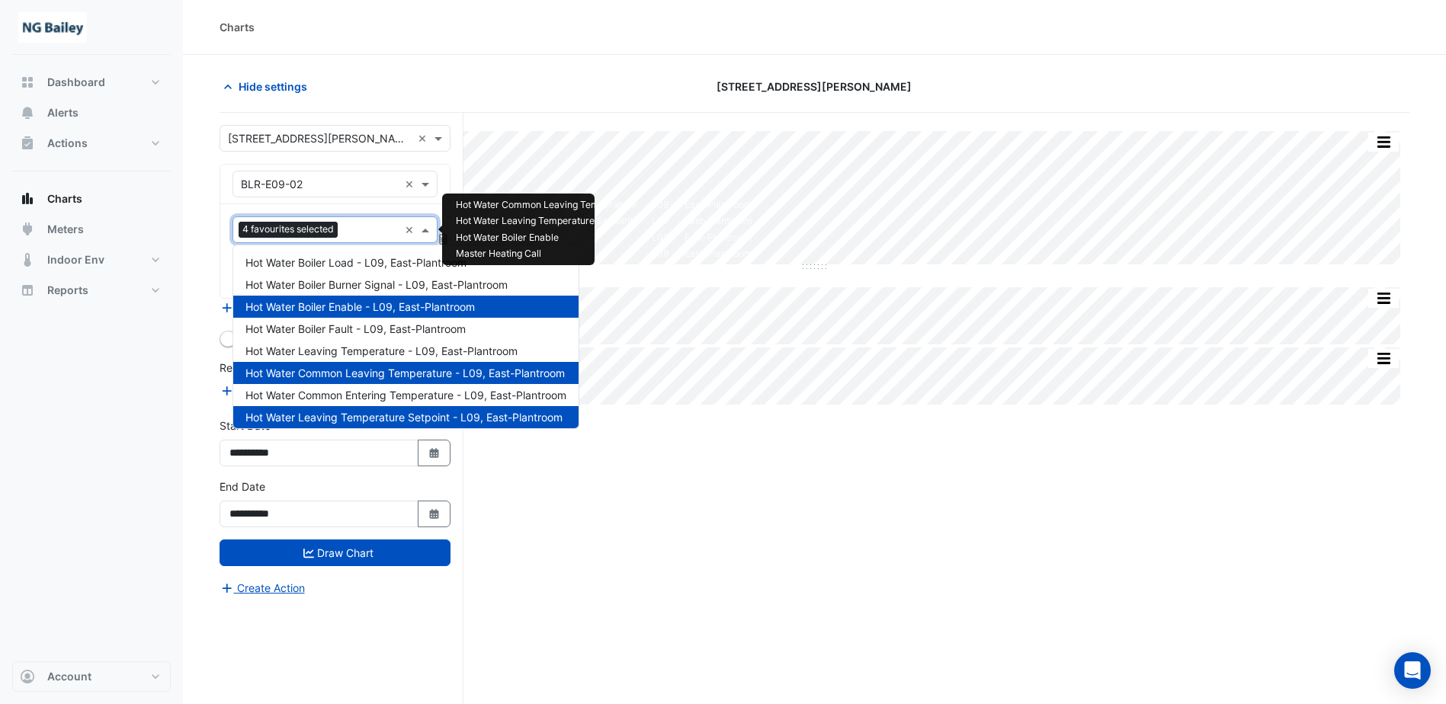
scroll to position [28, 0]
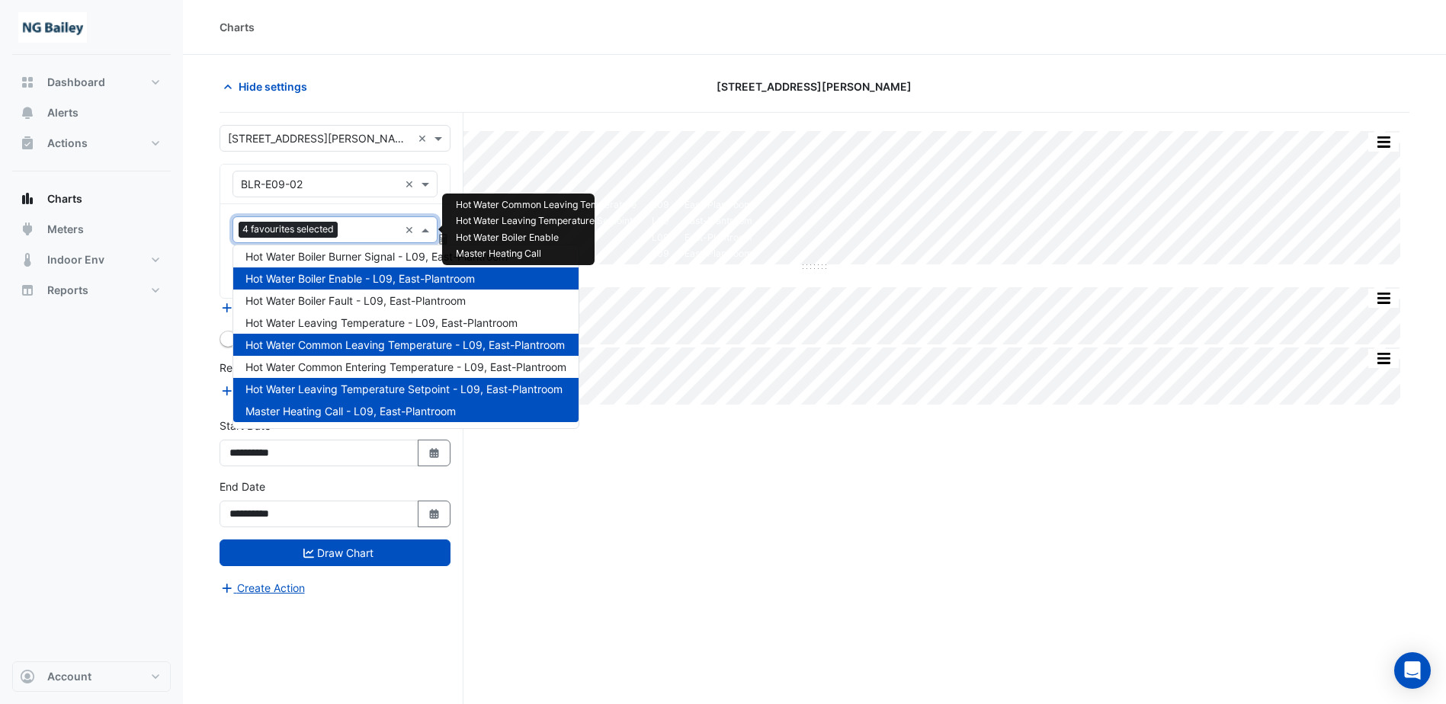
click at [371, 232] on input "text" at bounding box center [371, 231] width 55 height 16
click at [349, 181] on input "text" at bounding box center [320, 185] width 158 height 16
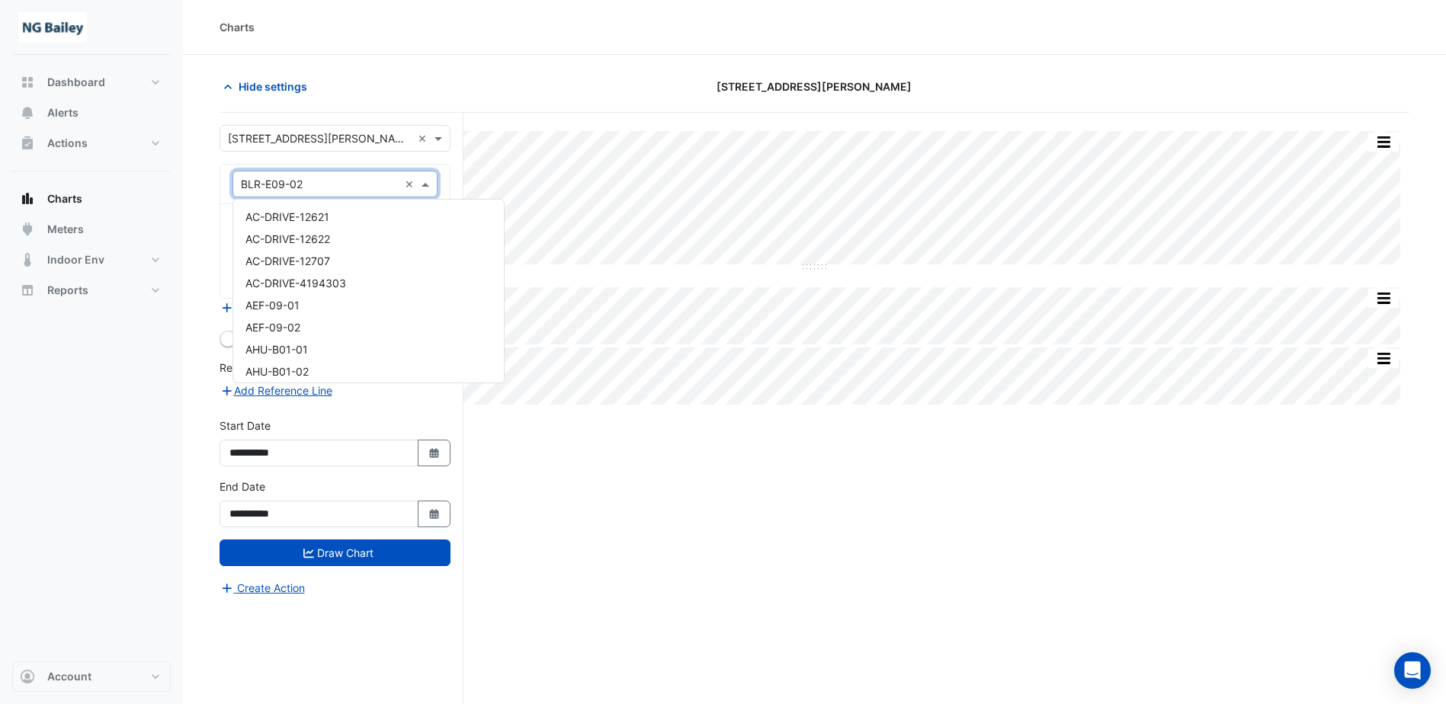
scroll to position [1155, 0]
click at [349, 181] on input "text" at bounding box center [320, 185] width 158 height 16
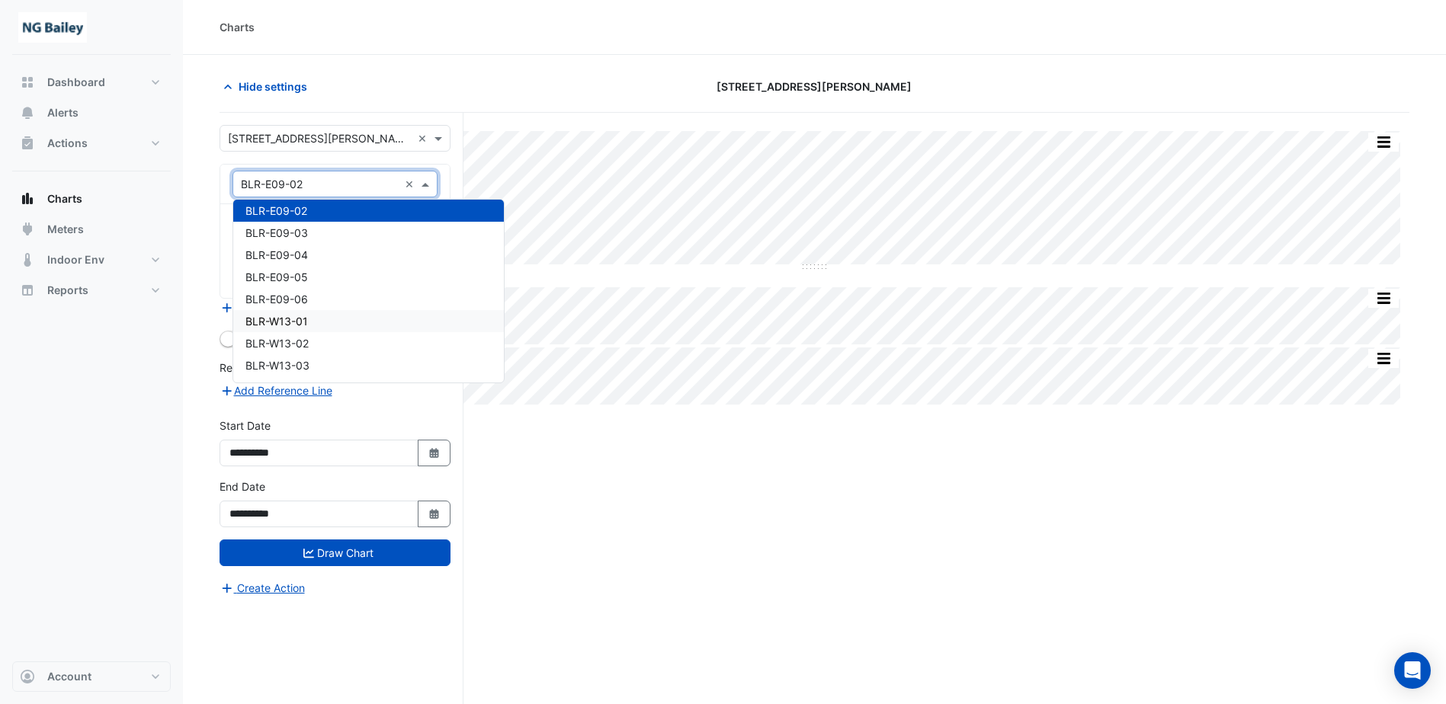
click at [681, 495] on div "Split All Split None Print Save as JPEG Save as PNG Pivot Data Table Export CSV…" at bounding box center [814, 437] width 1190 height 649
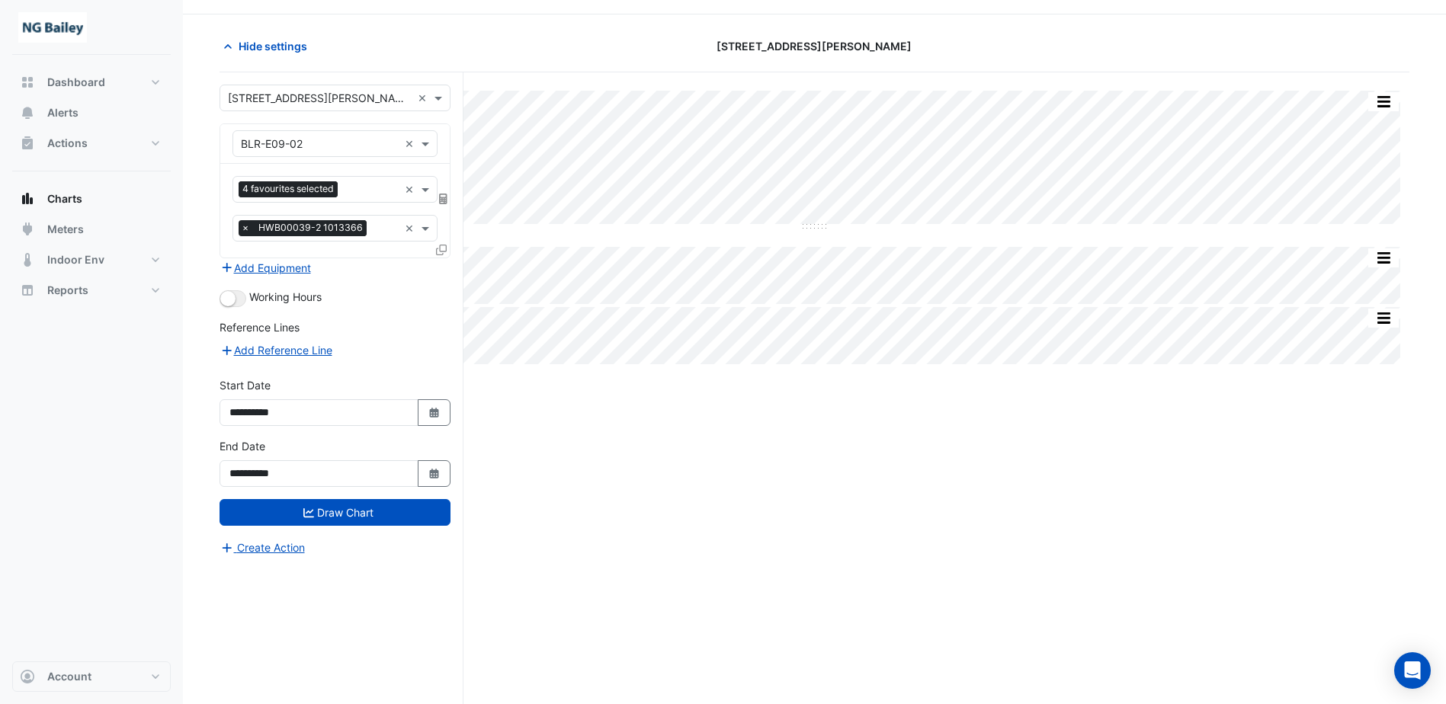
scroll to position [58, 0]
